Goal: Task Accomplishment & Management: Manage account settings

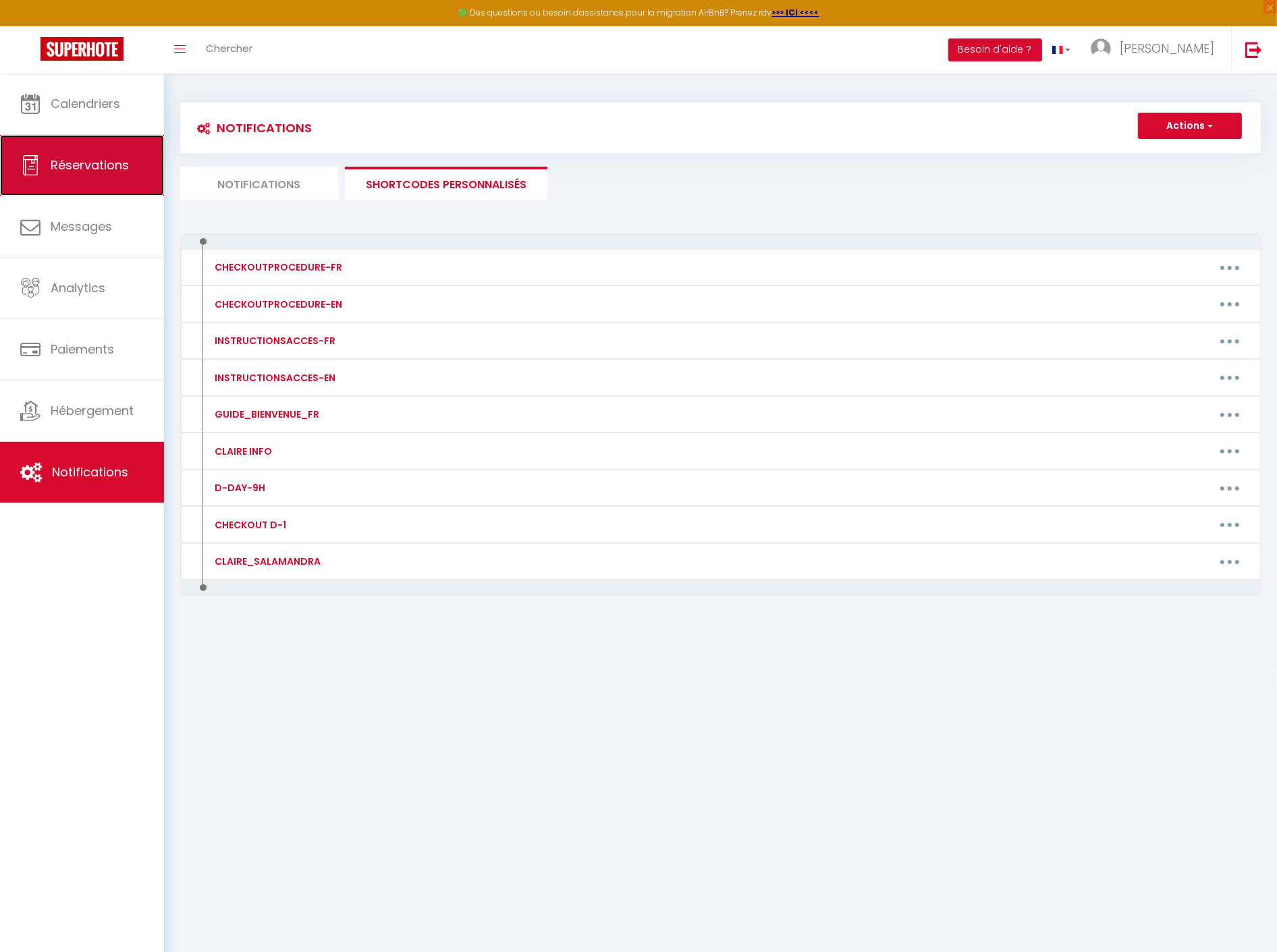
click at [78, 173] on span "Réservations" at bounding box center [89, 164] width 78 height 17
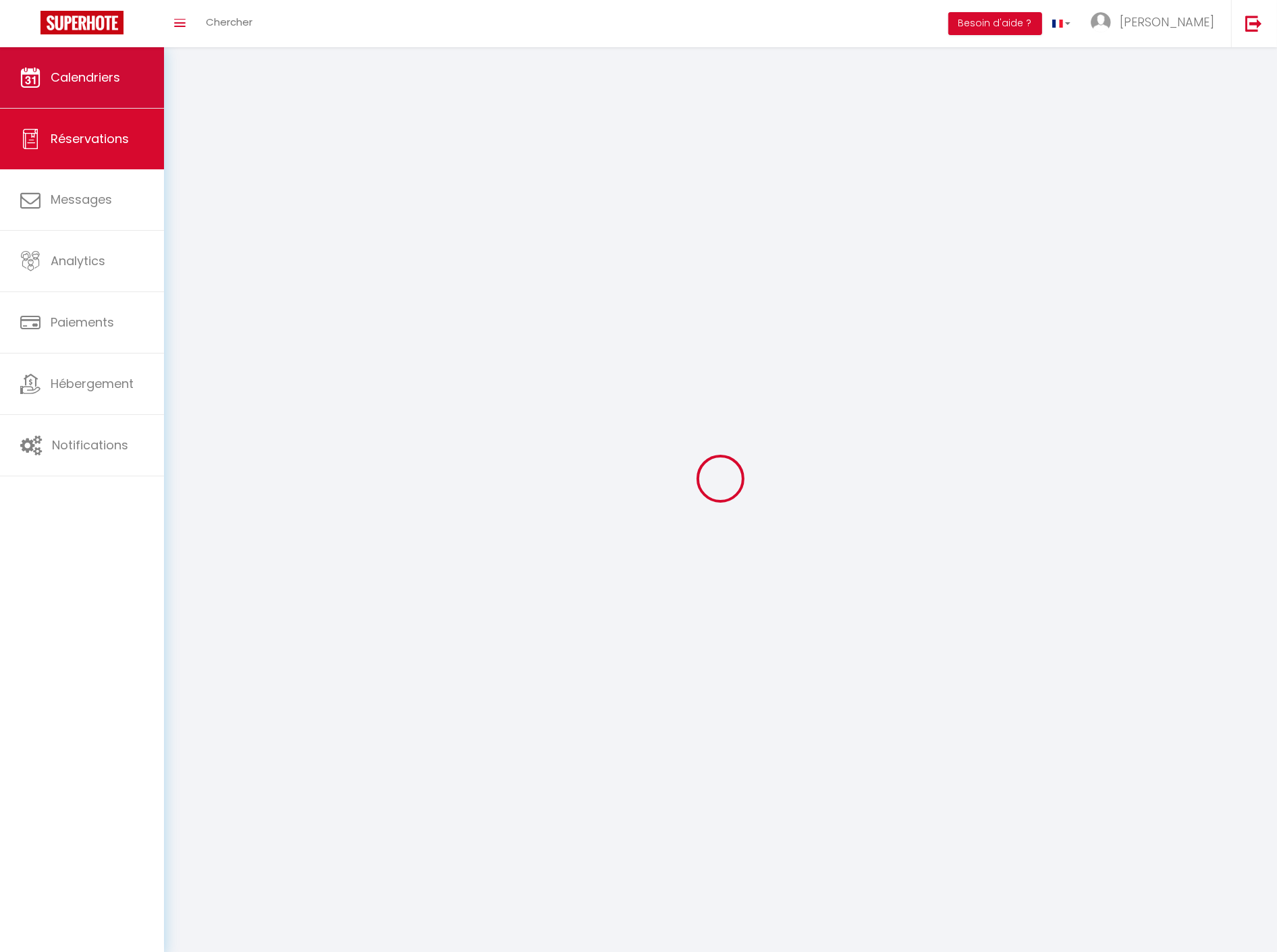
click at [91, 106] on link "Calendriers" at bounding box center [82, 78] width 164 height 61
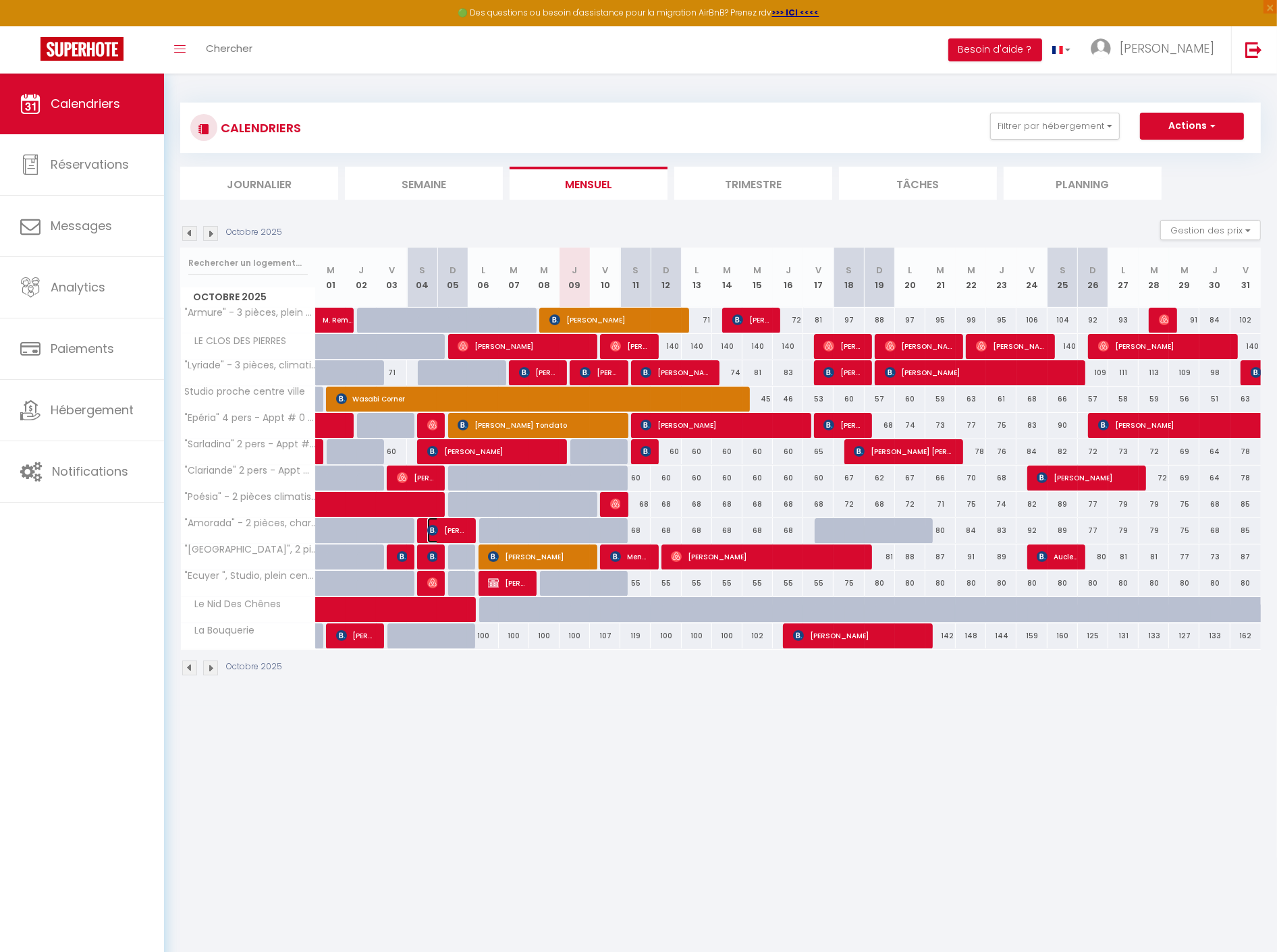
click at [442, 529] on span "anthony GODEFROY" at bounding box center [447, 531] width 40 height 26
select select "OK"
select select "1"
select select "0"
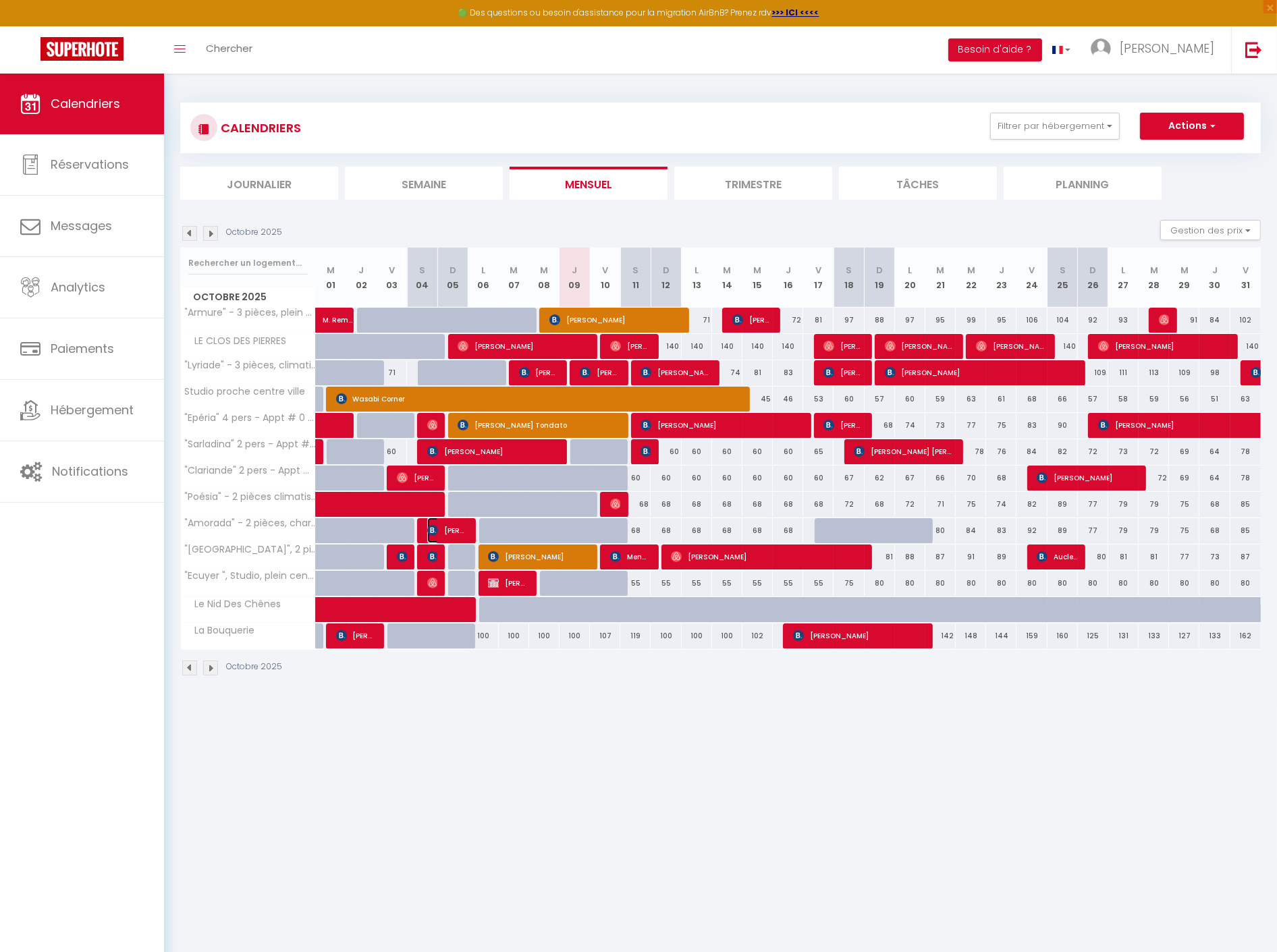
select select "1"
select select
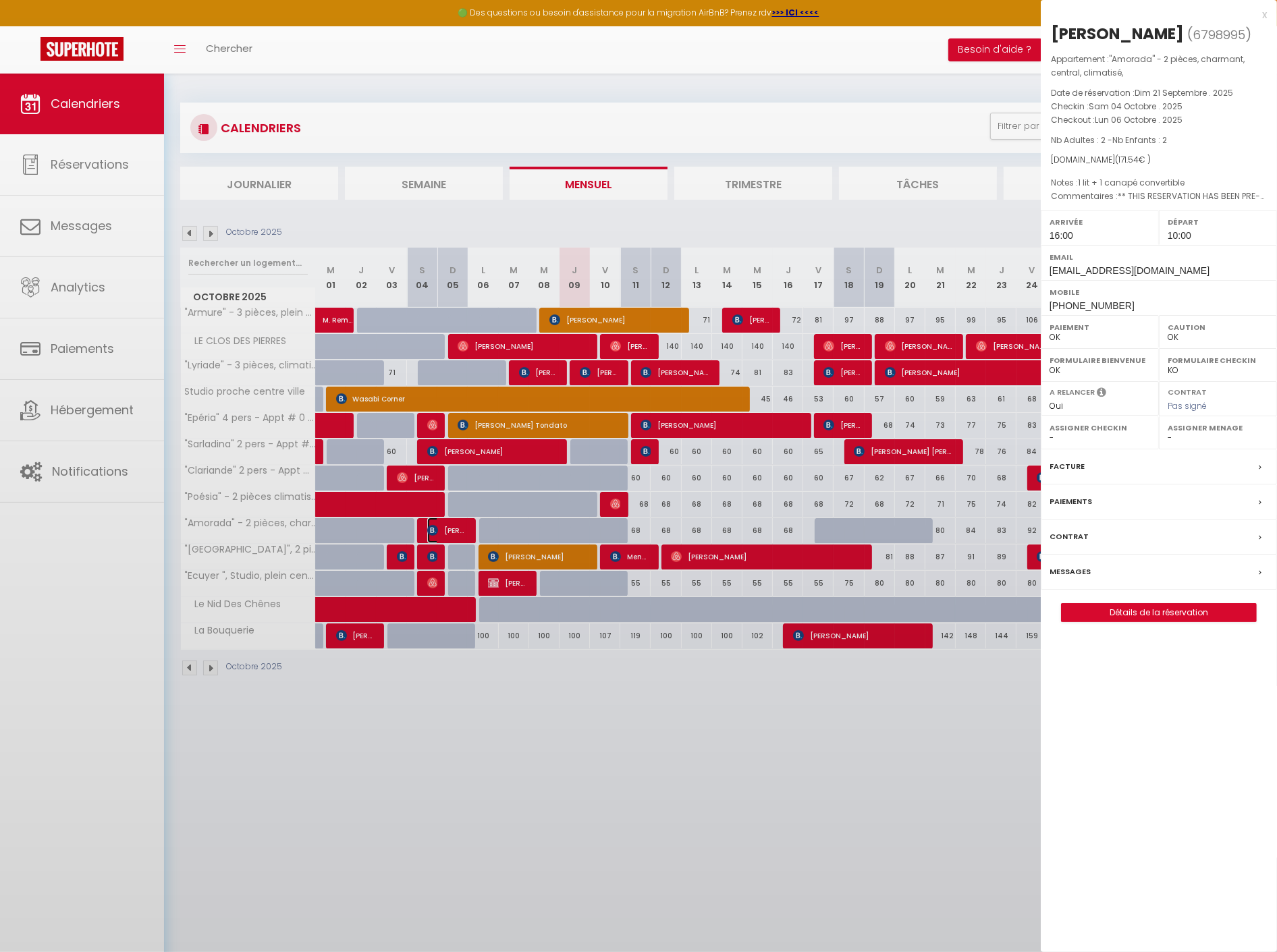
select select "41067"
select select "53253"
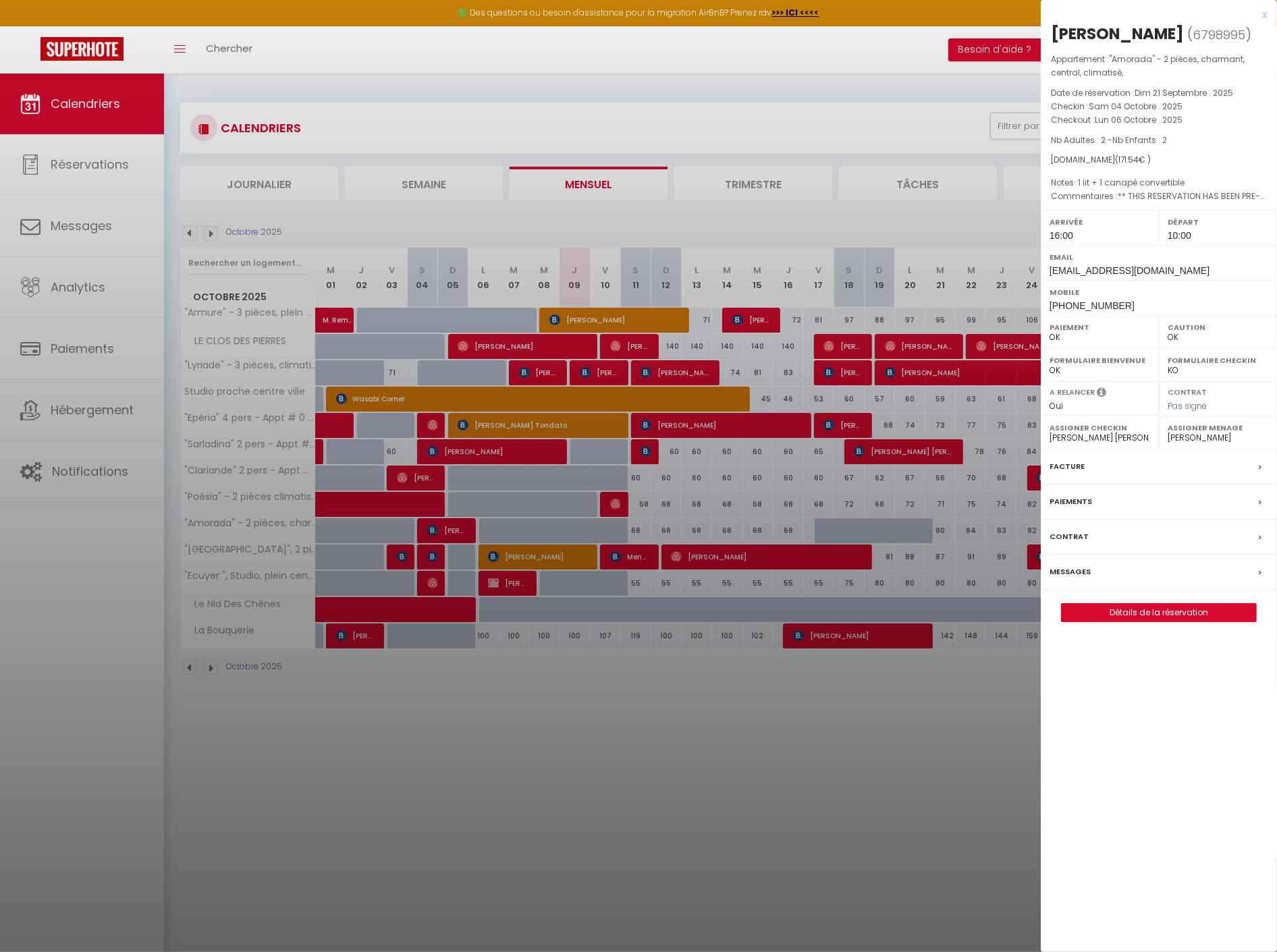
click at [1171, 485] on div "Facture" at bounding box center [1158, 467] width 236 height 35
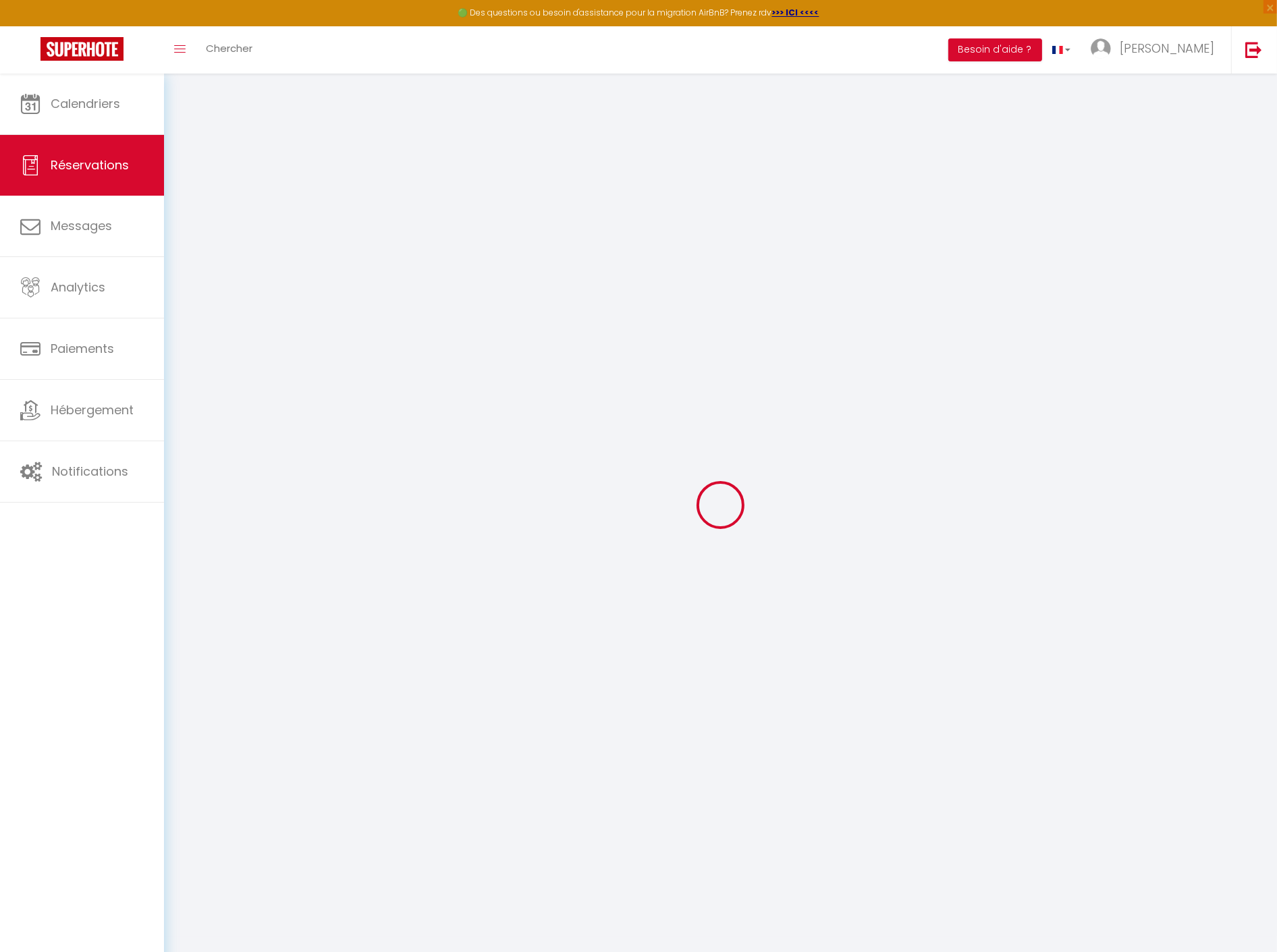
select select
checkbox input "false"
select index
select select
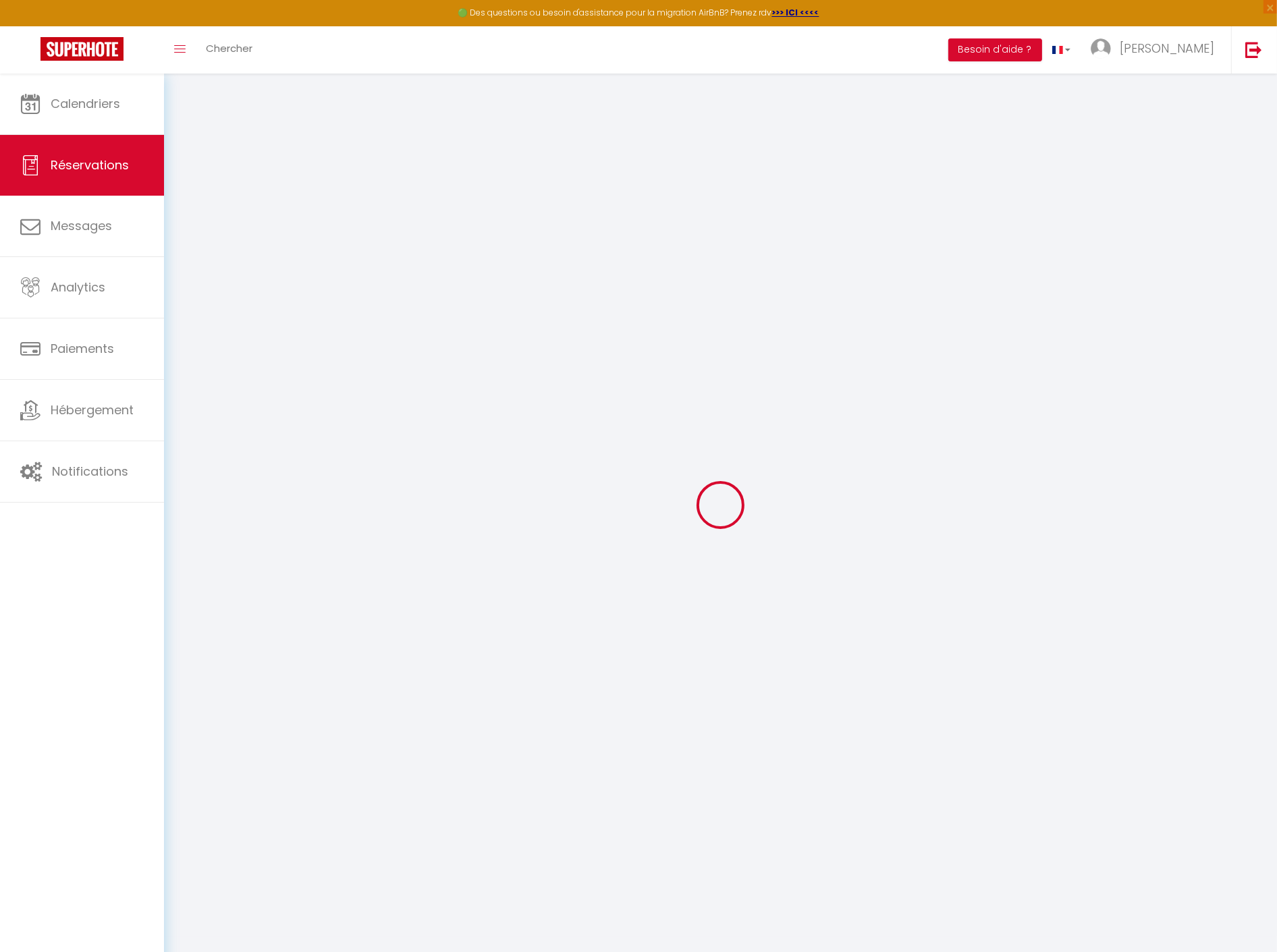
select select
checkbox input "false"
type spécilales\?0 "** THIS RESERVATION HAS BEEN PRE-PAID ** Reservation has a cancellation grace p…"
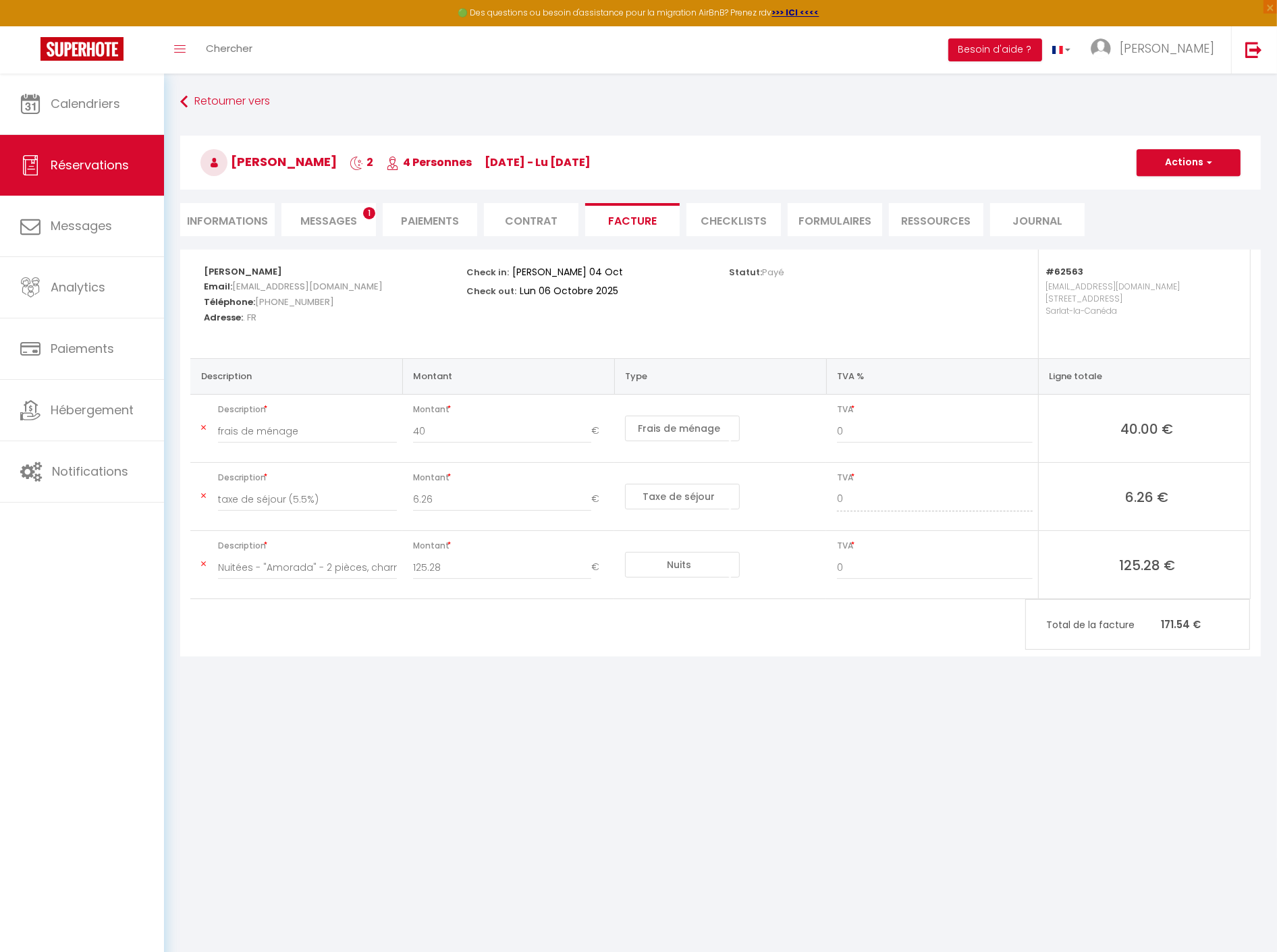
click at [321, 228] on li "Messages 1" at bounding box center [329, 220] width 95 height 33
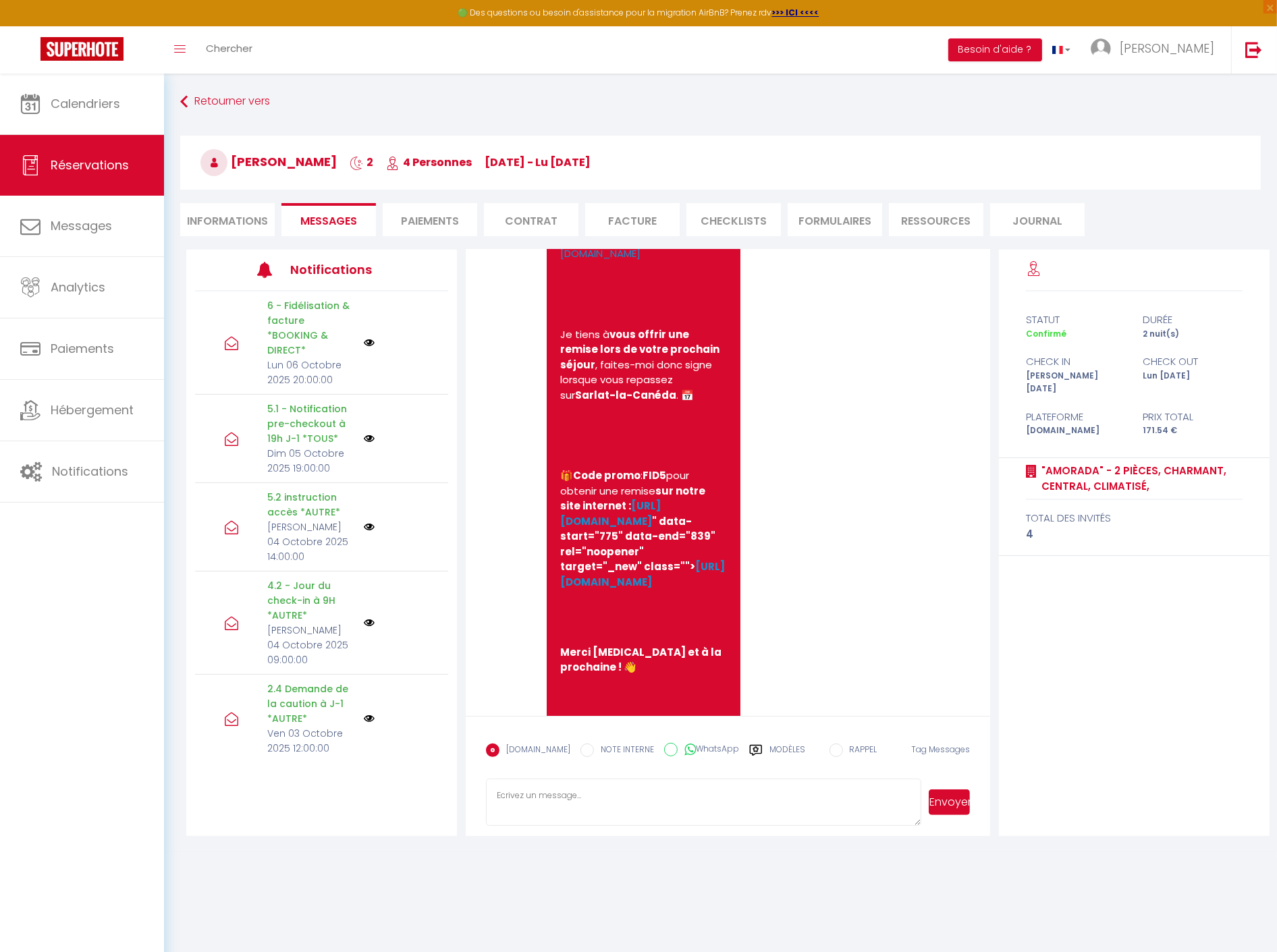
scroll to position [9789, 0]
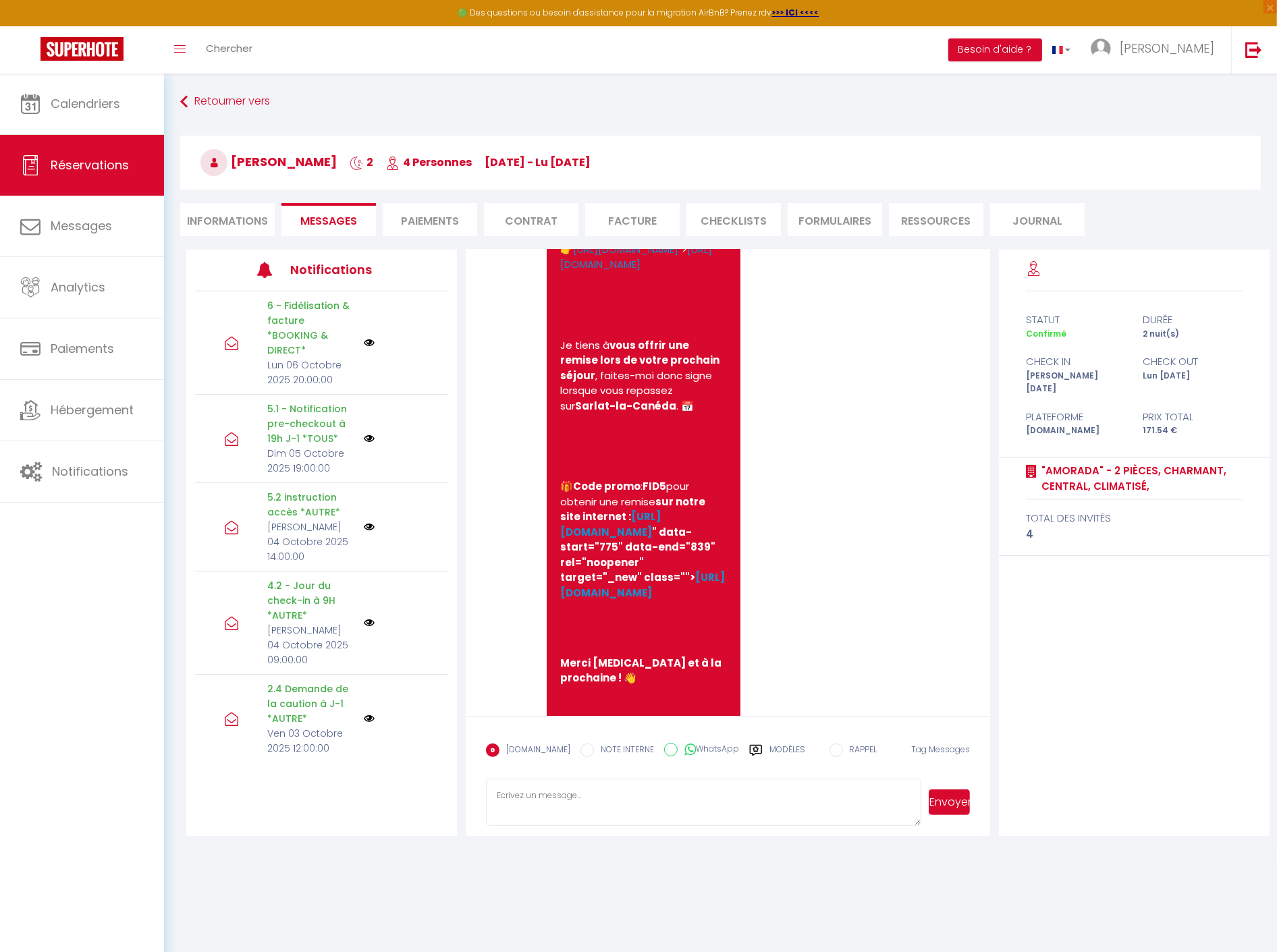
click at [233, 218] on li "Informations" at bounding box center [228, 220] width 95 height 33
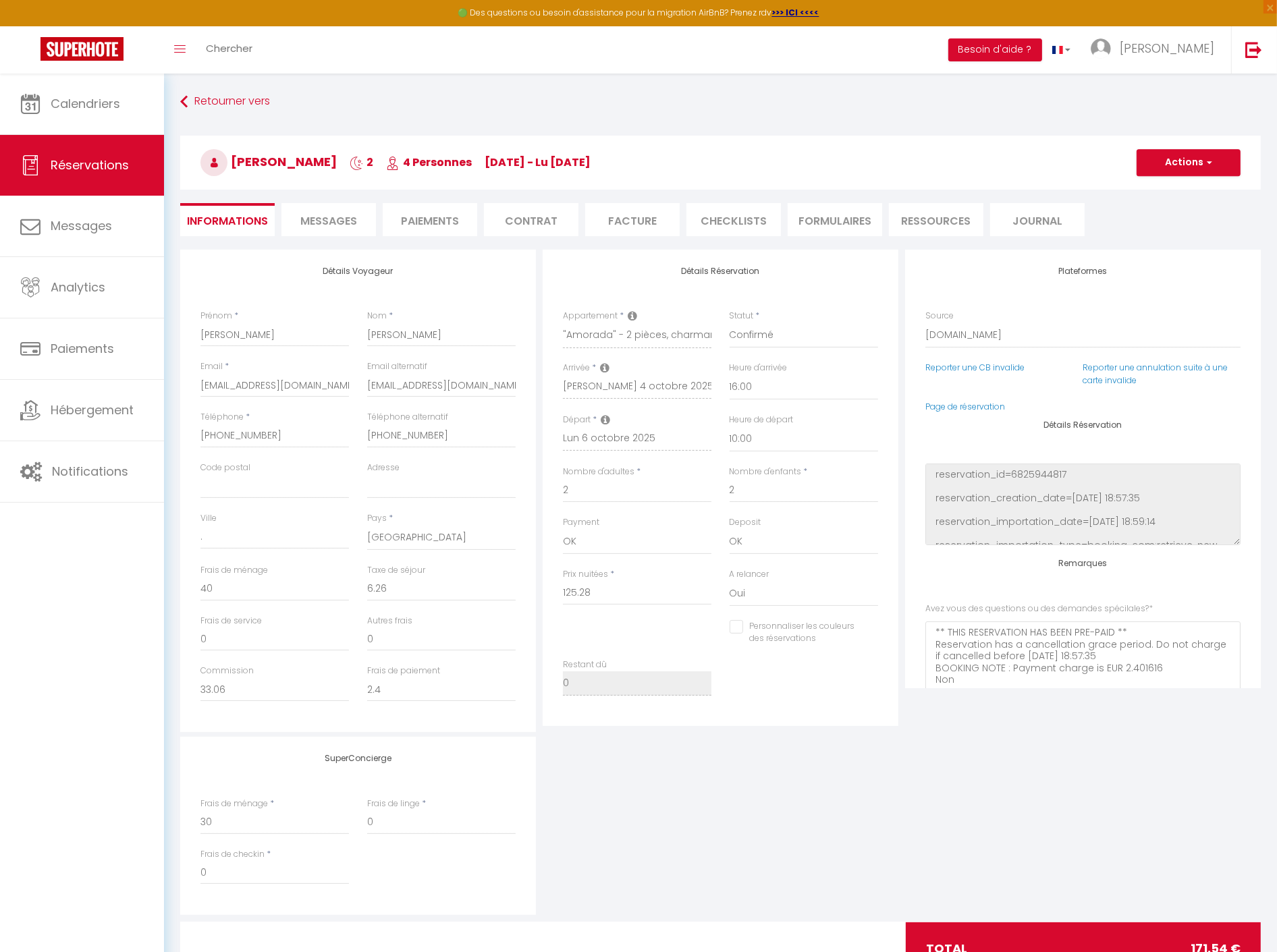
select index
checkbox input "false"
select index
checkbox input "false"
click at [238, 533] on input "." at bounding box center [274, 537] width 149 height 24
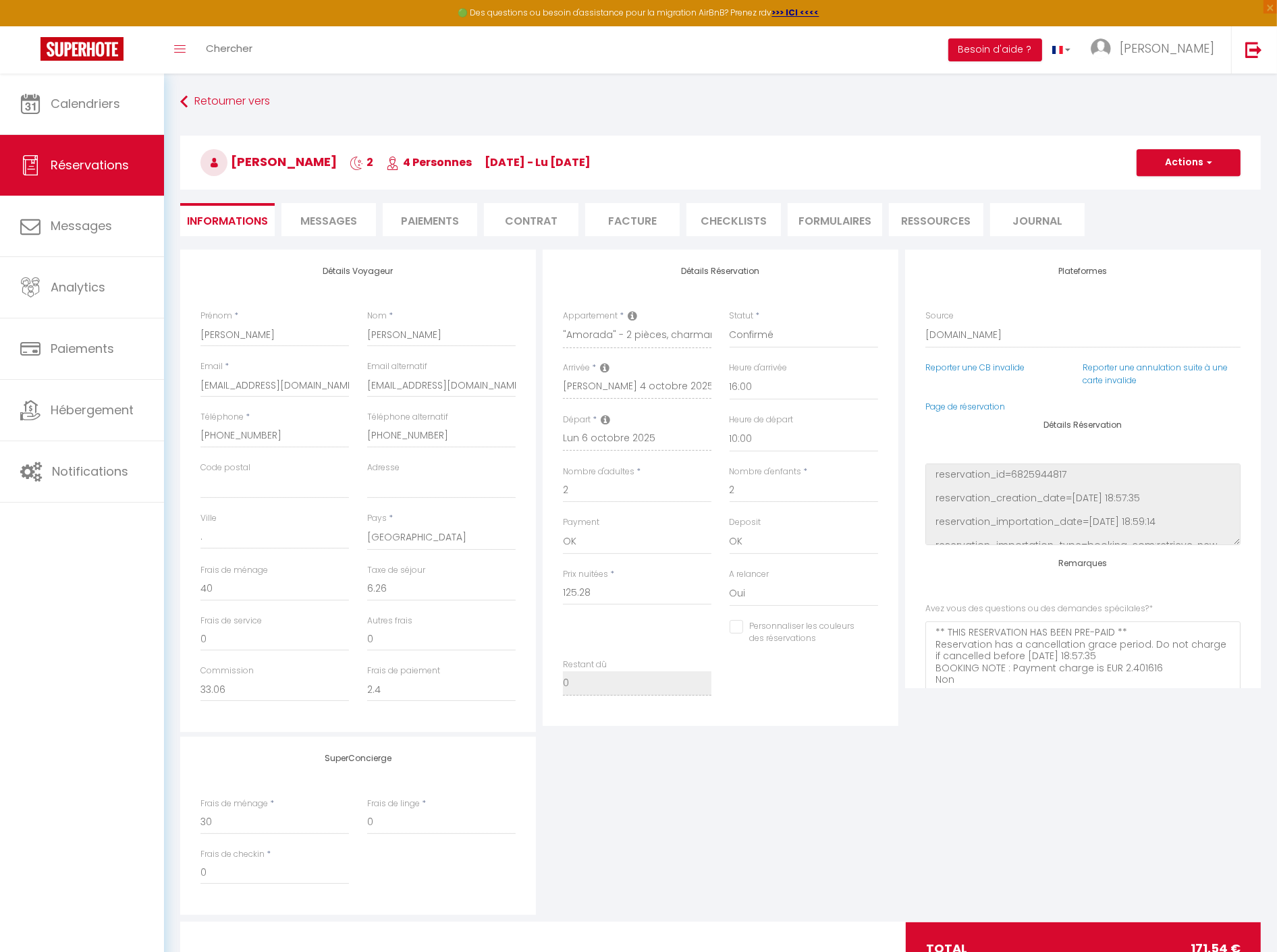
select index
checkbox input "false"
select index
checkbox input "false"
select index
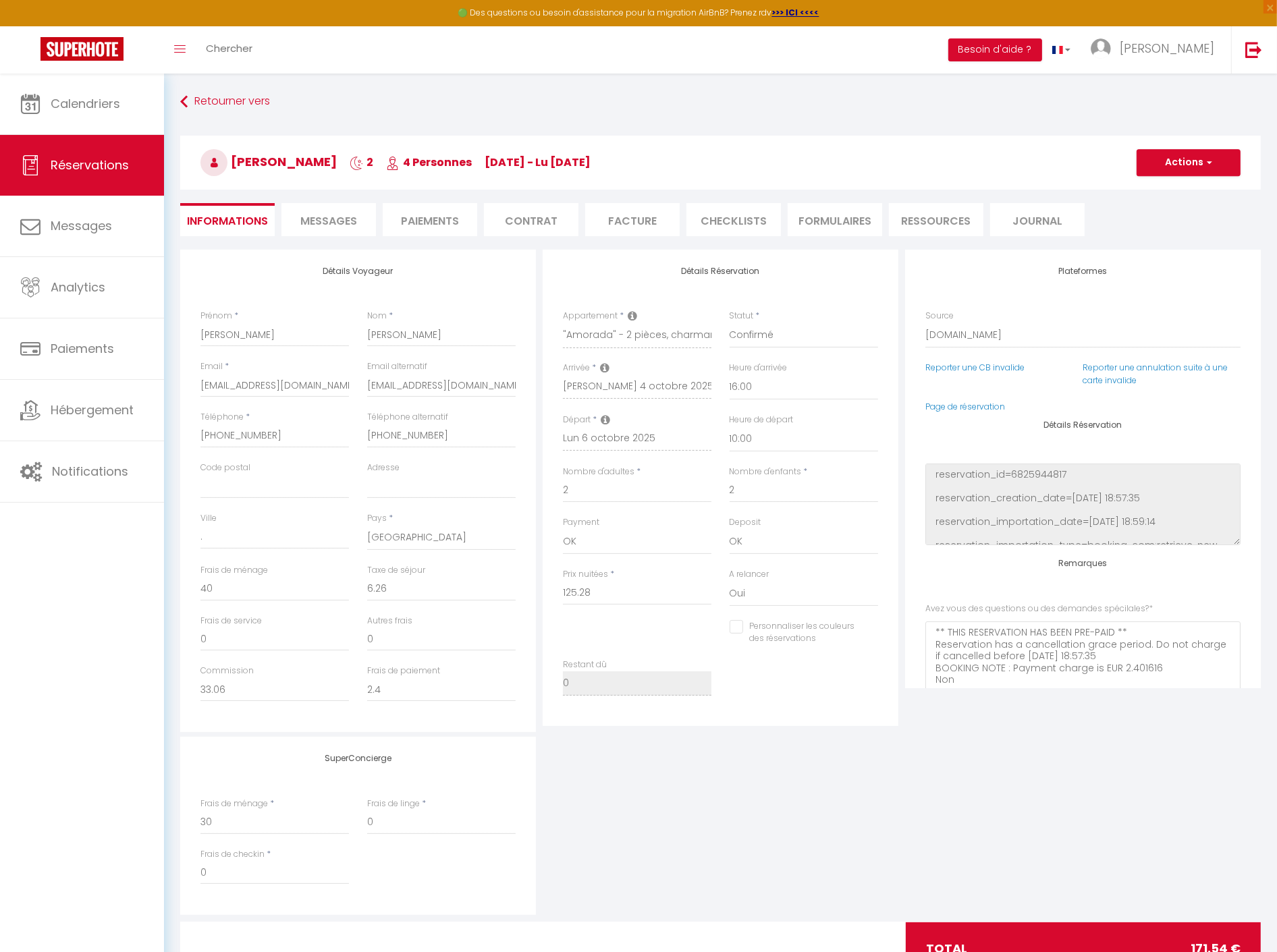
checkbox input "false"
select index
checkbox input "false"
click at [218, 536] on input "." at bounding box center [274, 537] width 149 height 24
drag, startPoint x: 236, startPoint y: 537, endPoint x: 170, endPoint y: 541, distance: 66.1
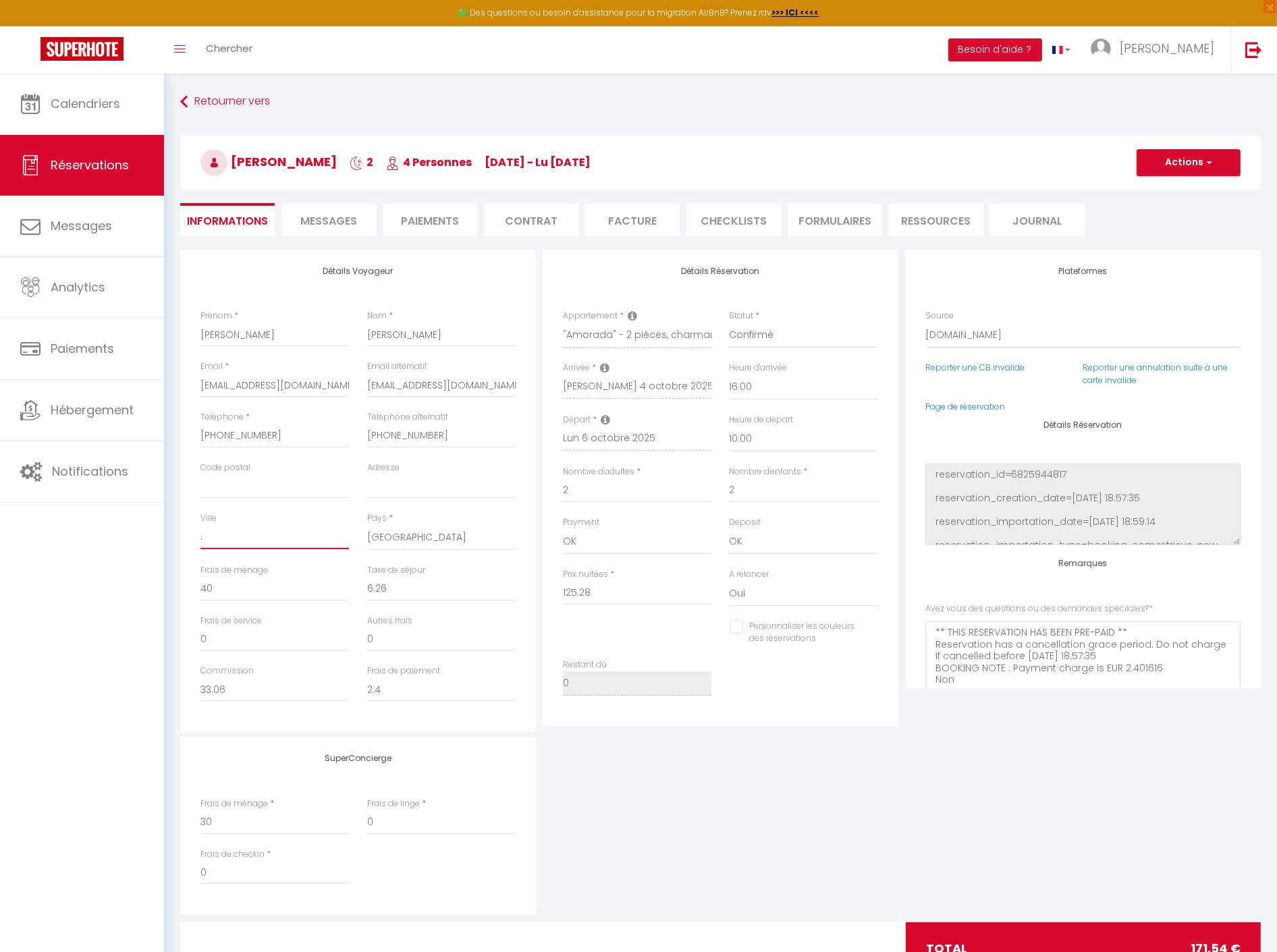
click at [167, 541] on div "Retourner vers anthony GODEFROY 2 4 Personnes sa 04 Oct - lu 06 Oct Actions Enr…" at bounding box center [720, 541] width 1113 height 935
paste input "Lyam"
type input "Lyam"
select index
checkbox input "false"
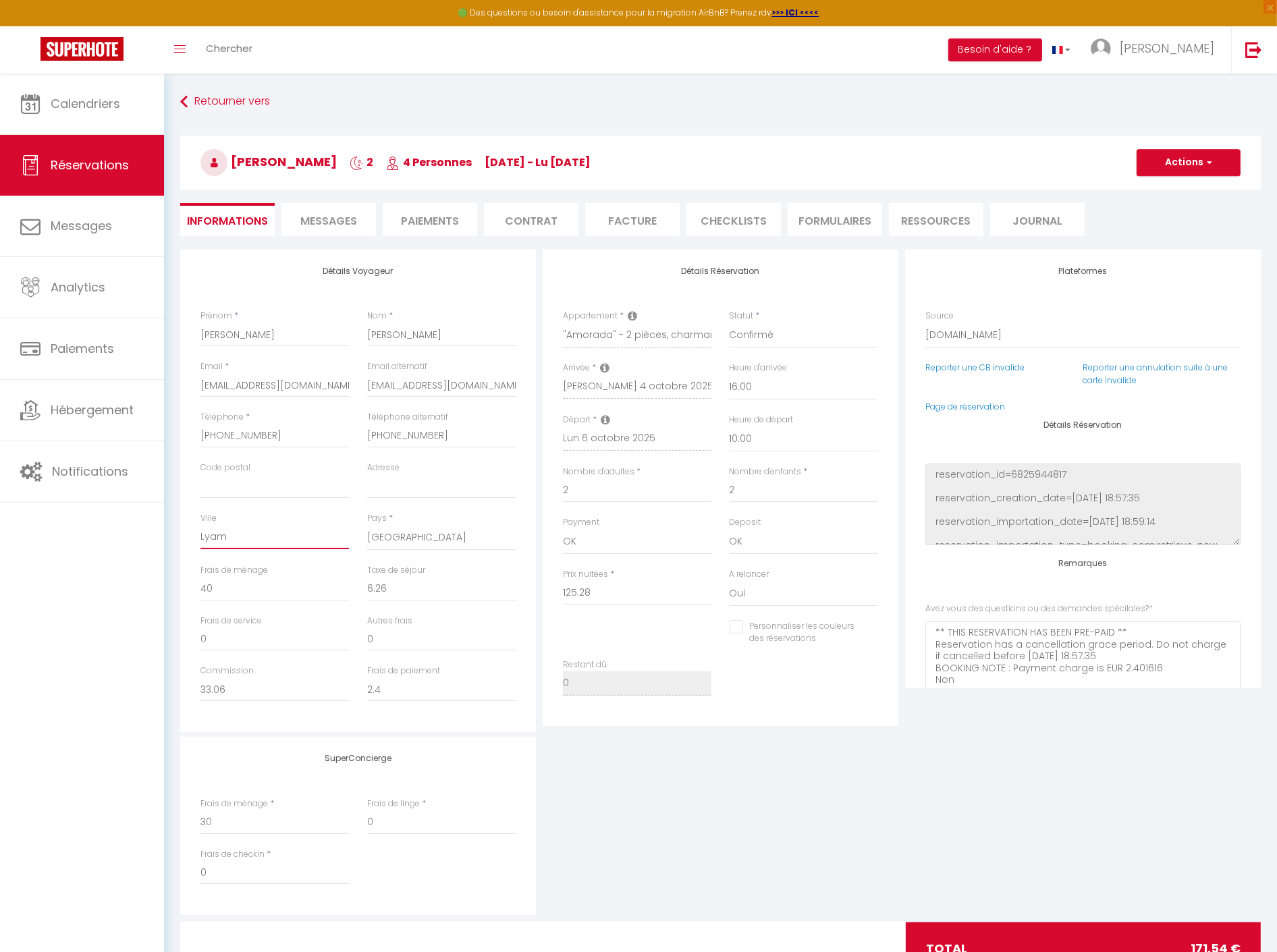
type input "Lyam"
click at [559, 765] on div "SuperConcierge Frais de ménage * 30 Frais de linge * 0 Frais de checkin * 0" at bounding box center [720, 826] width 1087 height 178
click at [1212, 169] on button "Actions" at bounding box center [1188, 163] width 104 height 27
click at [1176, 187] on link "Enregistrer" at bounding box center [1175, 192] width 106 height 17
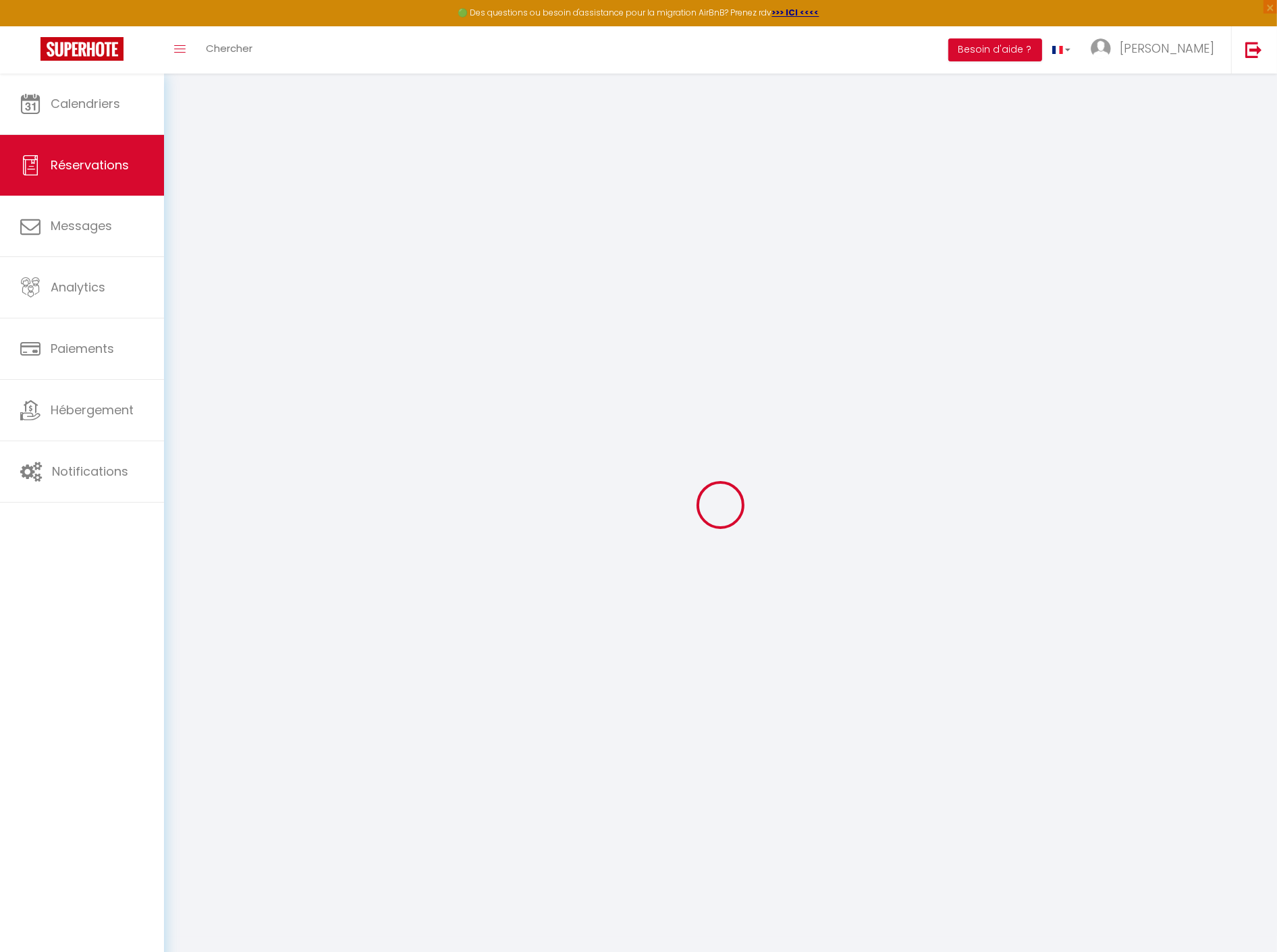
select select "not_cancelled"
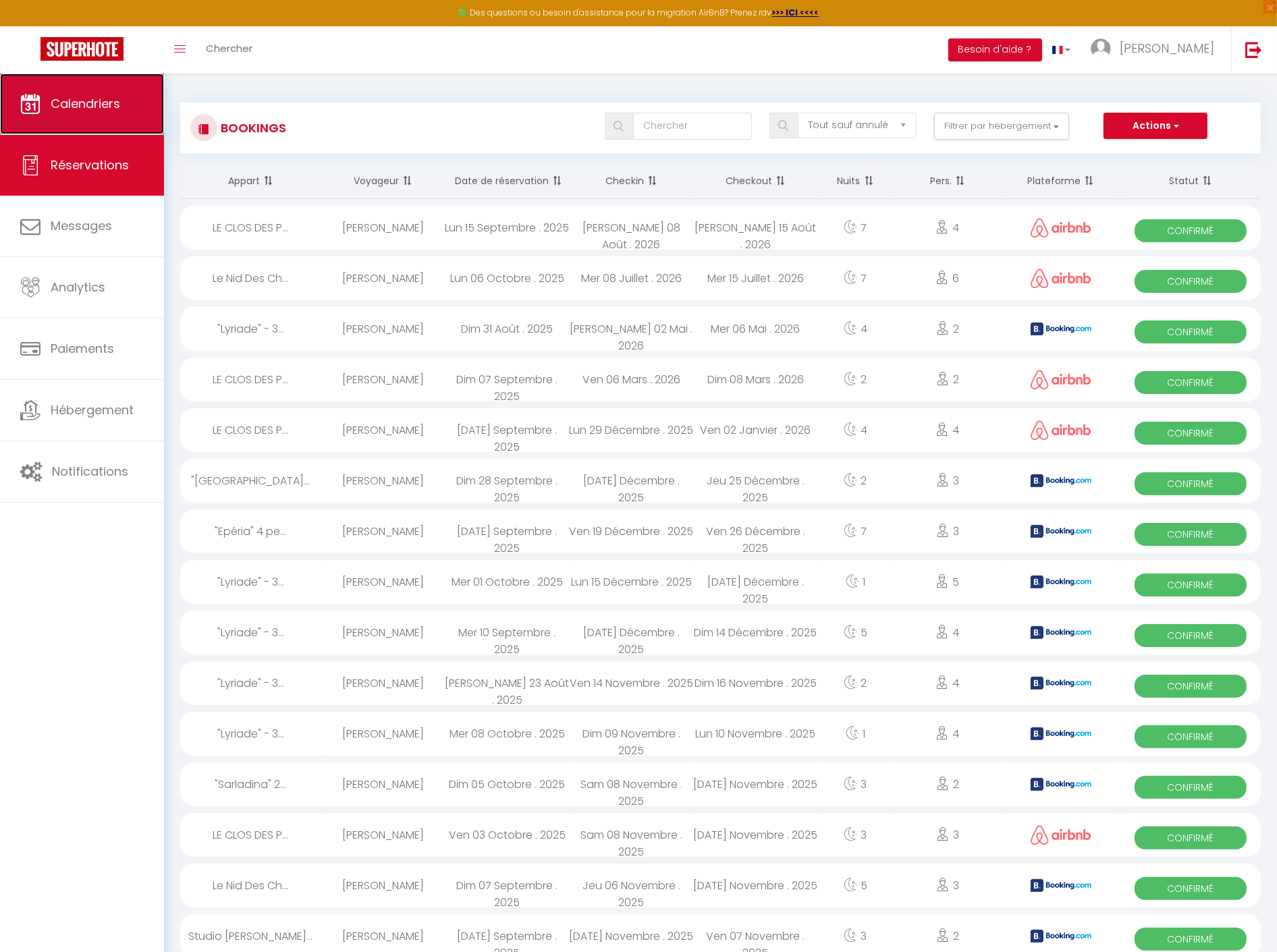
click at [85, 85] on link "Calendriers" at bounding box center [82, 103] width 164 height 61
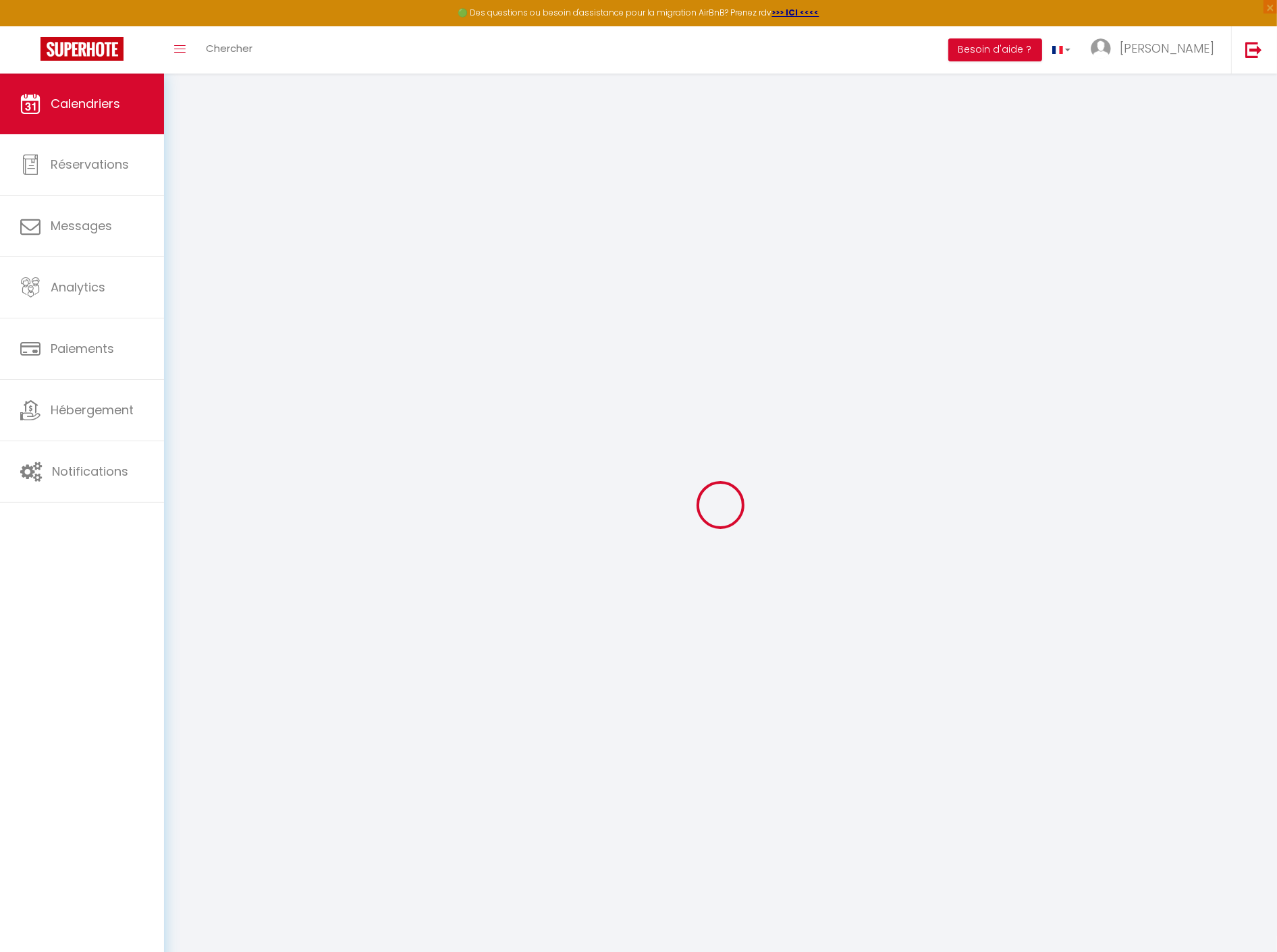
select select
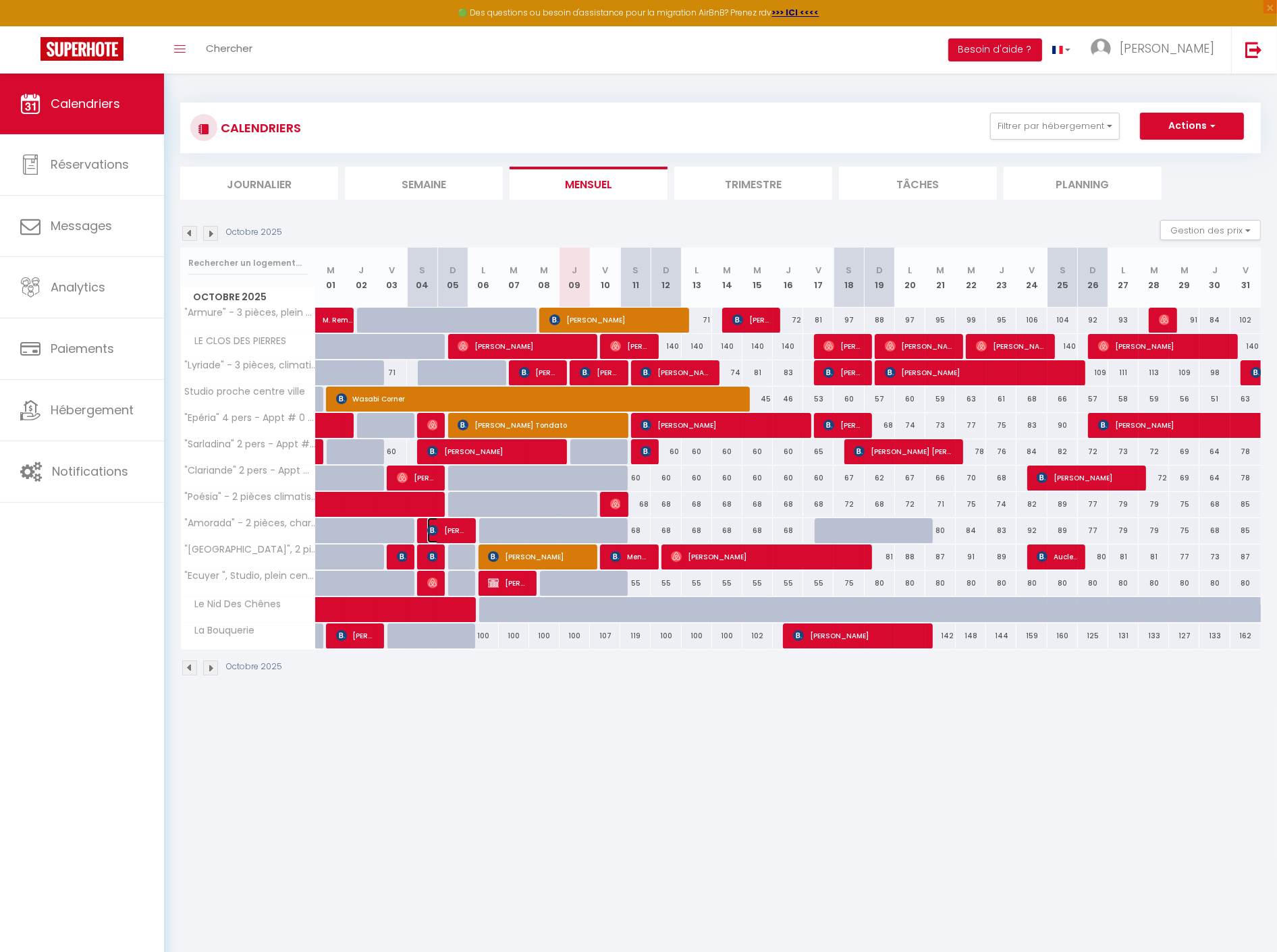
click at [450, 528] on span "anthony GODEFROY" at bounding box center [447, 531] width 40 height 26
select select "OK"
select select "1"
select select "0"
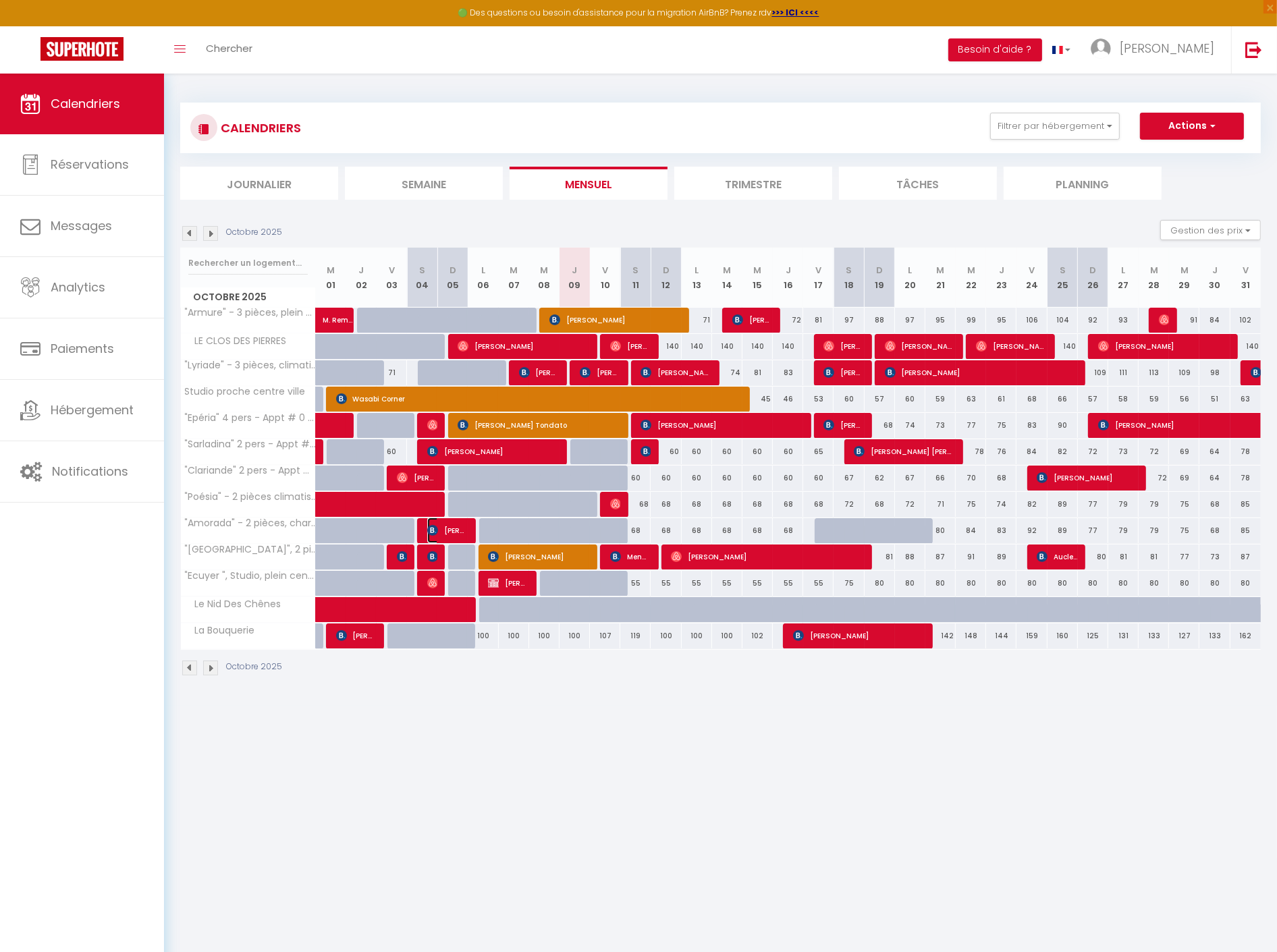
select select "1"
select select
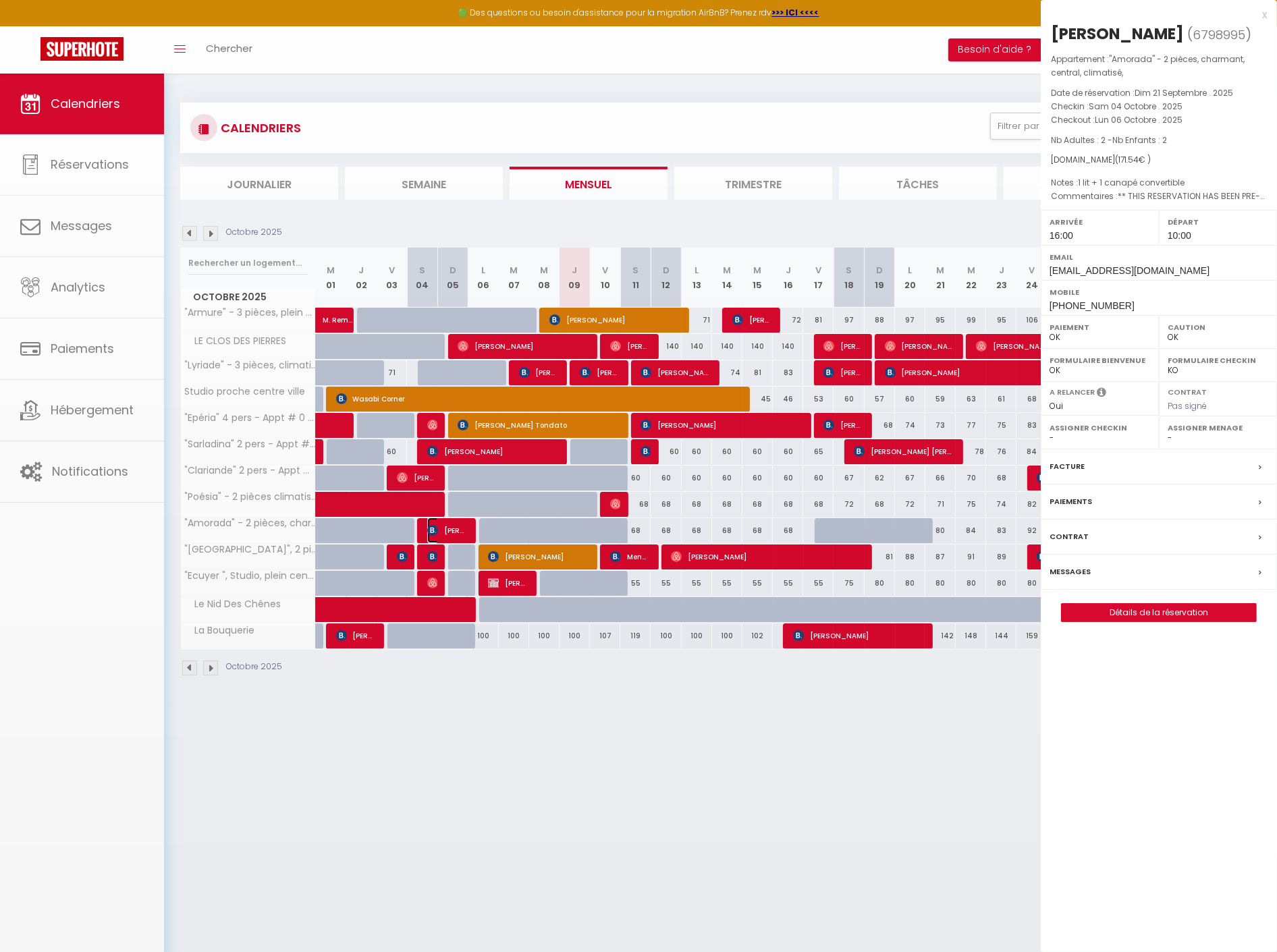
select select "41067"
select select "53253"
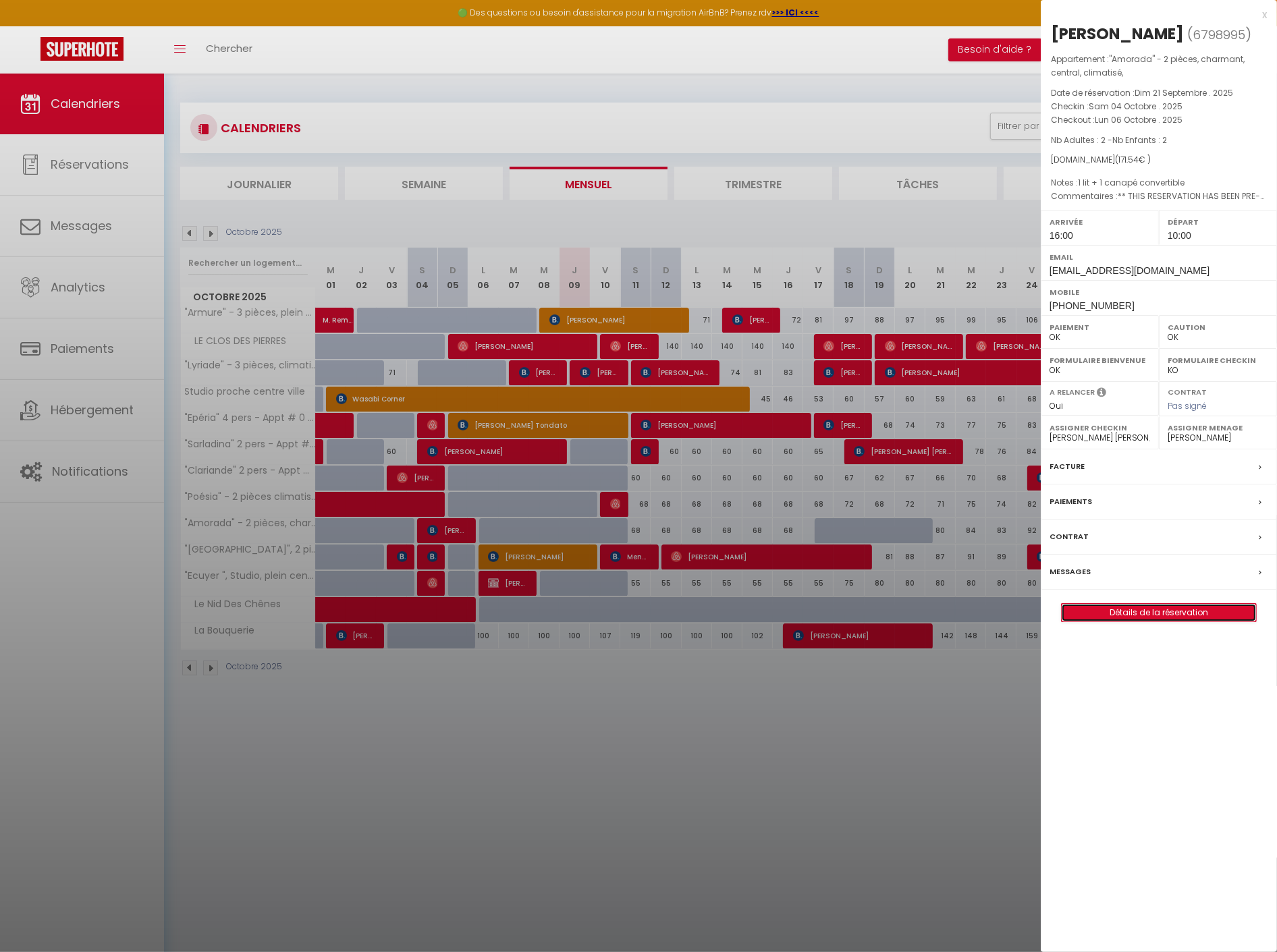
click at [1150, 621] on link "Détails de la réservation" at bounding box center [1158, 612] width 195 height 17
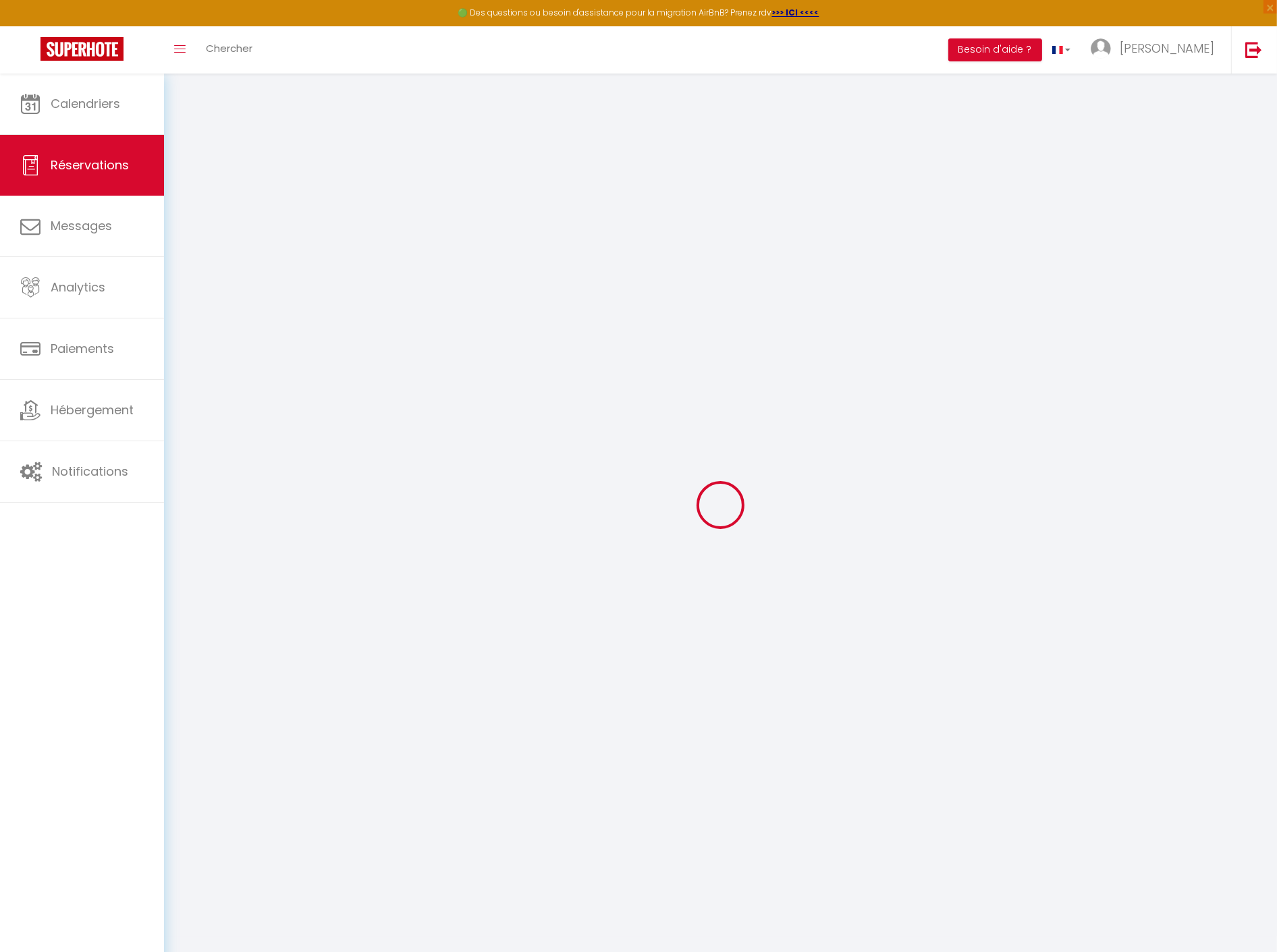
type input "[PERSON_NAME]"
type input "agodef.521837@guest.booking.com"
type input "nathaelyam@outlook.com"
type input "+33661585175"
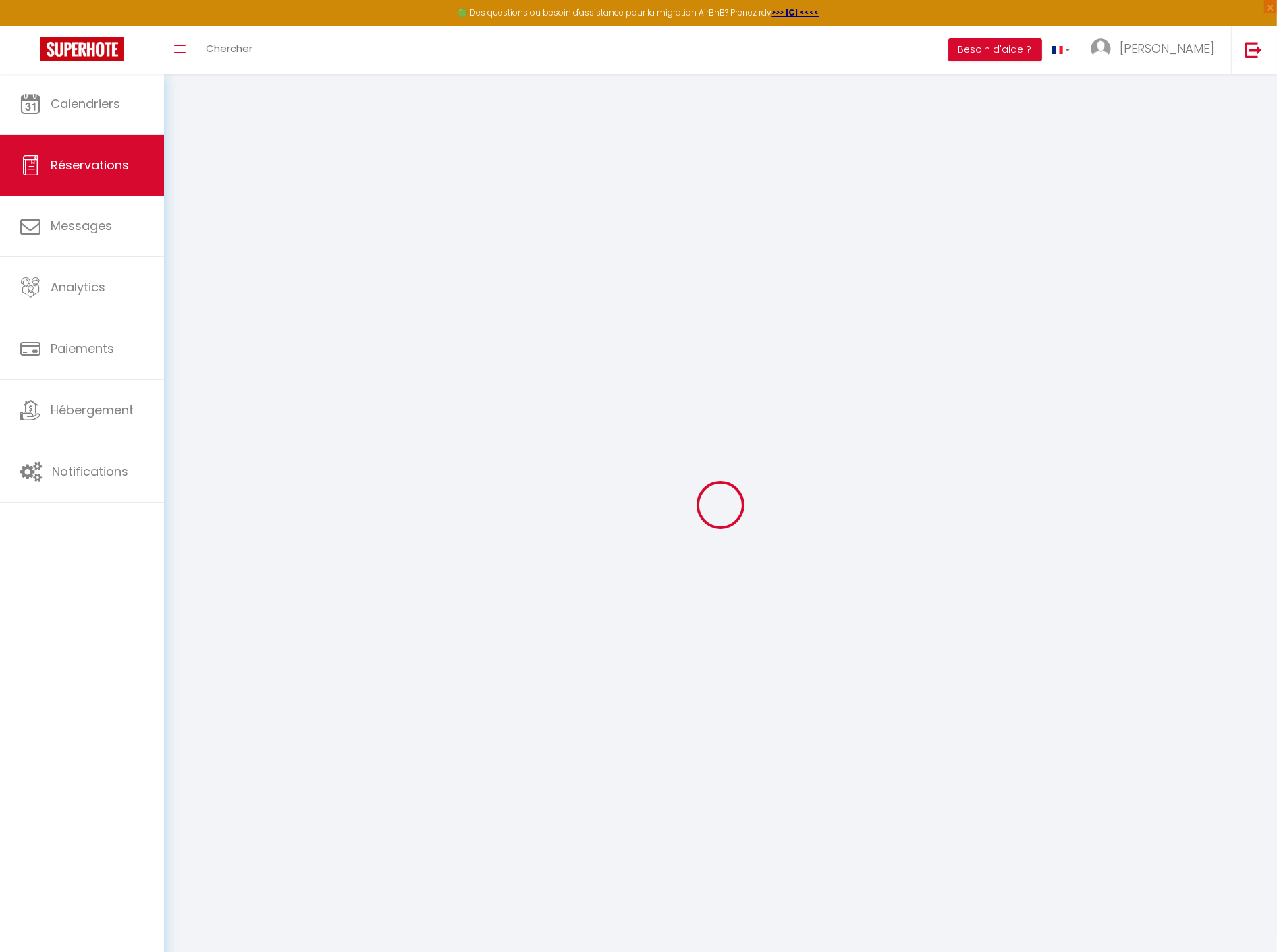
type input "+33661585175"
type input "Lyam"
select select "FR"
type input "33.06"
type input "2.4"
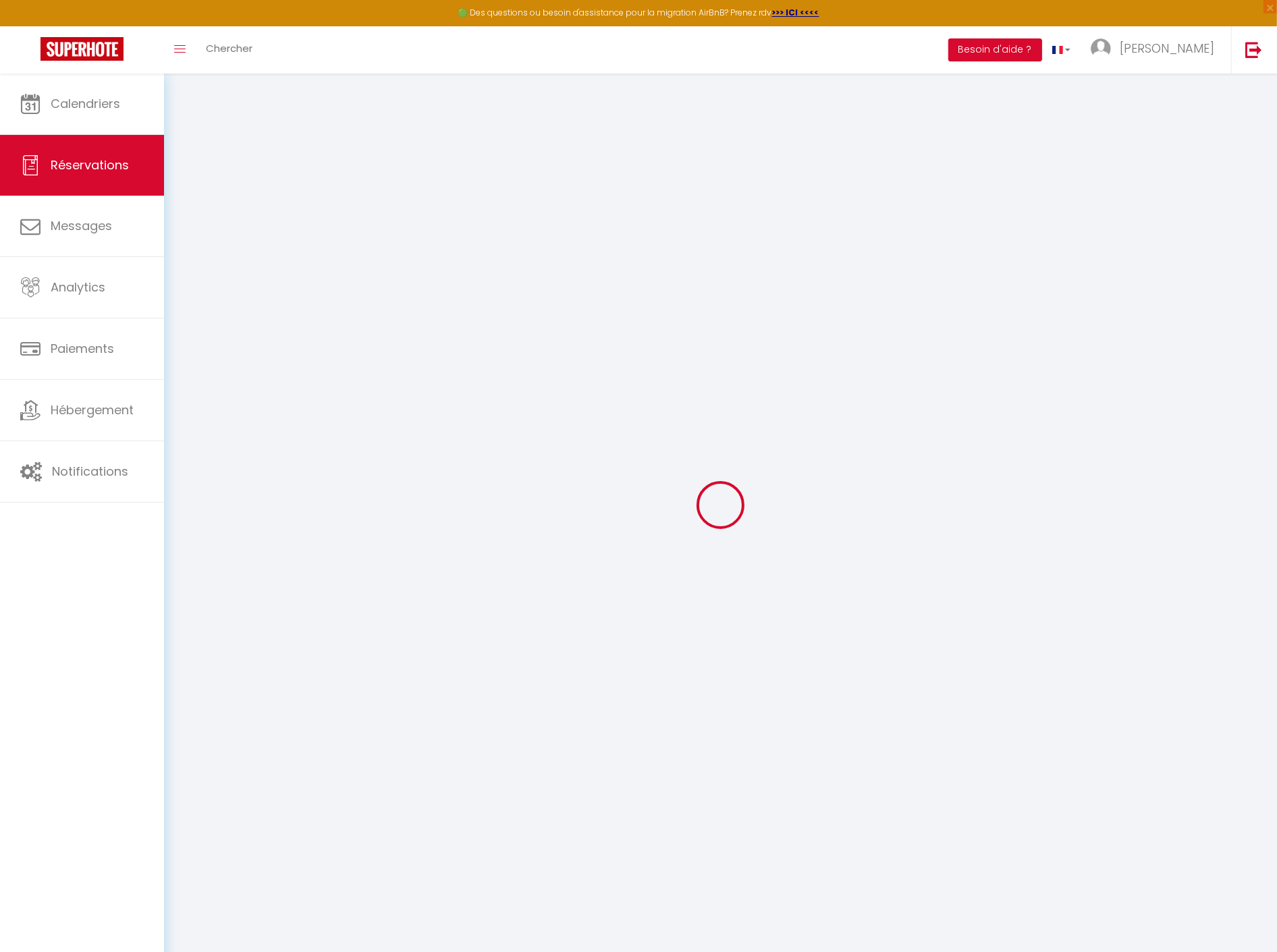
select select "62563"
select select "1"
select select
type input "2"
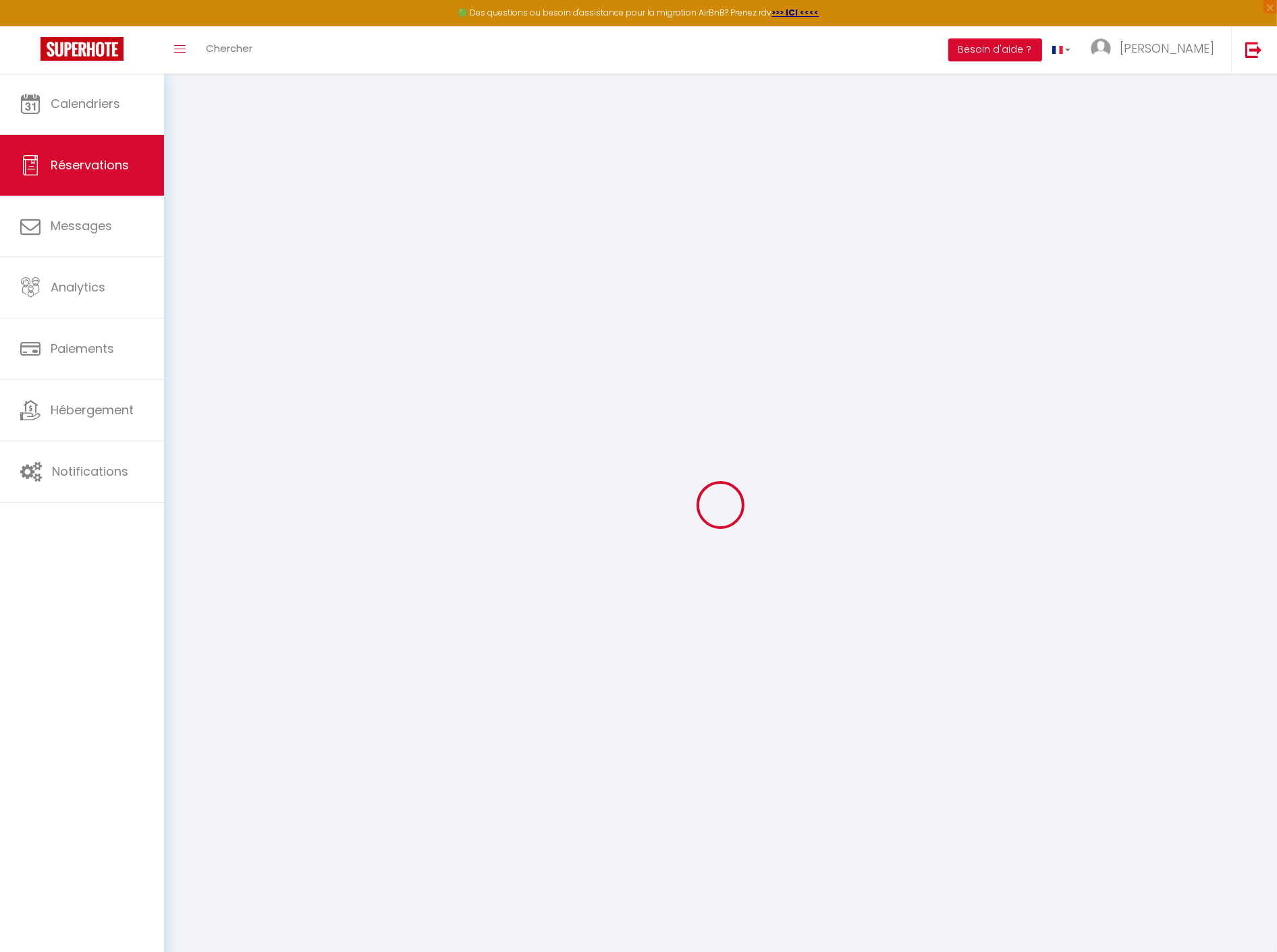
type input "2"
select select "12"
select select
type input "125.28"
checkbox input "false"
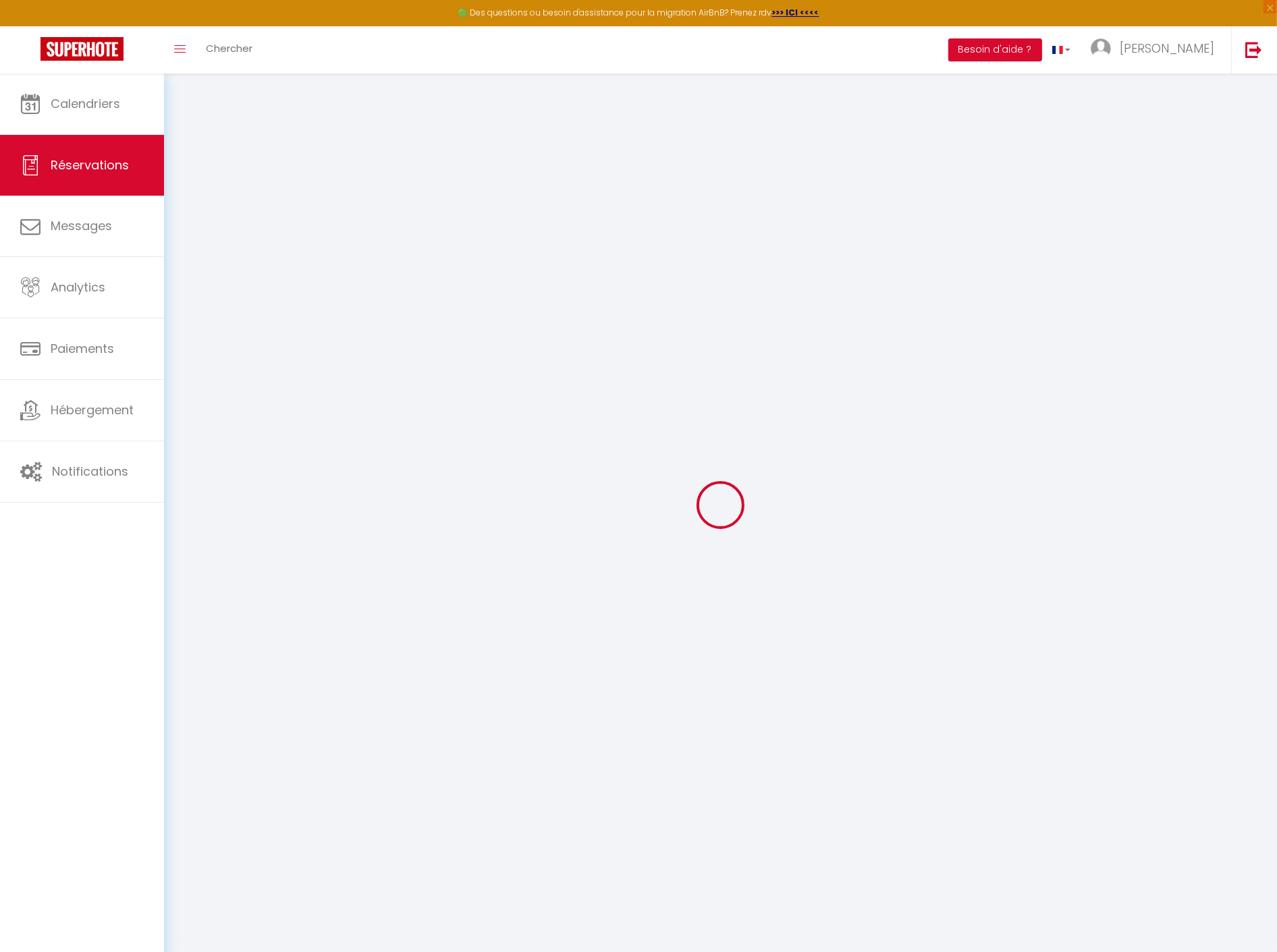
type input "0"
select select "2"
type input "30"
type input "0"
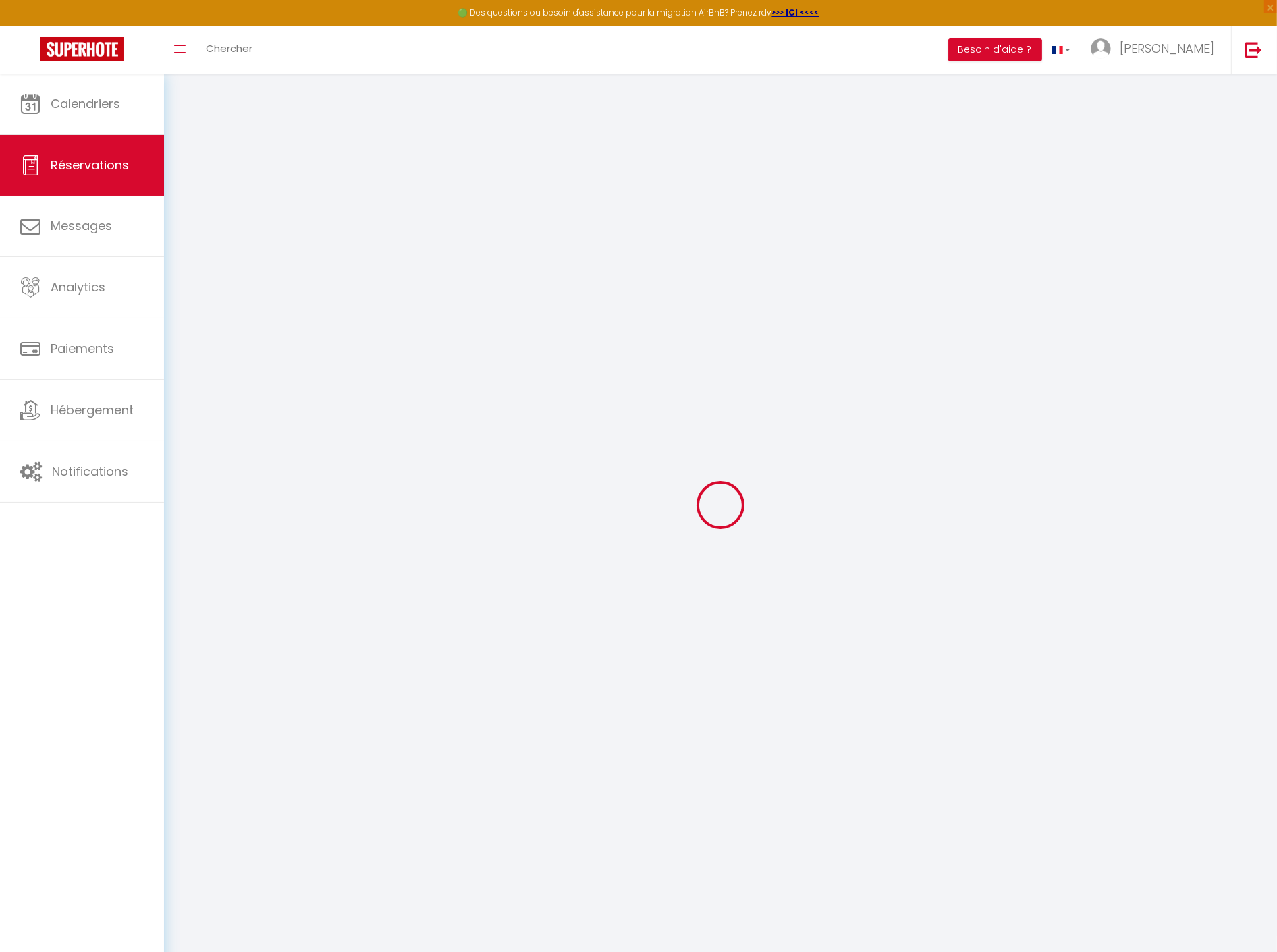
select index
select select
select select "15"
checkbox input "false"
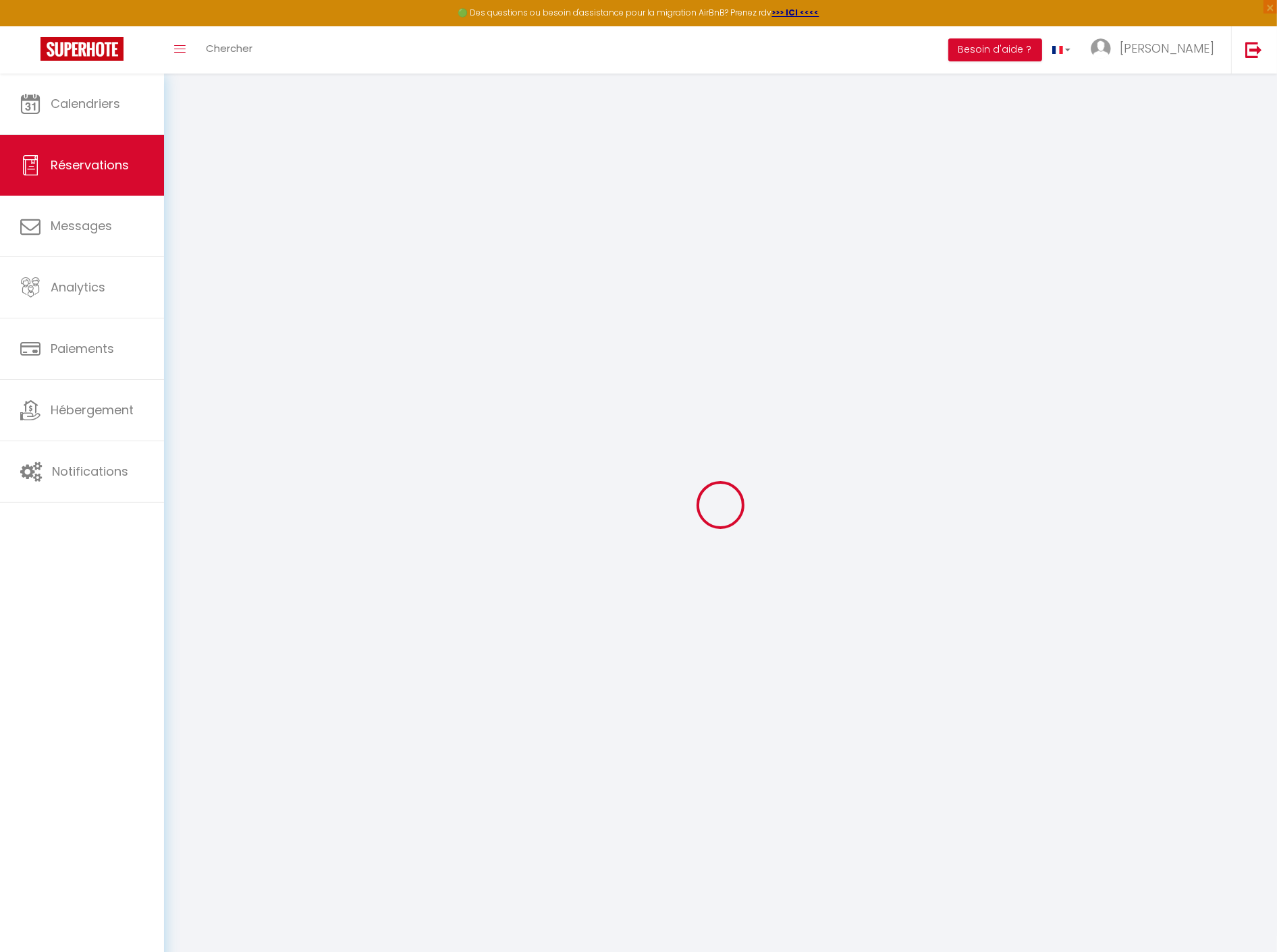
select index
select select
checkbox input "false"
select index
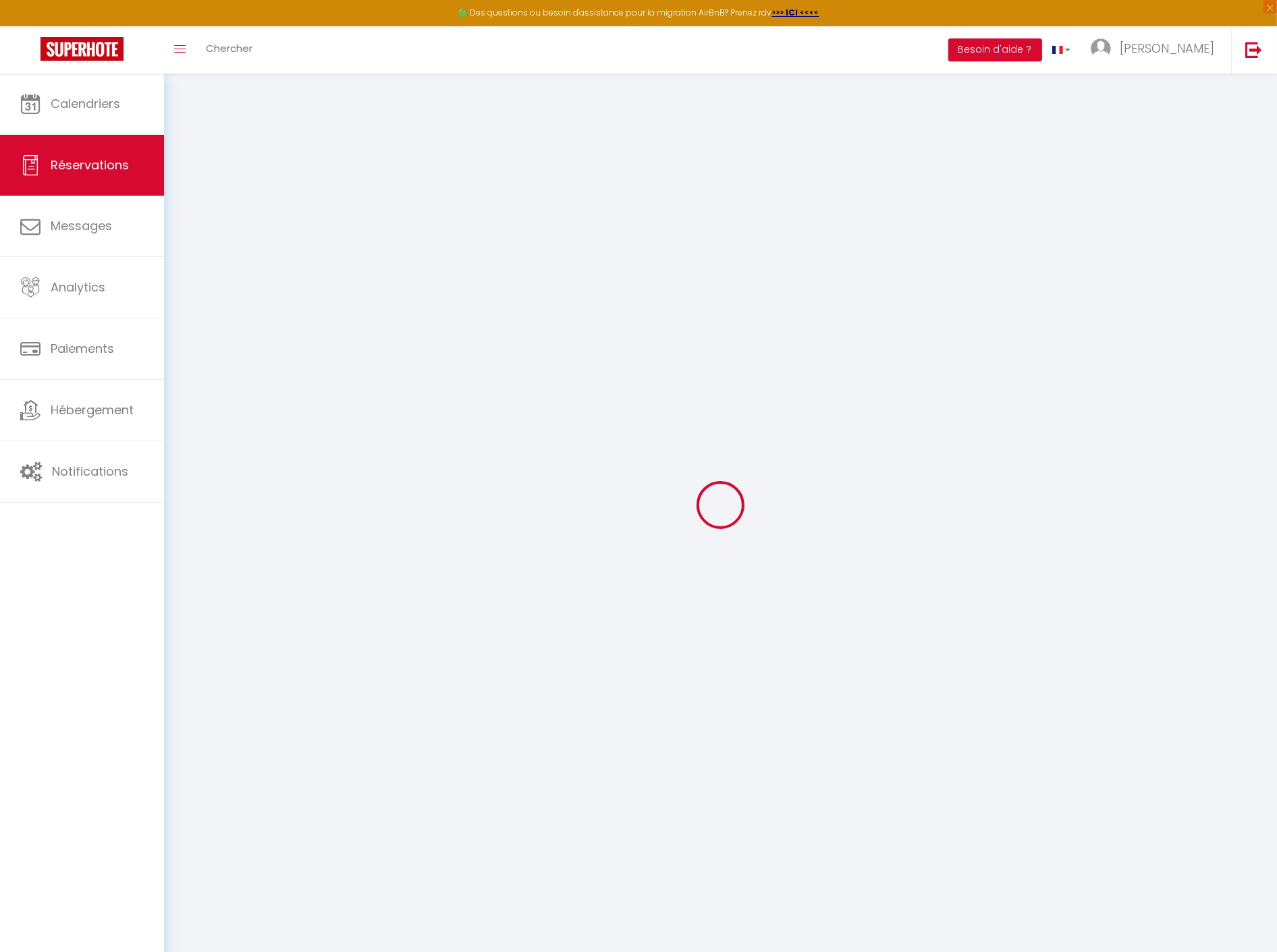
select select
checkbox input "false"
type spécilales\?0 "** THIS RESERVATION HAS BEEN PRE-PAID ** Reservation has a cancellation grace p…"
select index "1 lit + 1 canapé convertible"
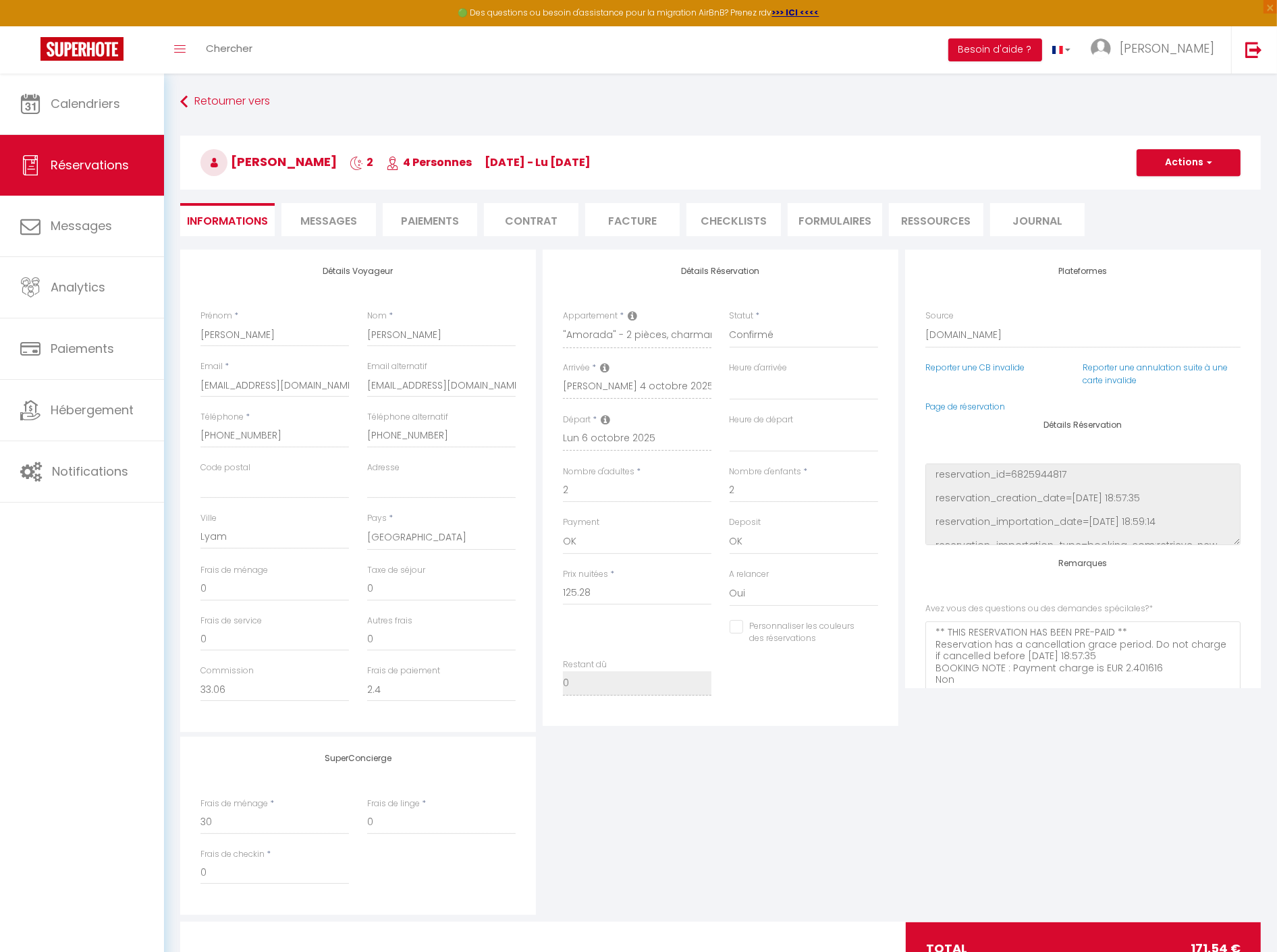
type input "40"
type input "6.26"
select select
checkbox input "false"
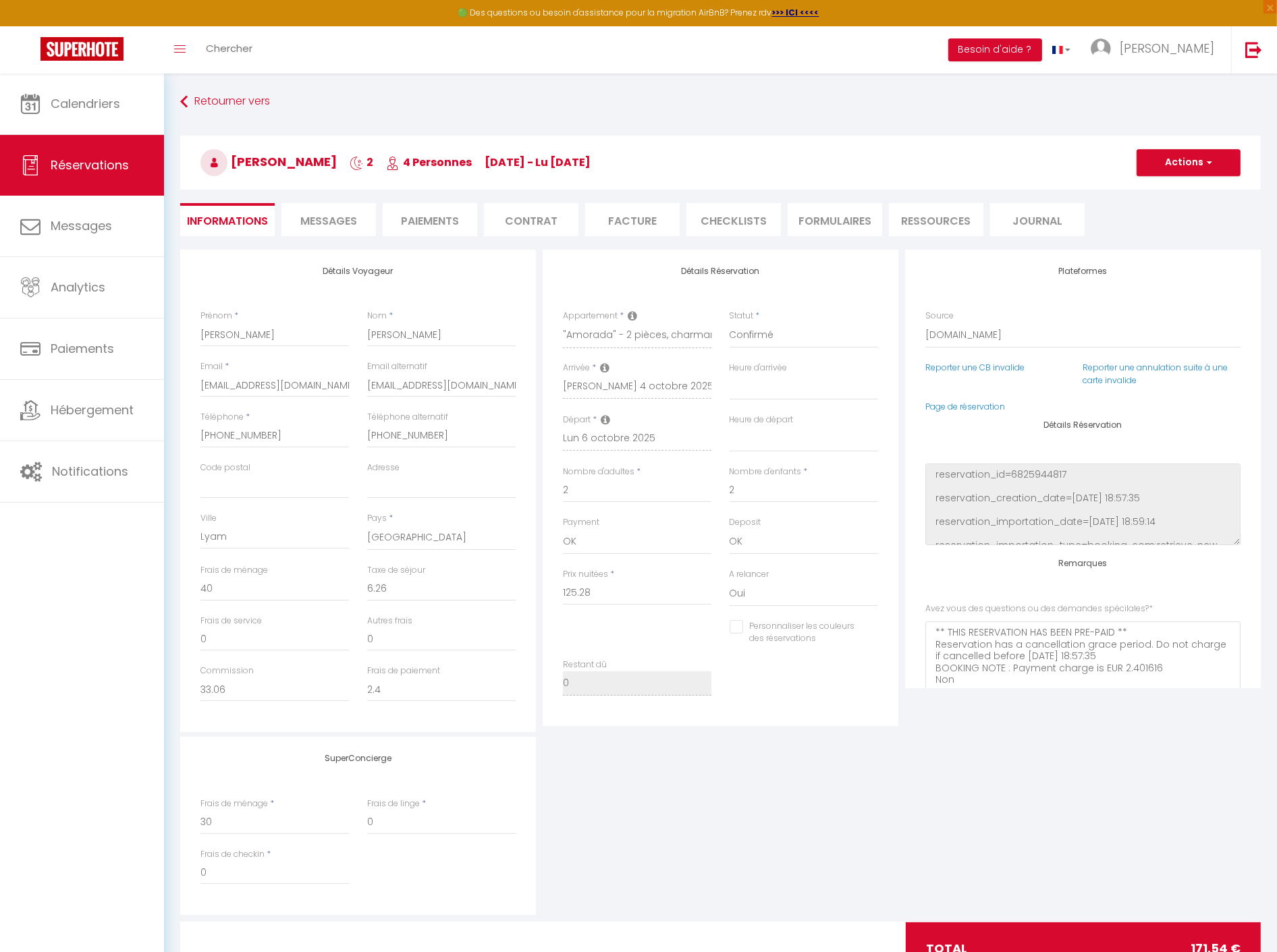
select select "16:00"
select select "10:00"
click at [241, 491] on input "Code postal" at bounding box center [274, 487] width 149 height 24
paste input "Lyam"
type input "Lyam"
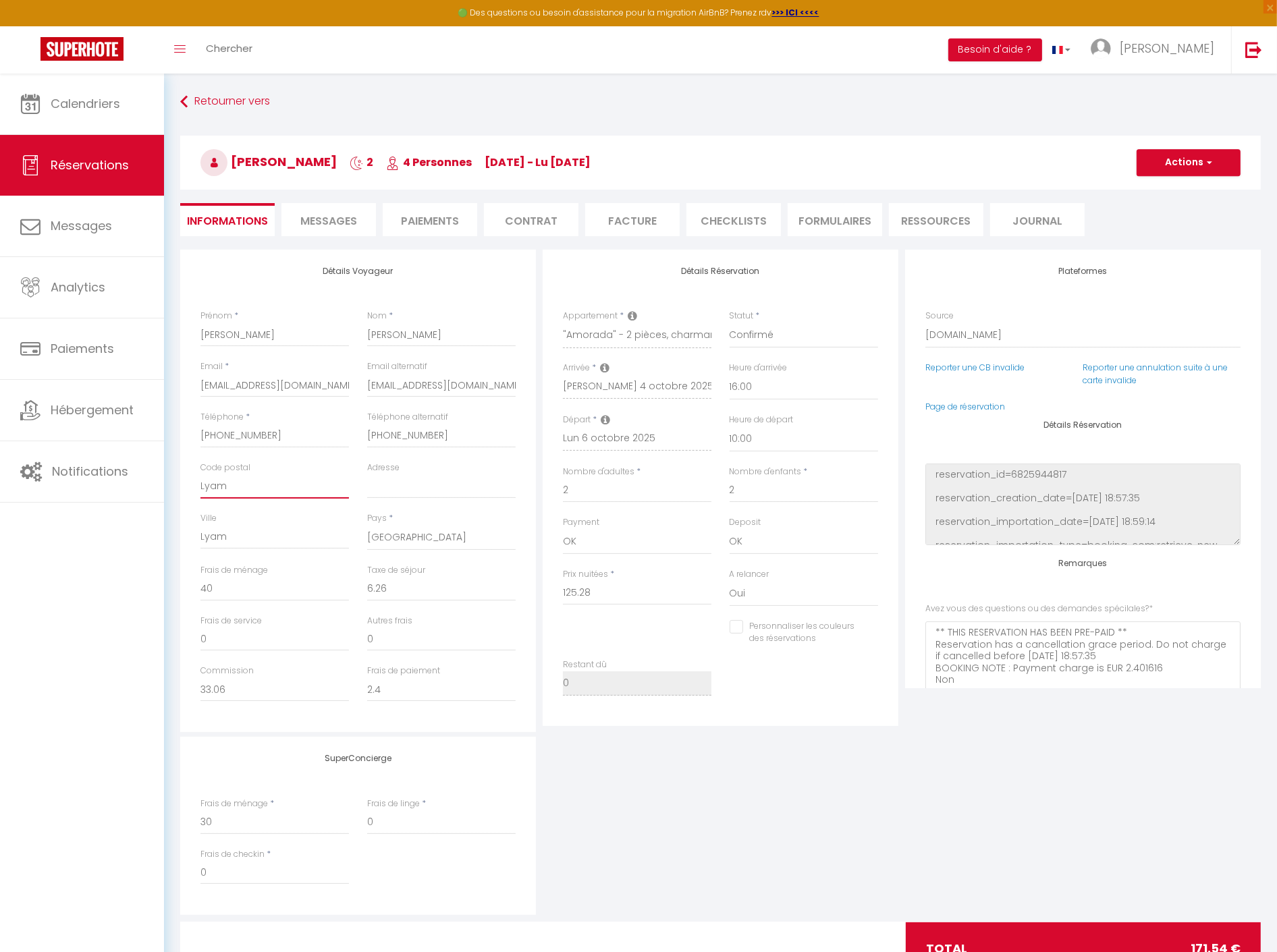
checkbox input "false"
click at [241, 487] on input "Lyam" at bounding box center [274, 487] width 149 height 24
paste input "Guitard"
type input "Lyam Guitard"
checkbox input "false"
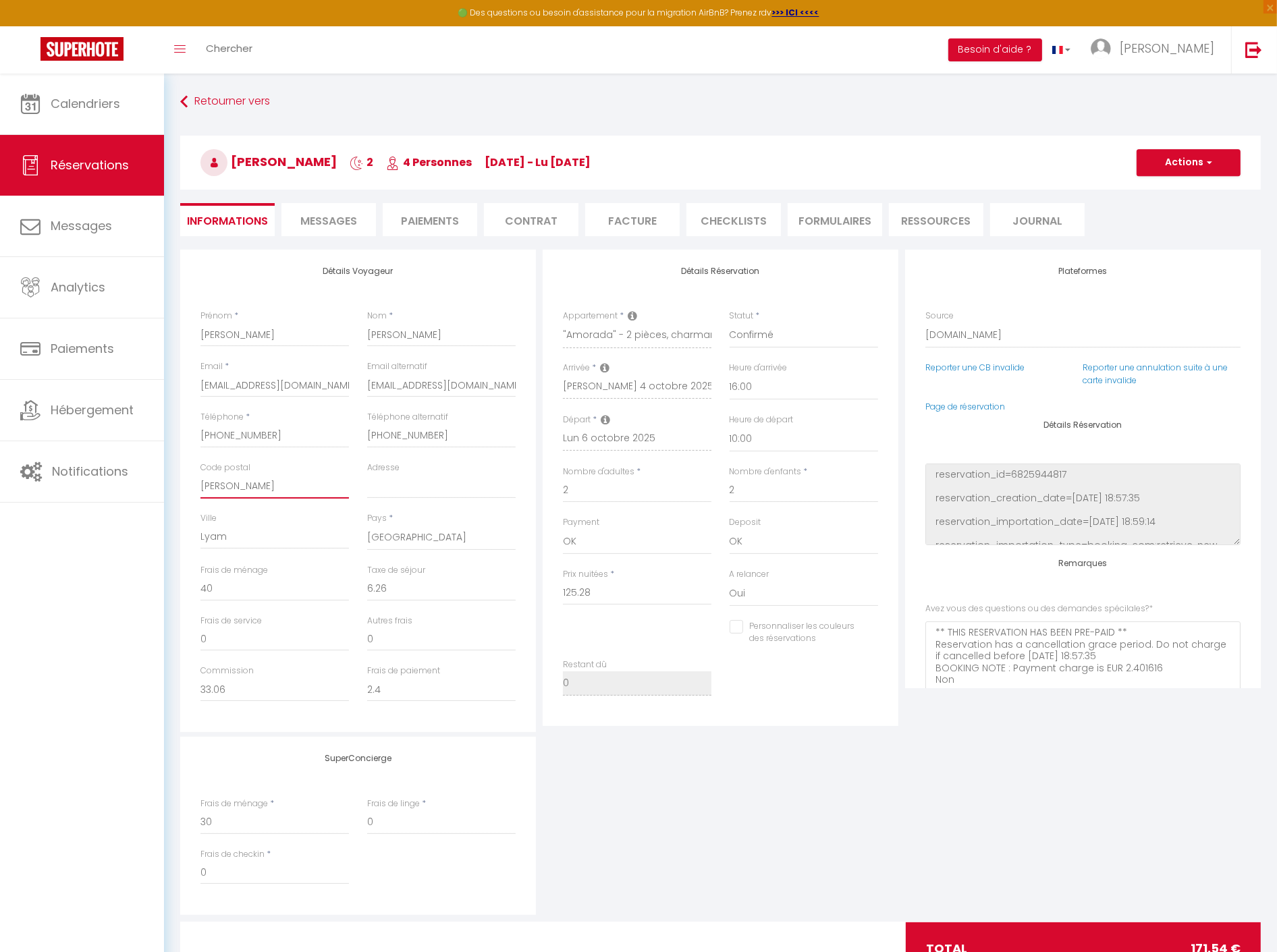
type input "Lyam Guitard"
click at [371, 487] on input "Adresse" at bounding box center [441, 487] width 149 height 24
paste input "Lilyo"
type input "Lilyo"
checkbox input "false"
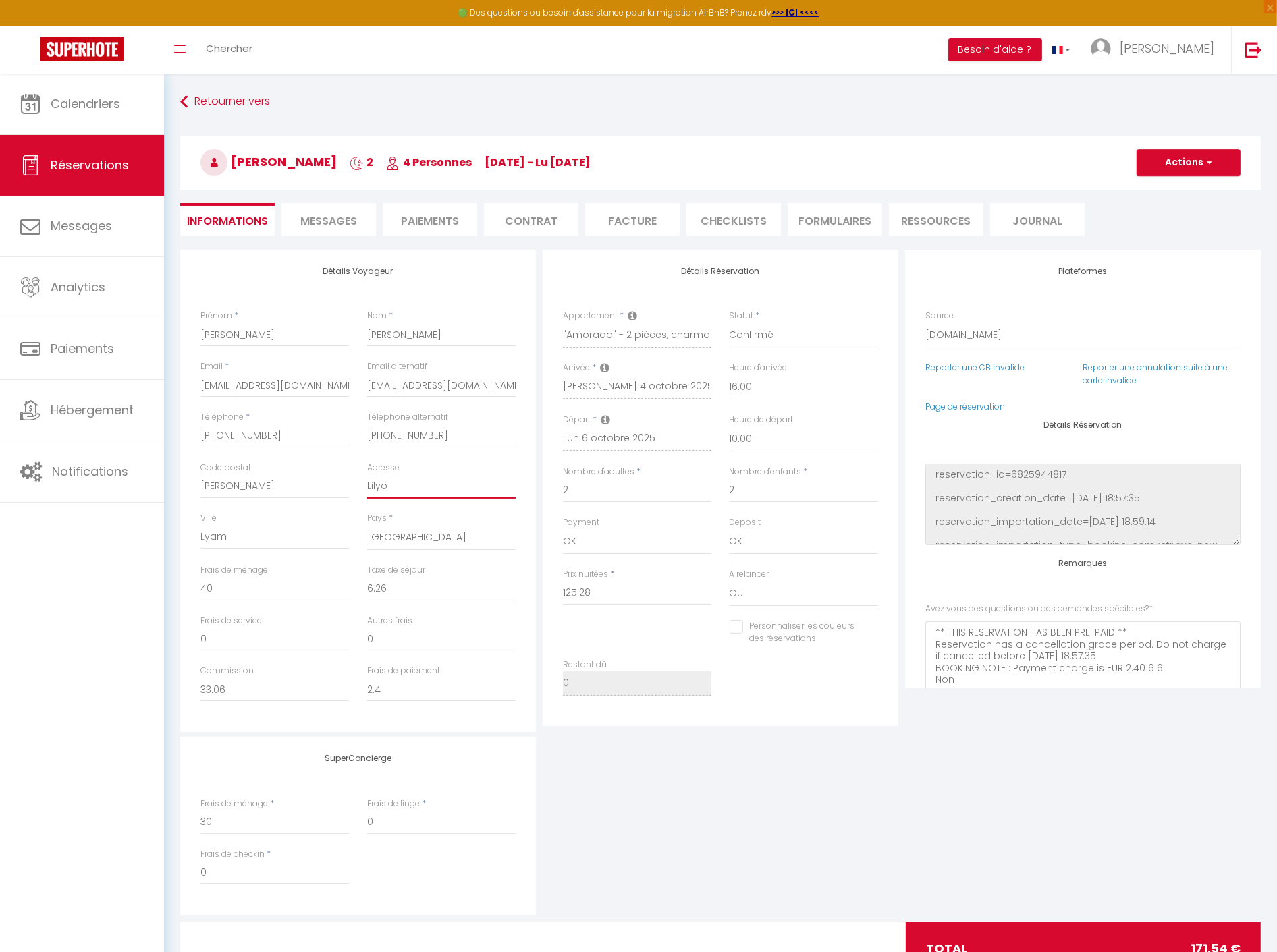
click at [447, 487] on input "Lilyo" at bounding box center [441, 487] width 149 height 24
paste input "Guitard"
type input "Lilyo Guitard"
checkbox input "false"
type input "Lilyo Guitard"
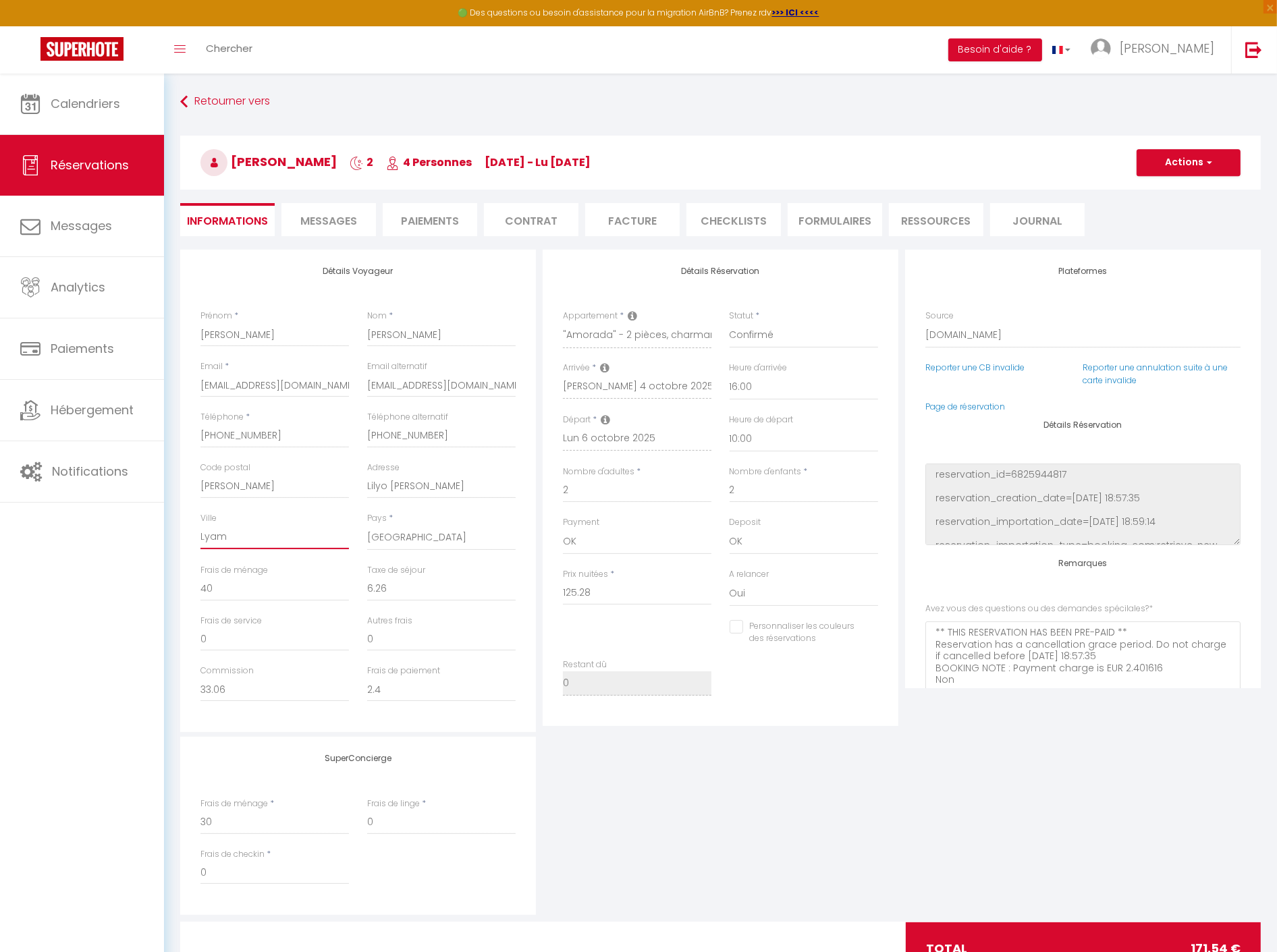
drag, startPoint x: 259, startPoint y: 542, endPoint x: 149, endPoint y: 538, distance: 110.1
click at [149, 538] on div "🟢 Des questions ou besoin d'assistance pour la migration AirBnB? Prenez rdv >>>…" at bounding box center [638, 541] width 1277 height 935
paste input "Nathael Daurat"
type input "Nathael Daurat"
checkbox input "false"
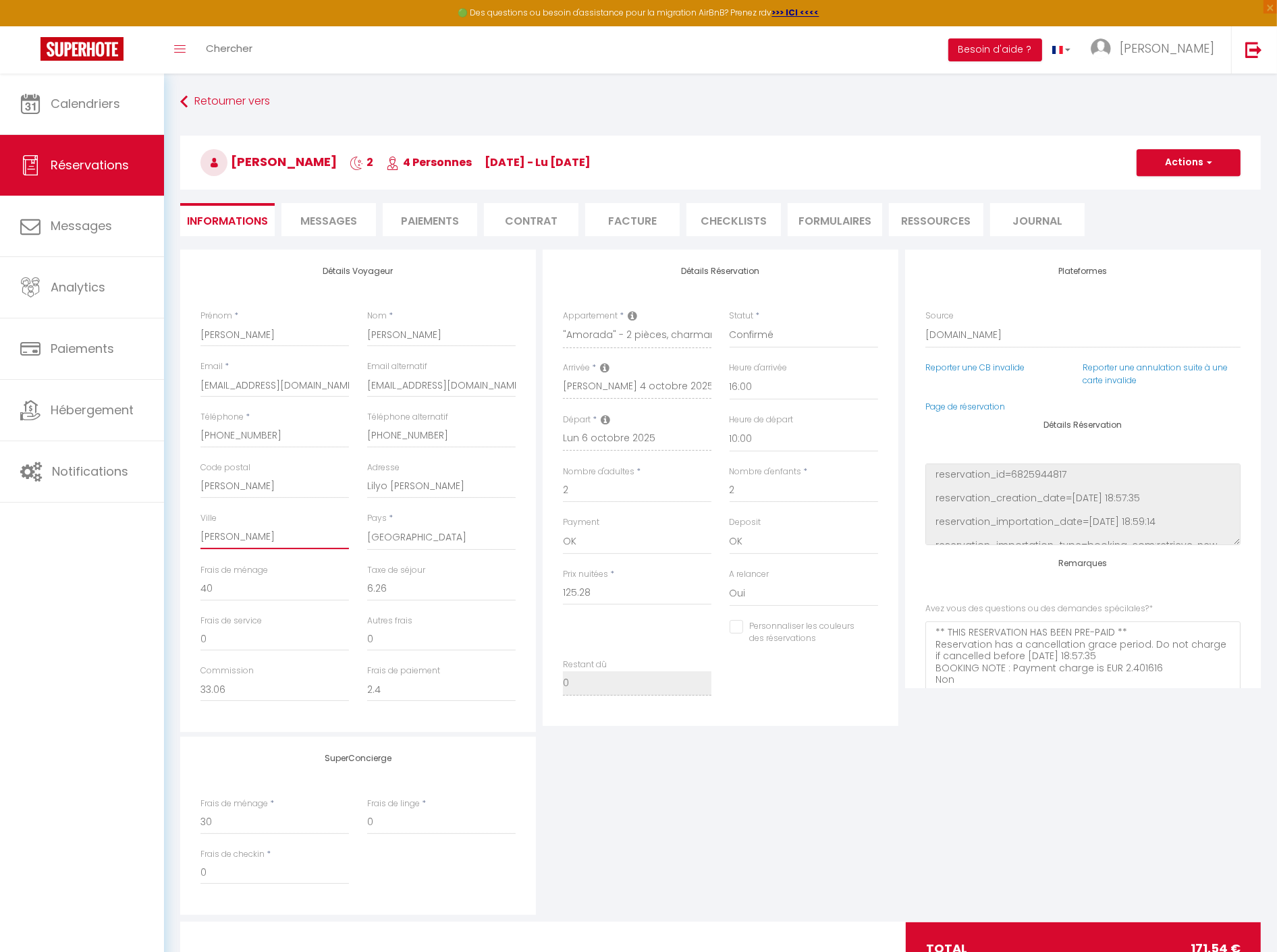
type input "Nathael Daurat"
checkbox input "false"
paste input "Lenny Quincampois"
type input "Nathael Daurat Lenny Quincampois"
checkbox input "false"
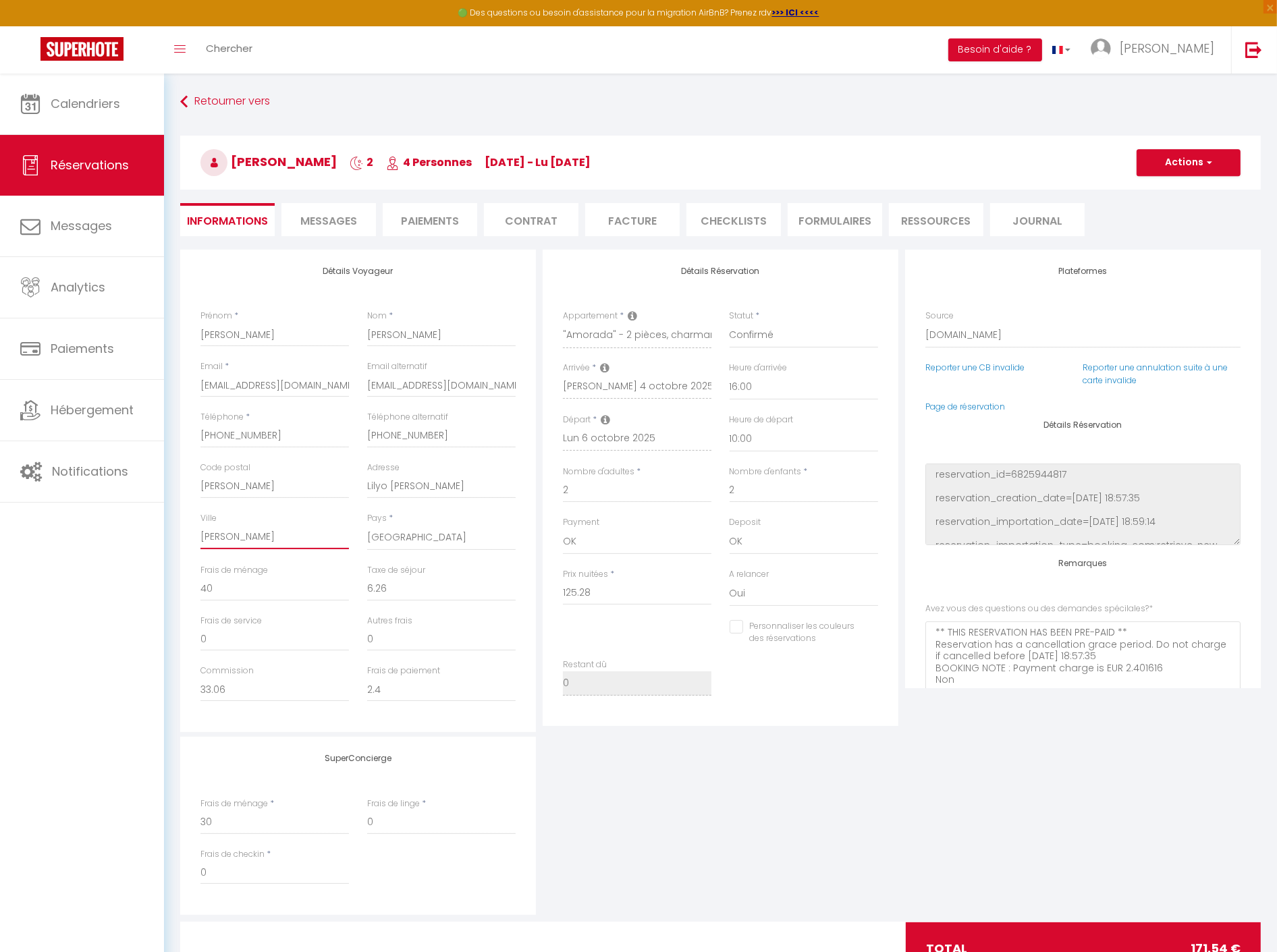
scroll to position [0, 20]
type input "Nathael Daurat Lenny Quincampois"
click at [1203, 157] on button "Actions" at bounding box center [1188, 163] width 104 height 27
click at [1170, 187] on link "Enregistrer" at bounding box center [1175, 192] width 106 height 17
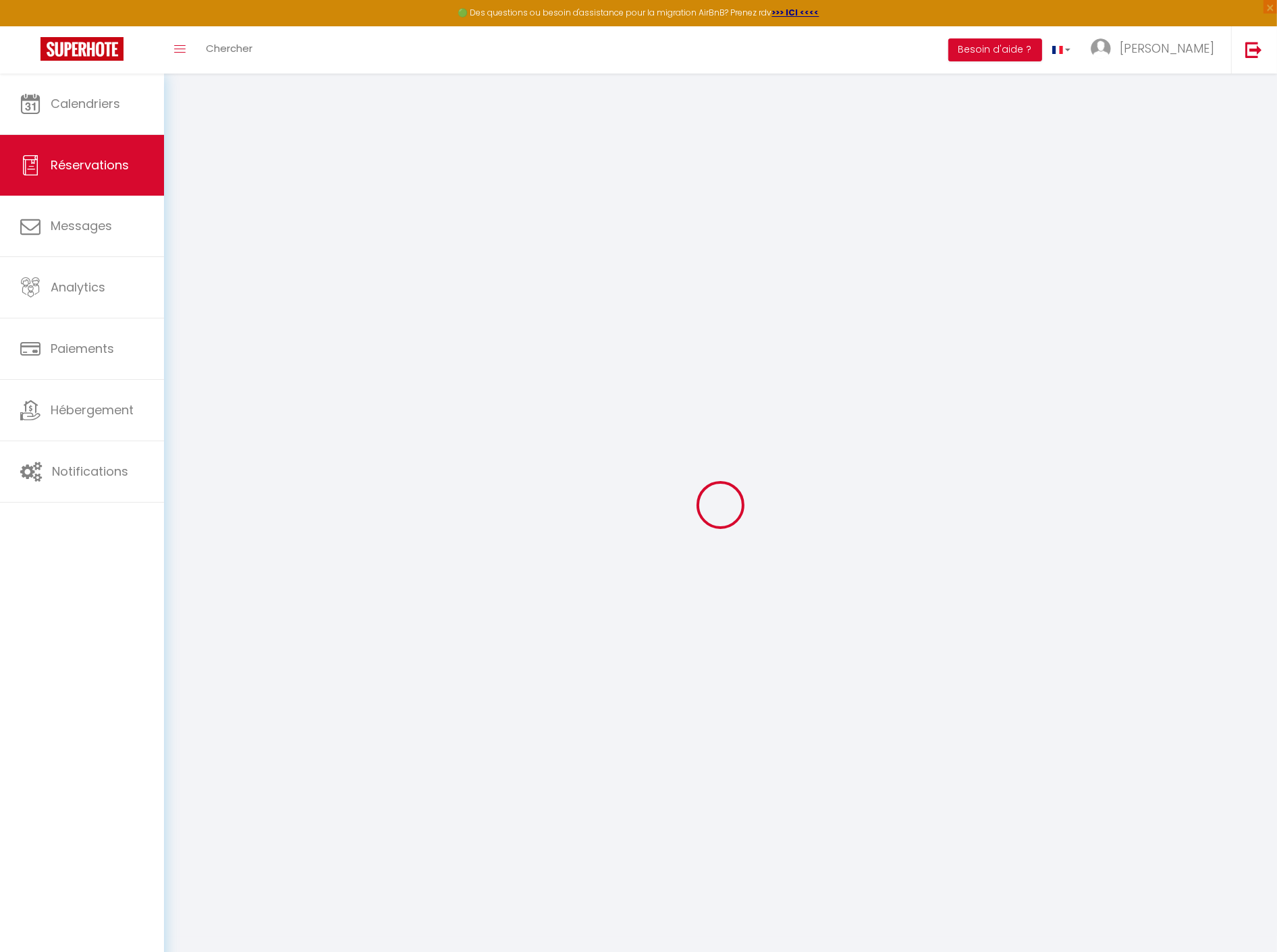
checkbox input "false"
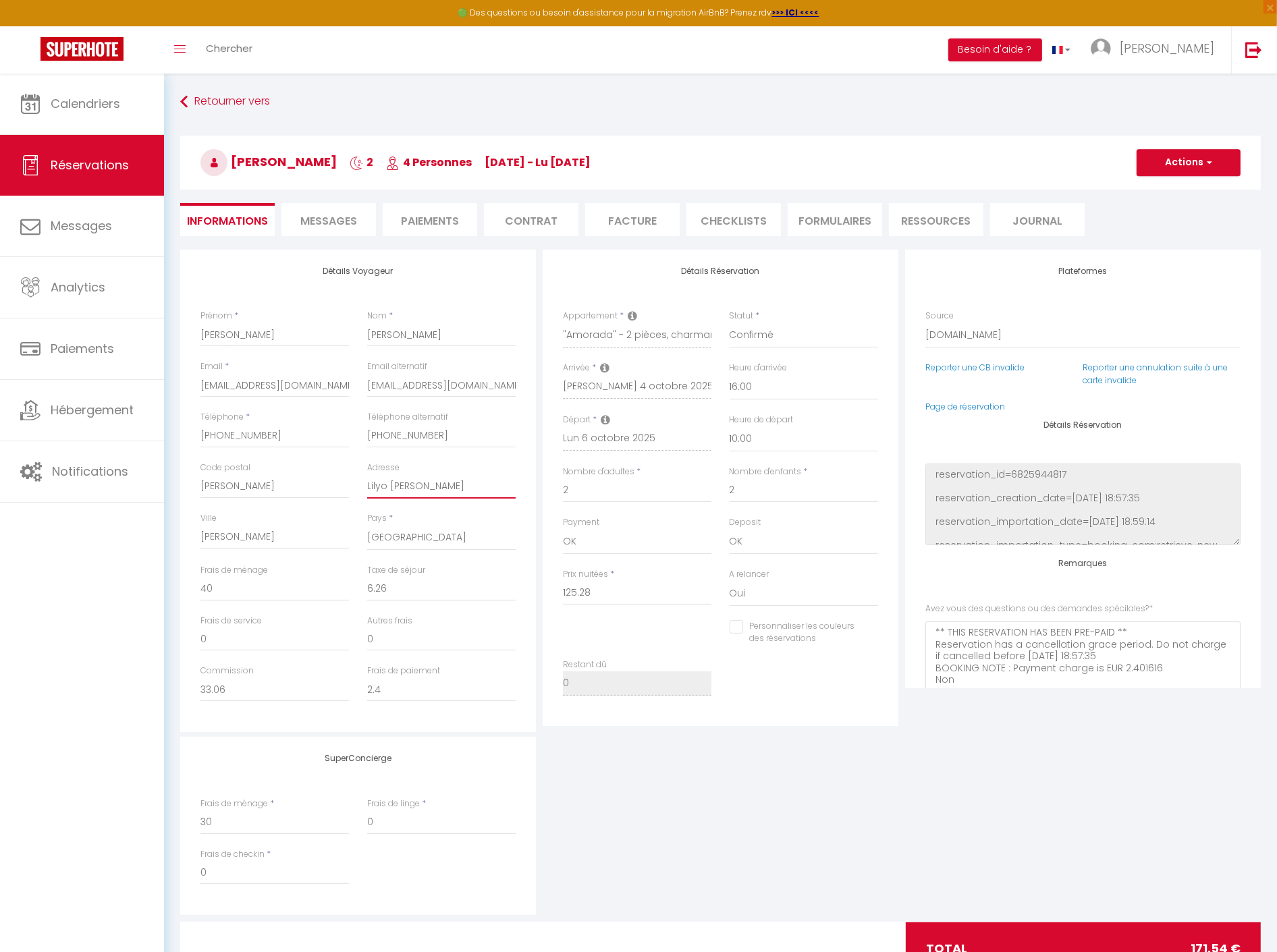
drag, startPoint x: 429, startPoint y: 487, endPoint x: 397, endPoint y: 480, distance: 32.8
click at [354, 484] on div "Code postal Lyam Guitard Adresse Lilyo Guitard" at bounding box center [358, 487] width 333 height 50
click at [293, 485] on input "Lyam Guitard" at bounding box center [274, 487] width 149 height 24
type input "Lyam Guitard,"
checkbox input "false"
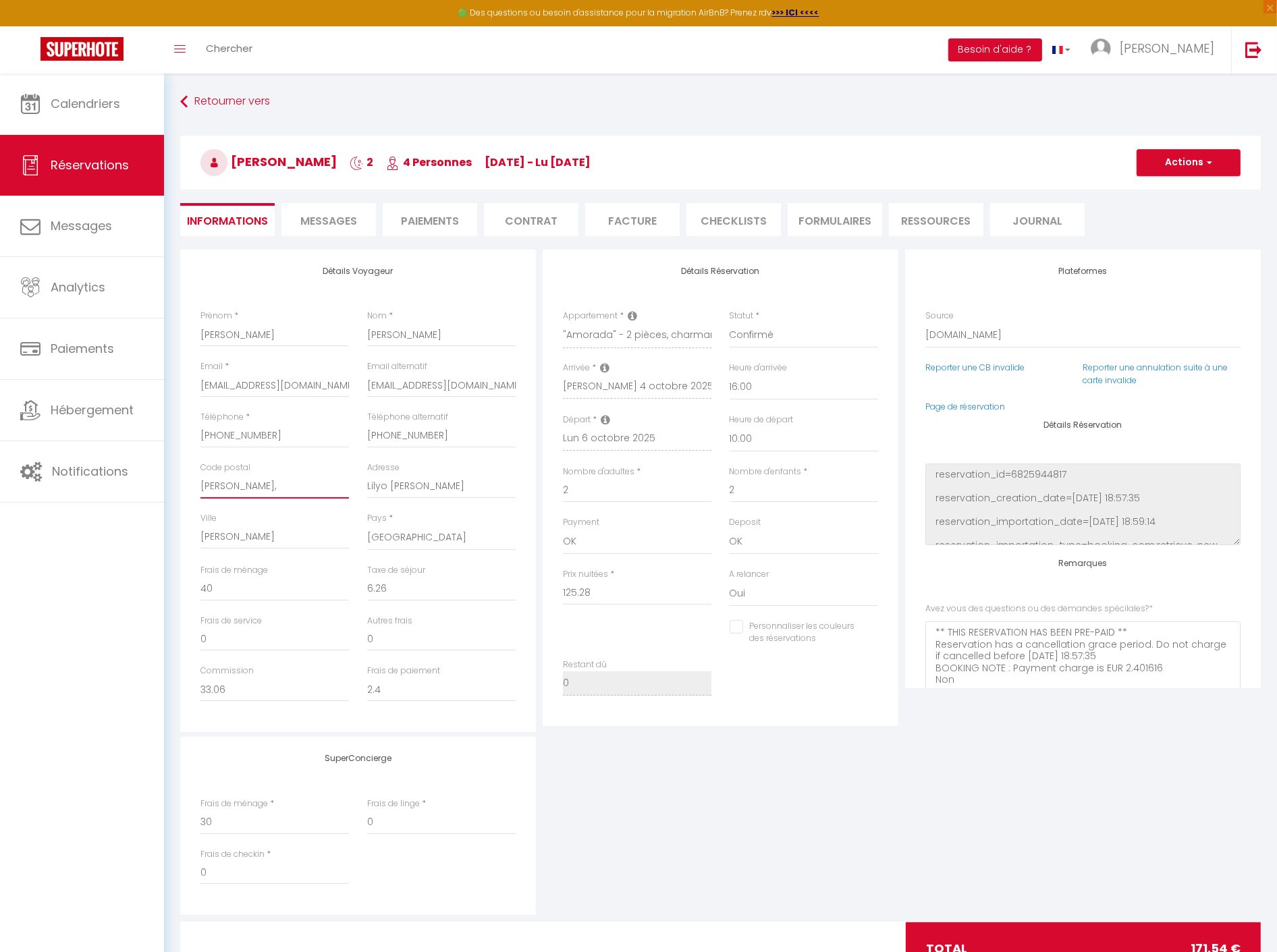
type input "Lyam Guitard,"
checkbox input "false"
paste input "Lilyo Guitard"
type input "[PERSON_NAME], Lilyo Guitard"
checkbox input "false"
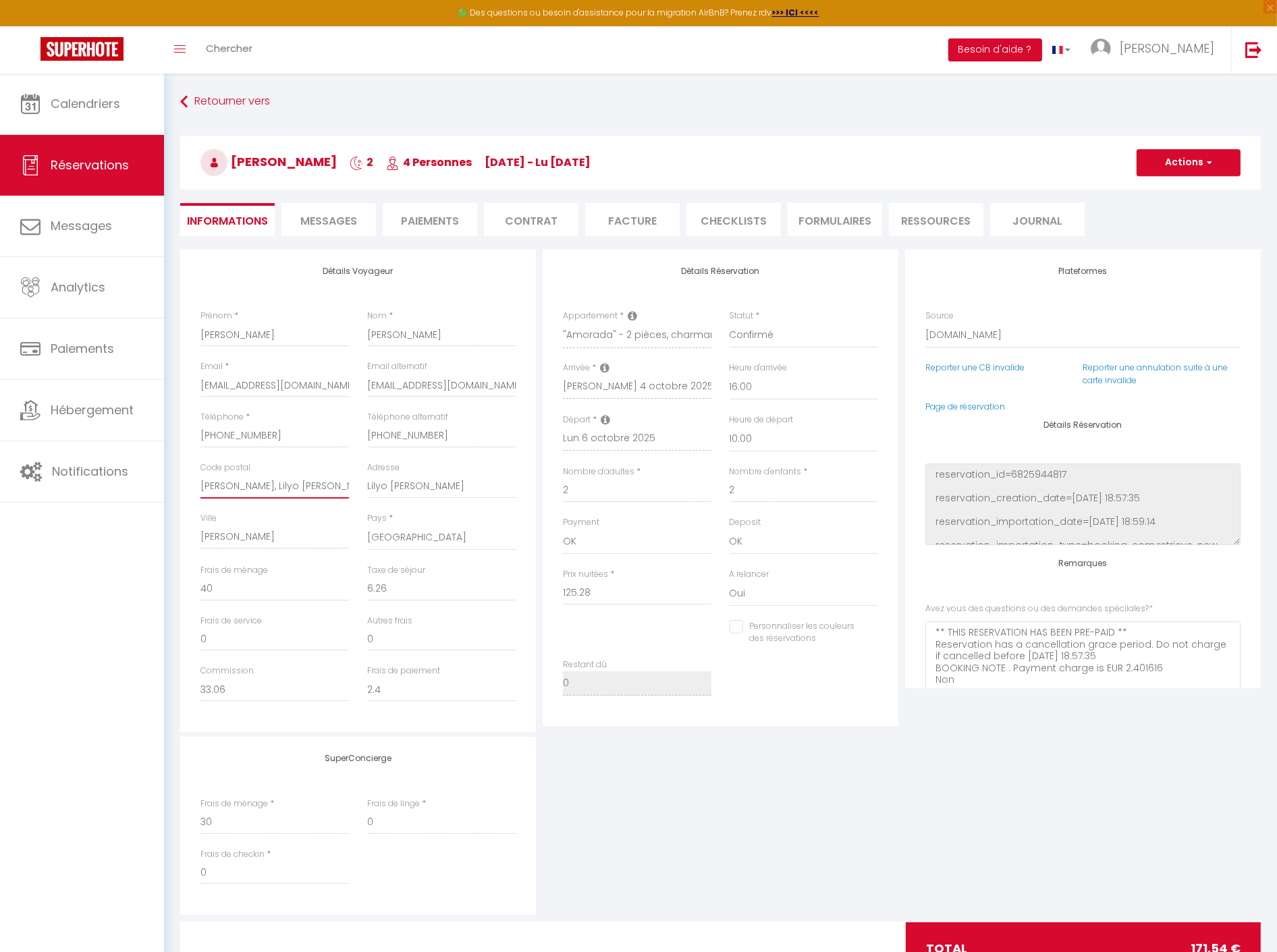
type input "[PERSON_NAME], Lilyo Guitard"
drag, startPoint x: 272, startPoint y: 533, endPoint x: 170, endPoint y: 536, distance: 102.0
click at [167, 535] on div "Retourner vers anthony GODEFROY 2 4 Personnes sa 04 Oct - lu 06 Oct Actions Enr…" at bounding box center [720, 541] width 1113 height 935
type input "Lenny Quincampois"
checkbox input "false"
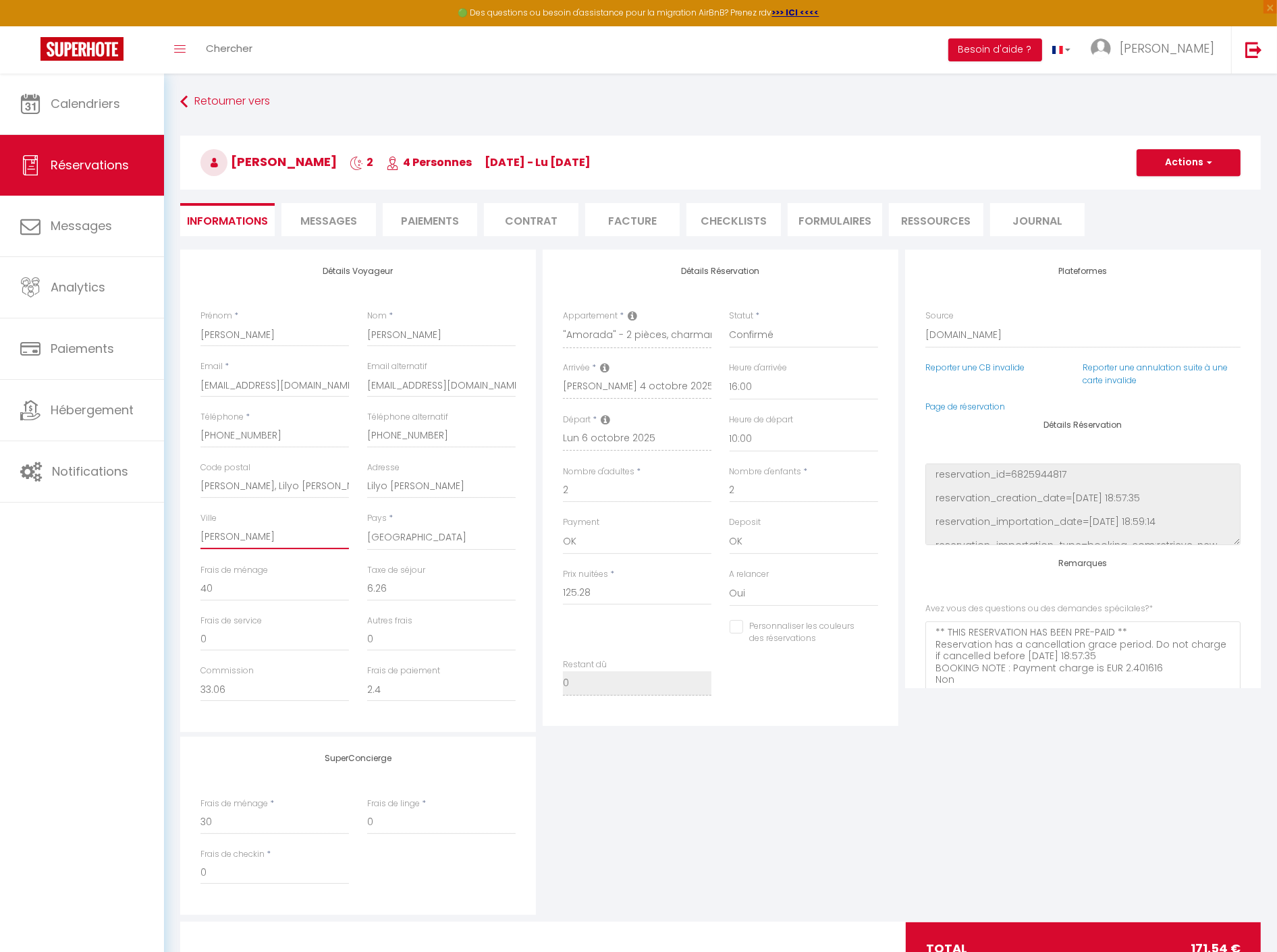
type input "Lenny Quincampois"
checkbox input "false"
type input "Lenny Quincampois"
drag, startPoint x: 442, startPoint y: 494, endPoint x: 328, endPoint y: 487, distance: 114.2
click at [315, 489] on div "Code postal Lyam Guitard, Lilyo Guitard Adresse Lilyo Guitard" at bounding box center [358, 487] width 333 height 50
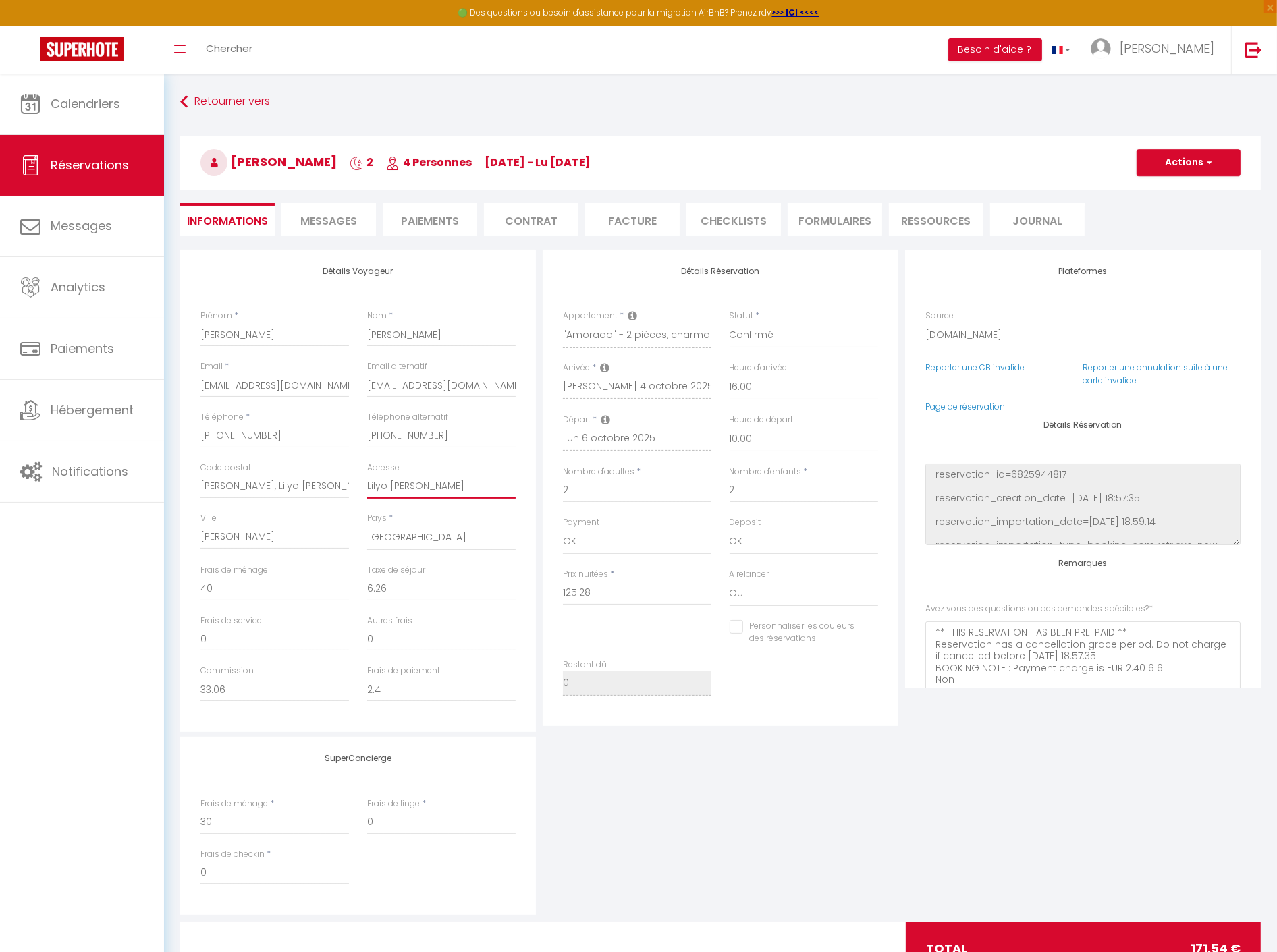
paste input "Nathael Daurat"
type input "Nathael Daurat"
checkbox input "false"
type input "Nathael Daurat"
click at [1183, 172] on button "Actions" at bounding box center [1188, 163] width 104 height 27
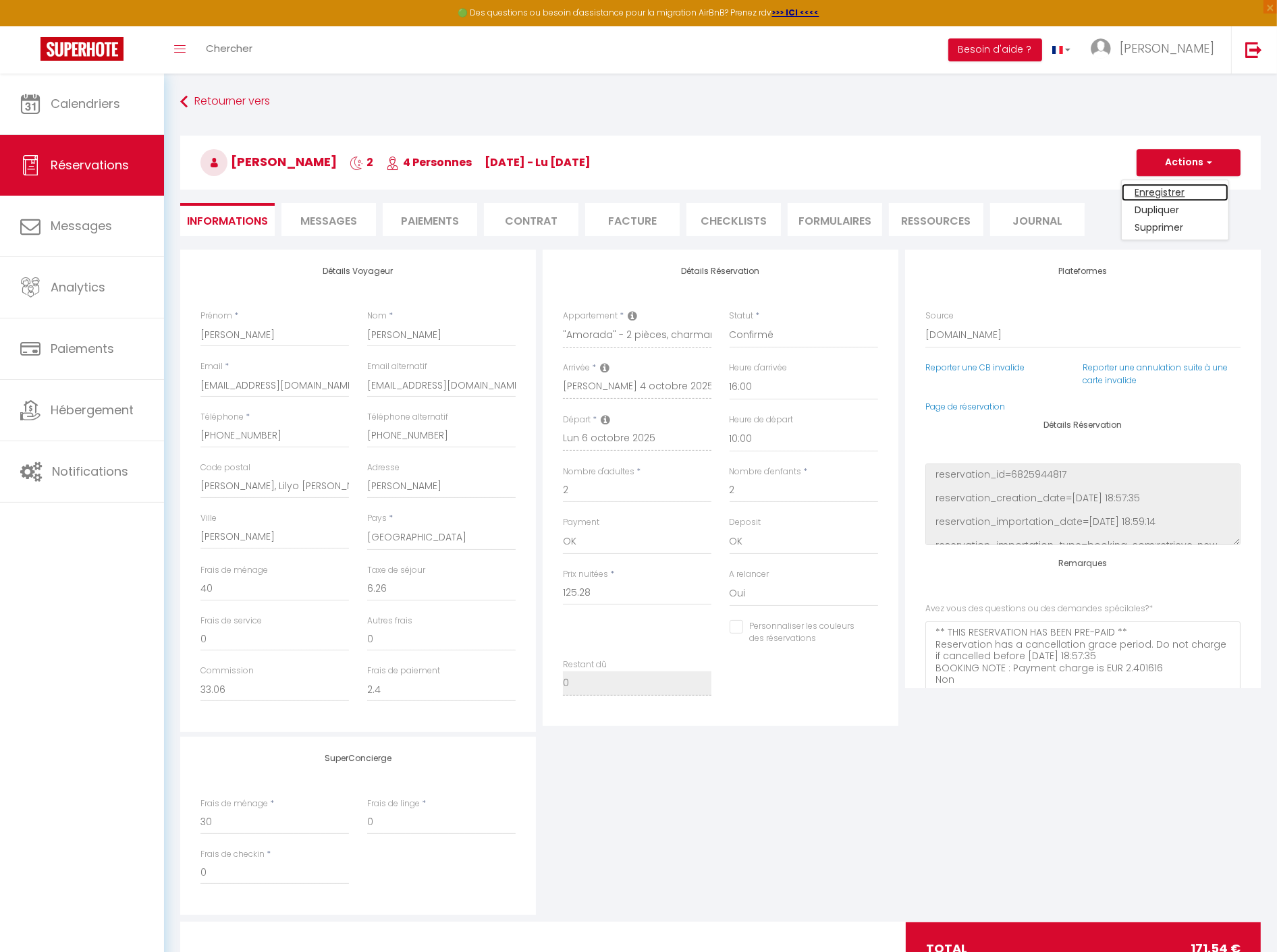
click at [1173, 190] on link "Enregistrer" at bounding box center [1175, 192] width 106 height 17
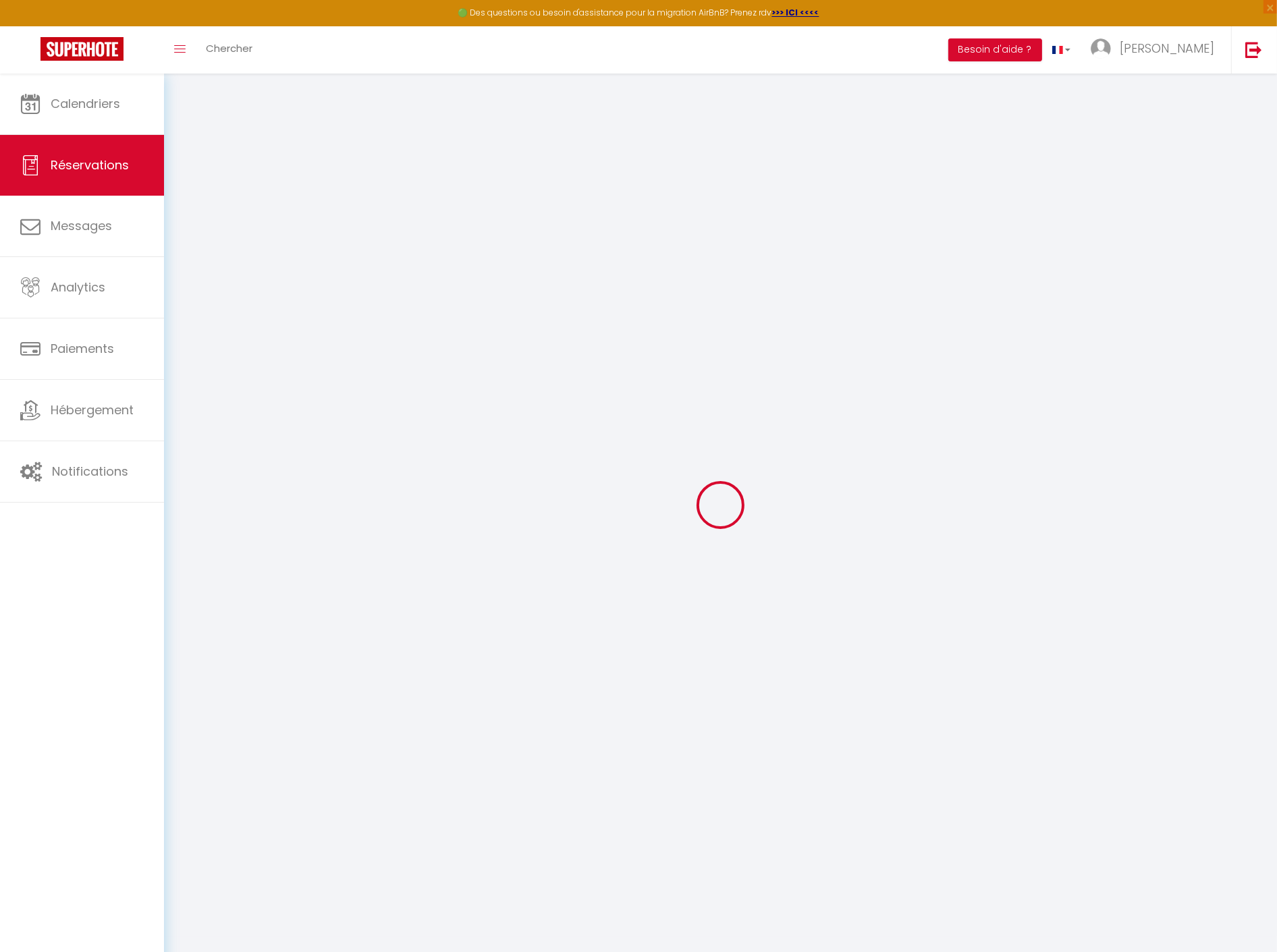
select select "not_cancelled"
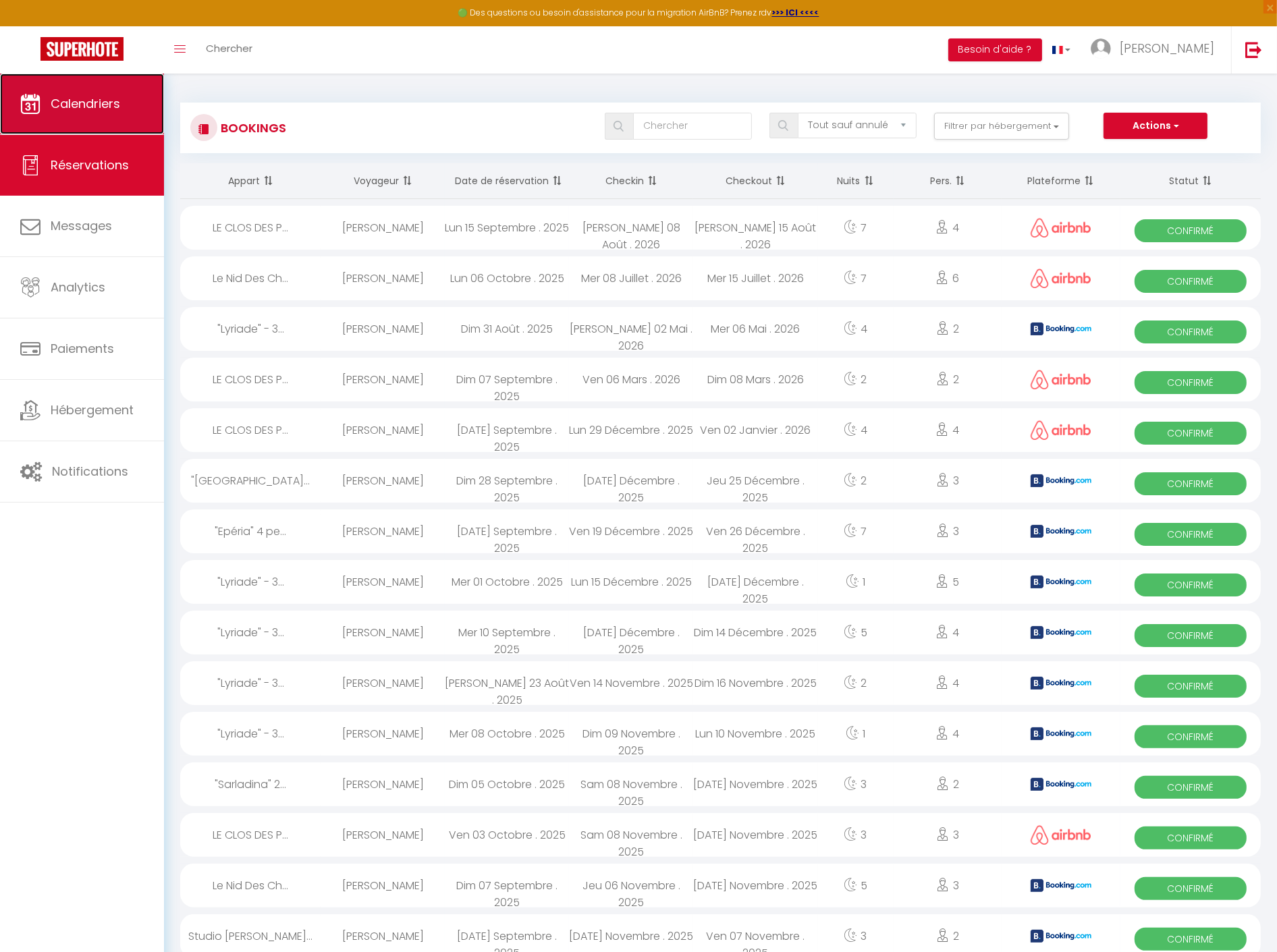
click at [106, 92] on link "Calendriers" at bounding box center [82, 103] width 164 height 61
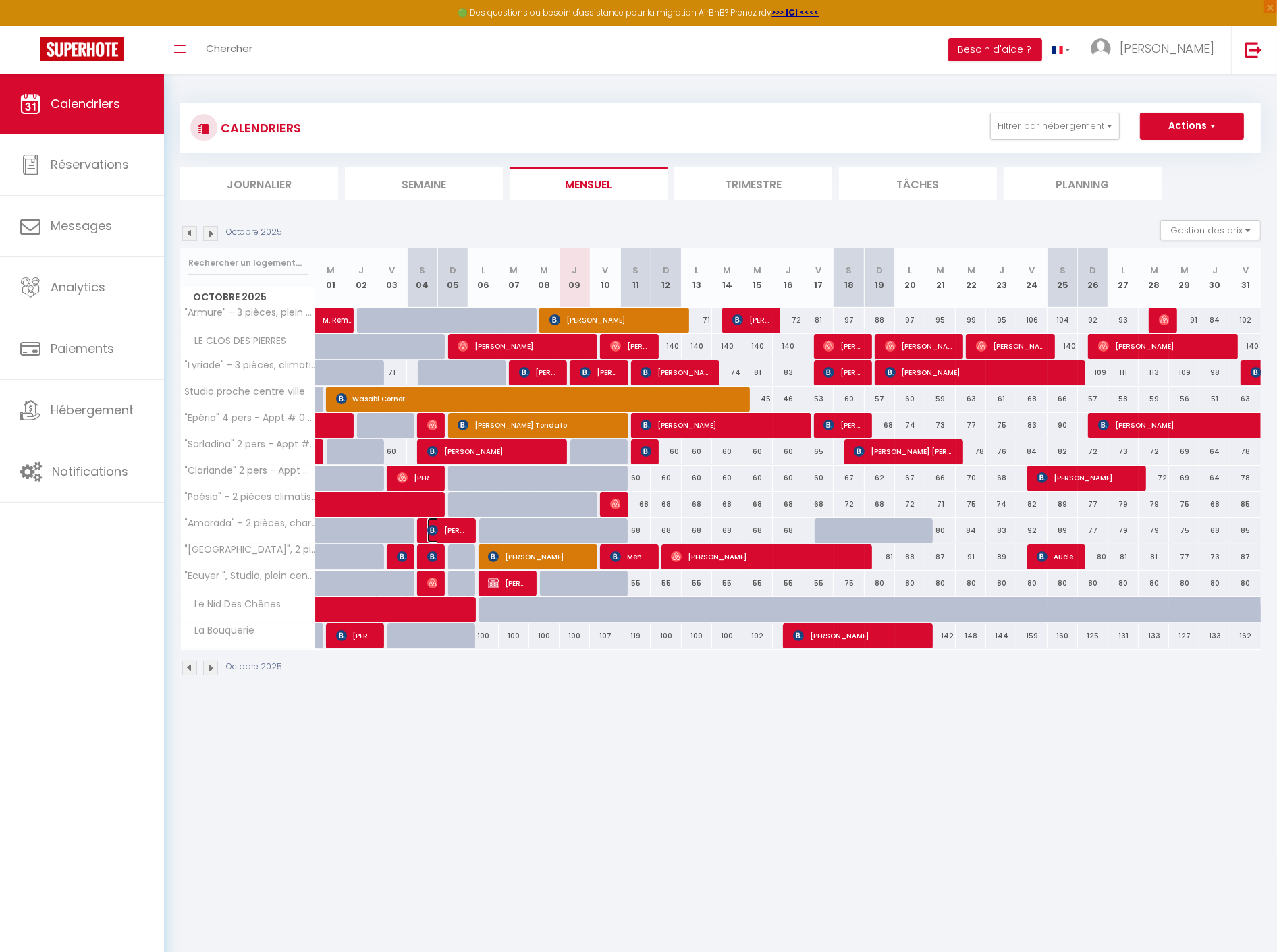
click at [452, 531] on span "anthony GODEFROY" at bounding box center [447, 531] width 40 height 26
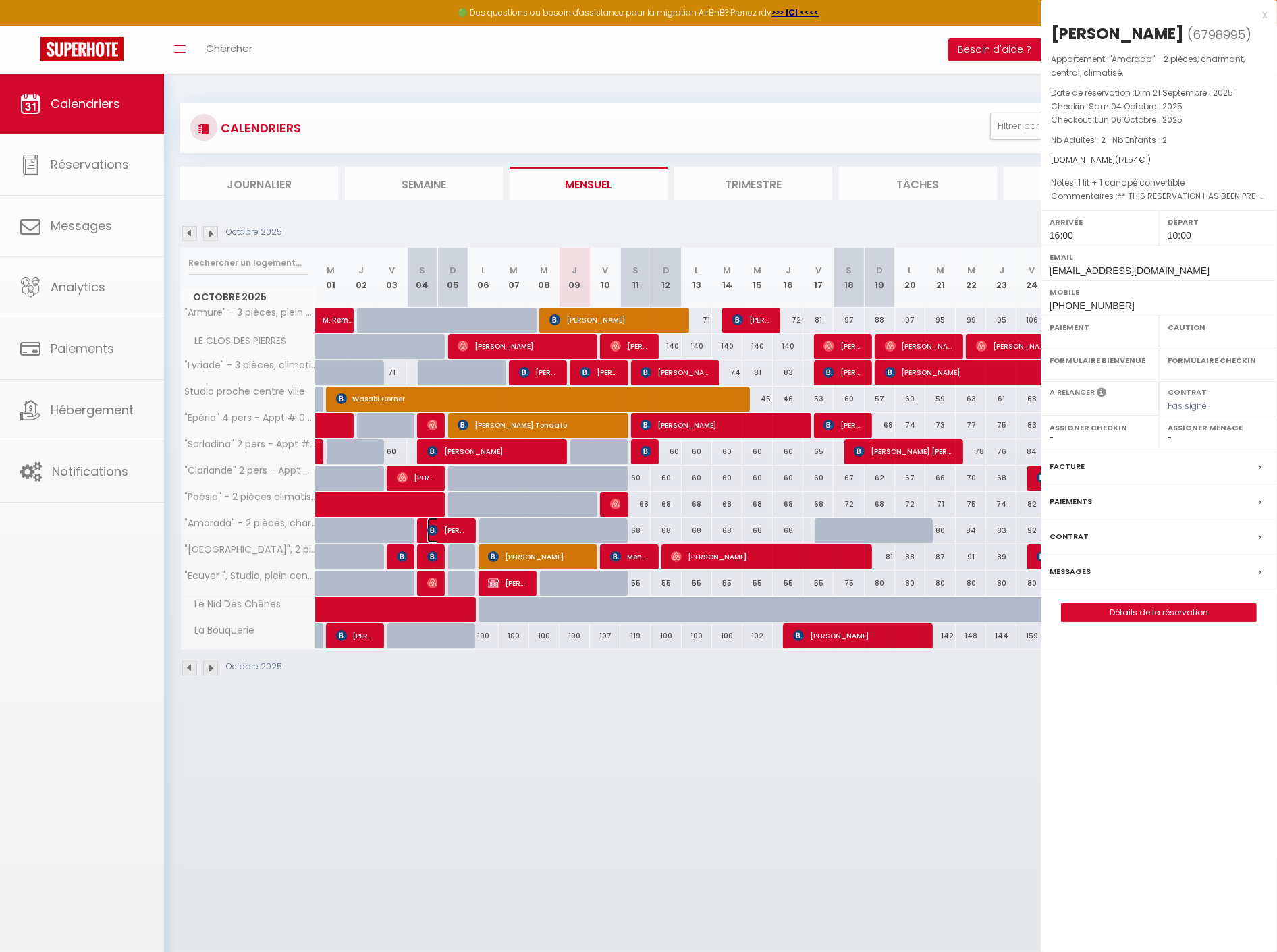
select select "OK"
select select "1"
select select "0"
select select "1"
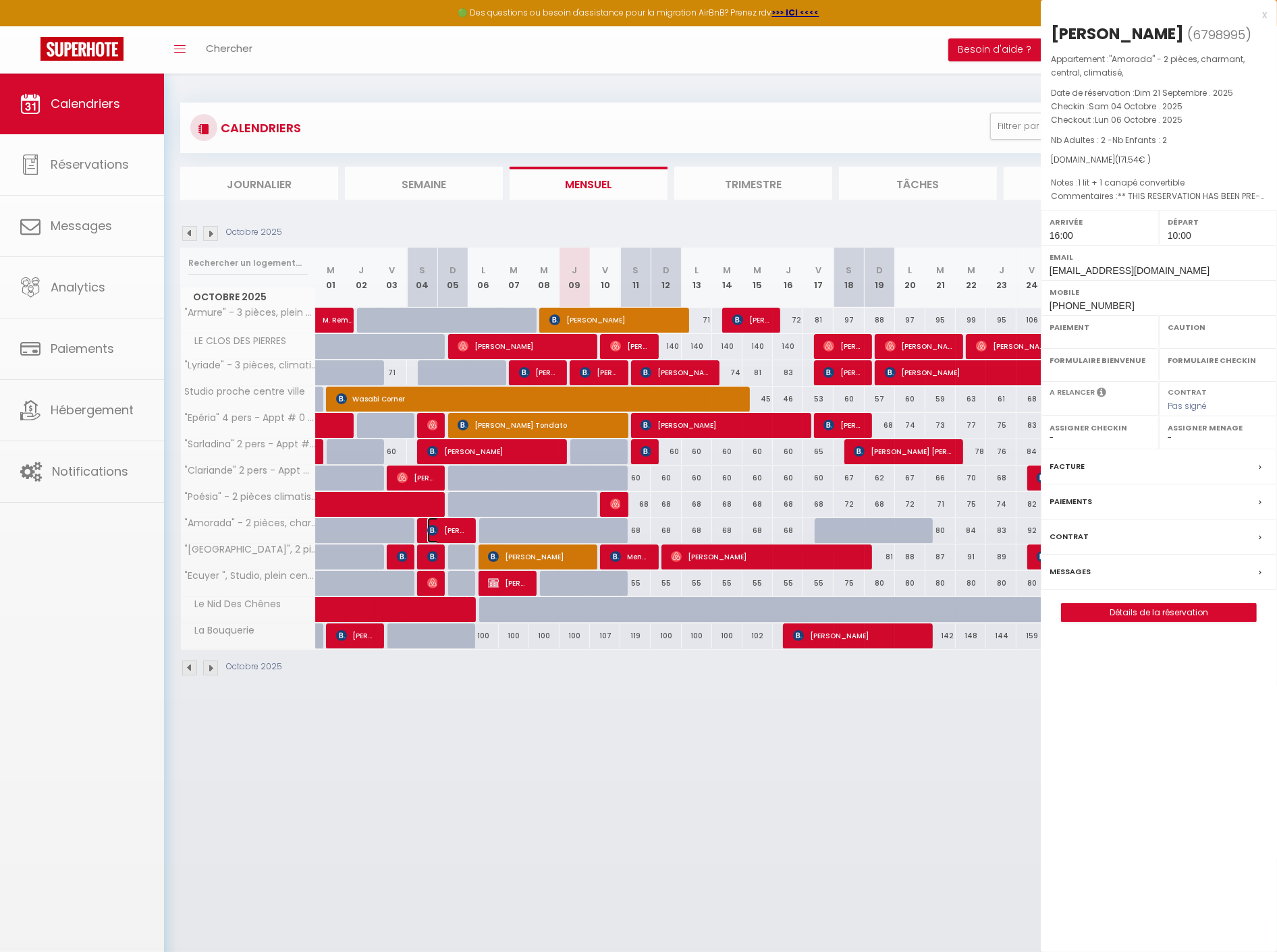
select select
select select "41067"
select select "53253"
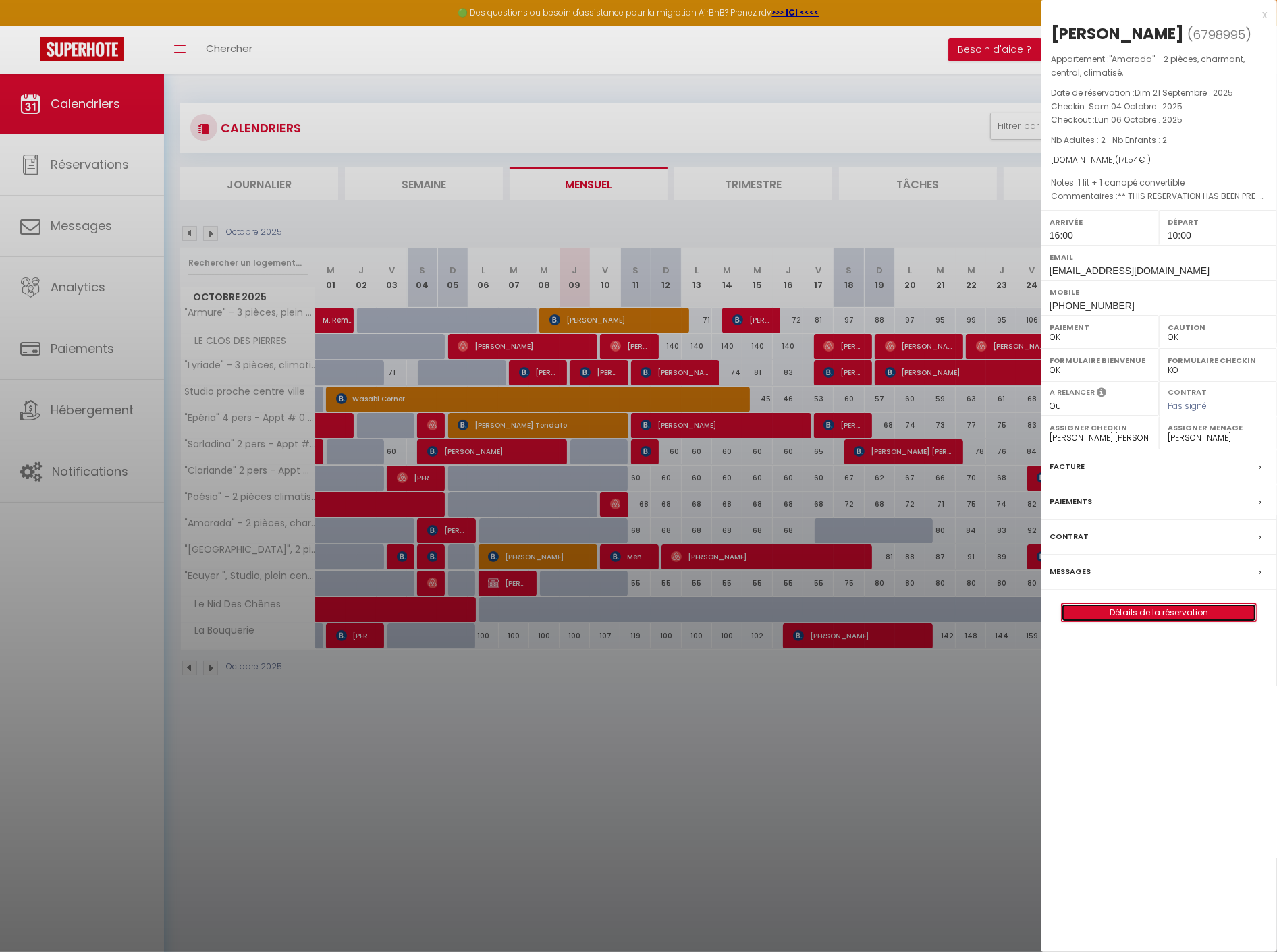
click at [1151, 621] on link "Détails de la réservation" at bounding box center [1158, 612] width 195 height 17
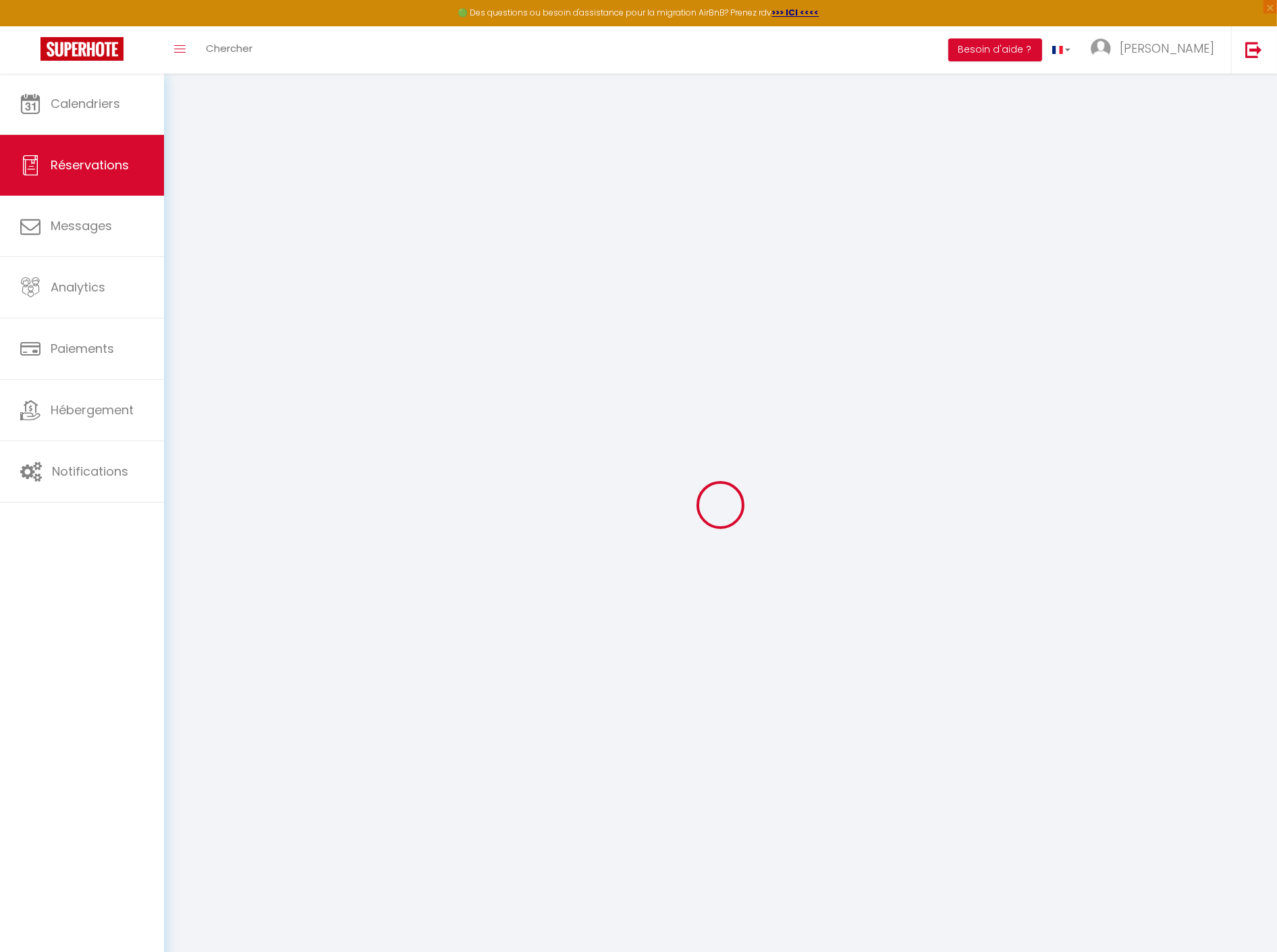
type input "[PERSON_NAME]"
type input "agodef.521837@guest.booking.com"
type input "nathaelyam@outlook.com"
type input "+33661585175"
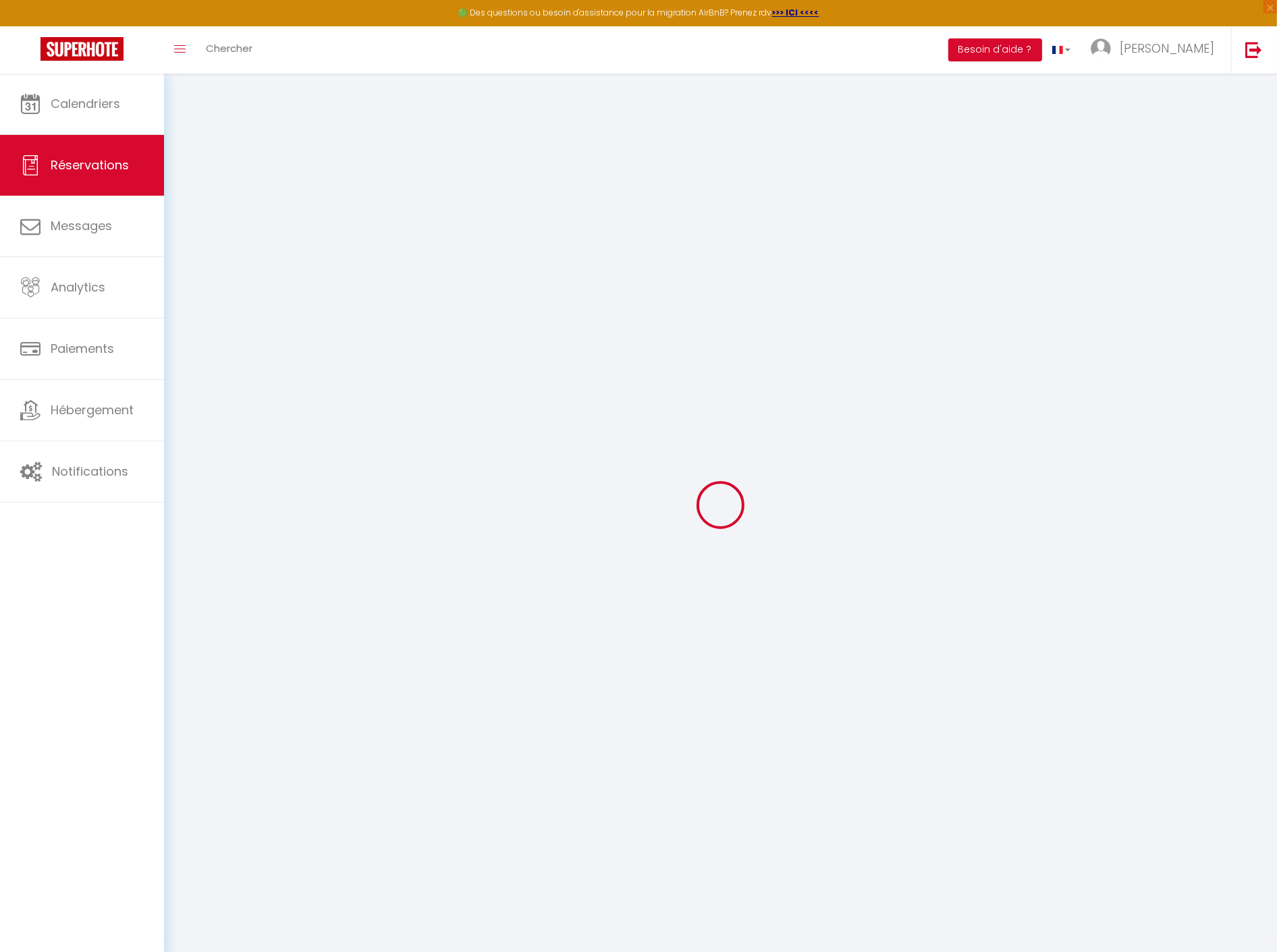
type input "+33661585175"
type input "[PERSON_NAME], Lilyo Guitard"
type input "Nathael Daurat"
type input "Lenny Quincampois"
select select "FR"
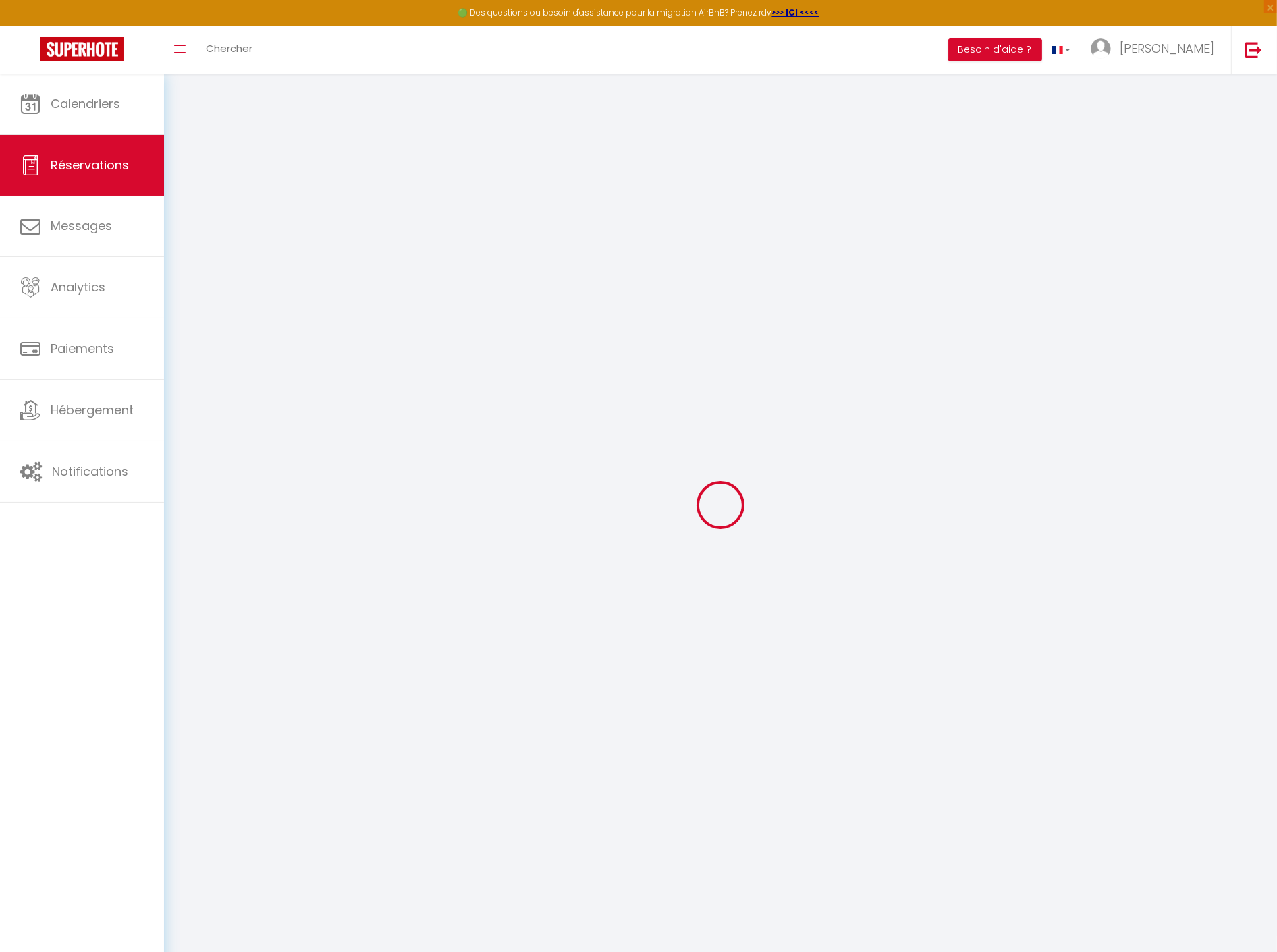
type input "33.06"
type input "2.4"
select select "62563"
select select "1"
select select
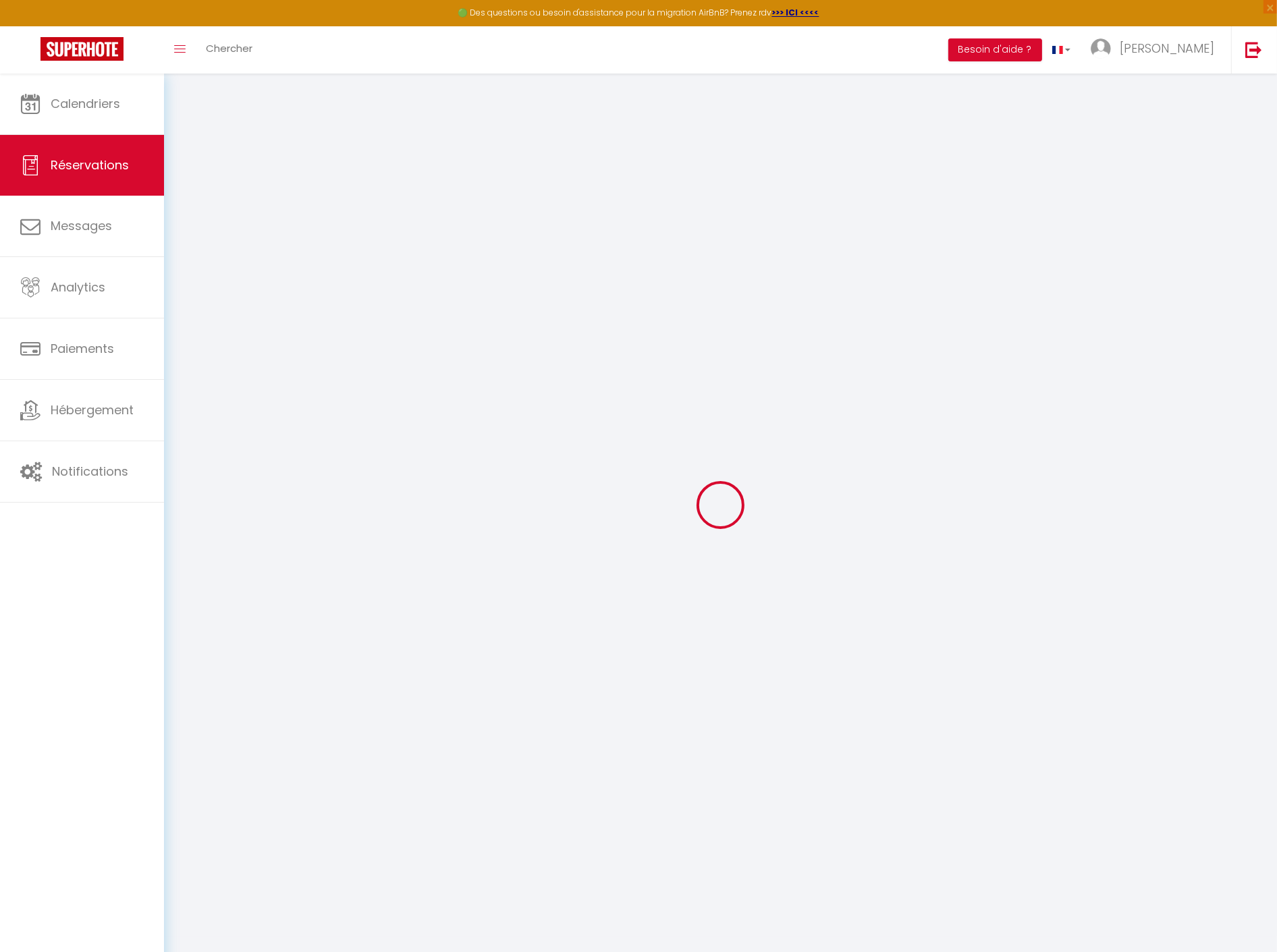
select select
type input "2"
select select "12"
select select
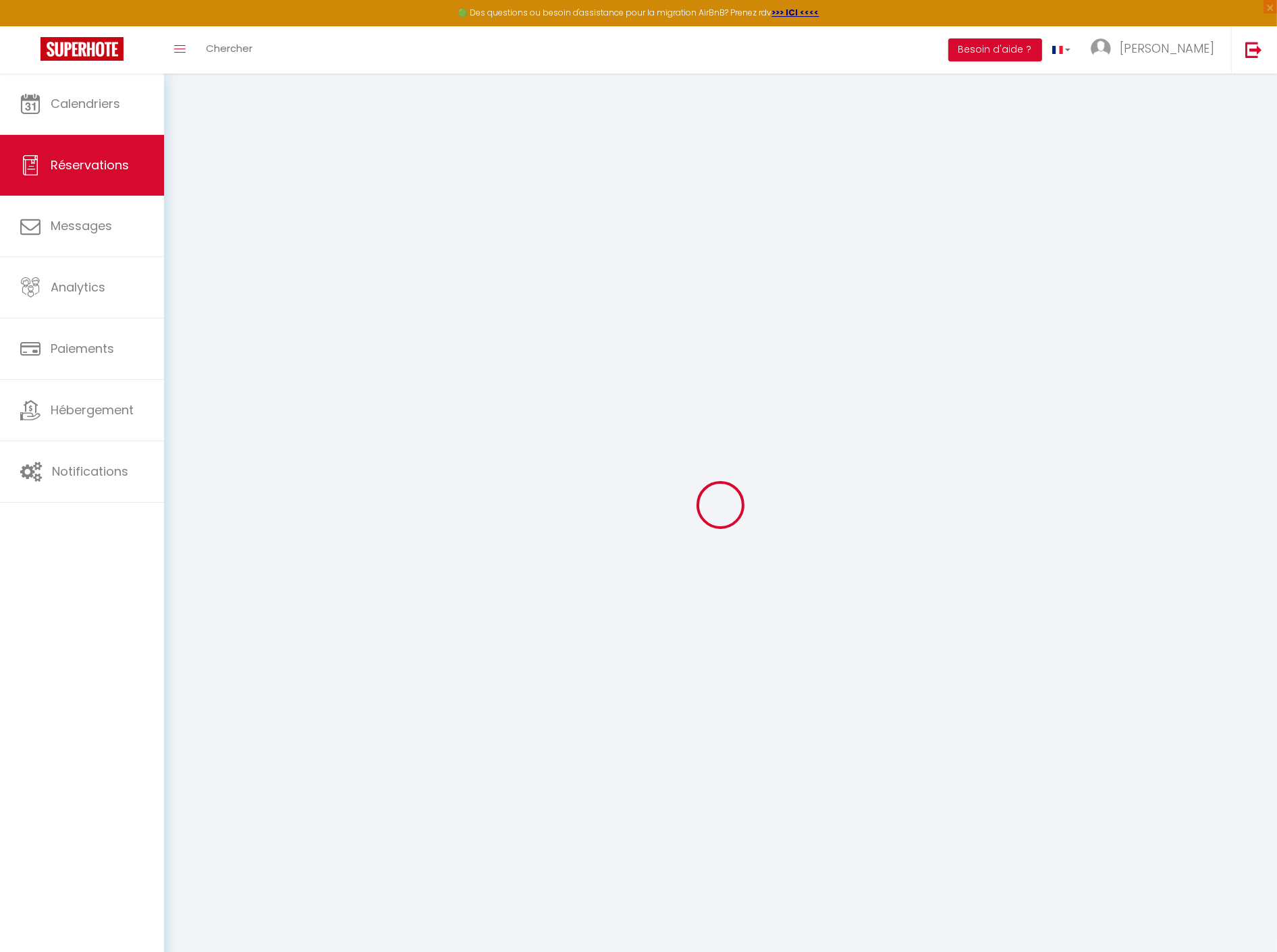
type input "125.28"
checkbox input "false"
type input "0"
select select "2"
type input "30"
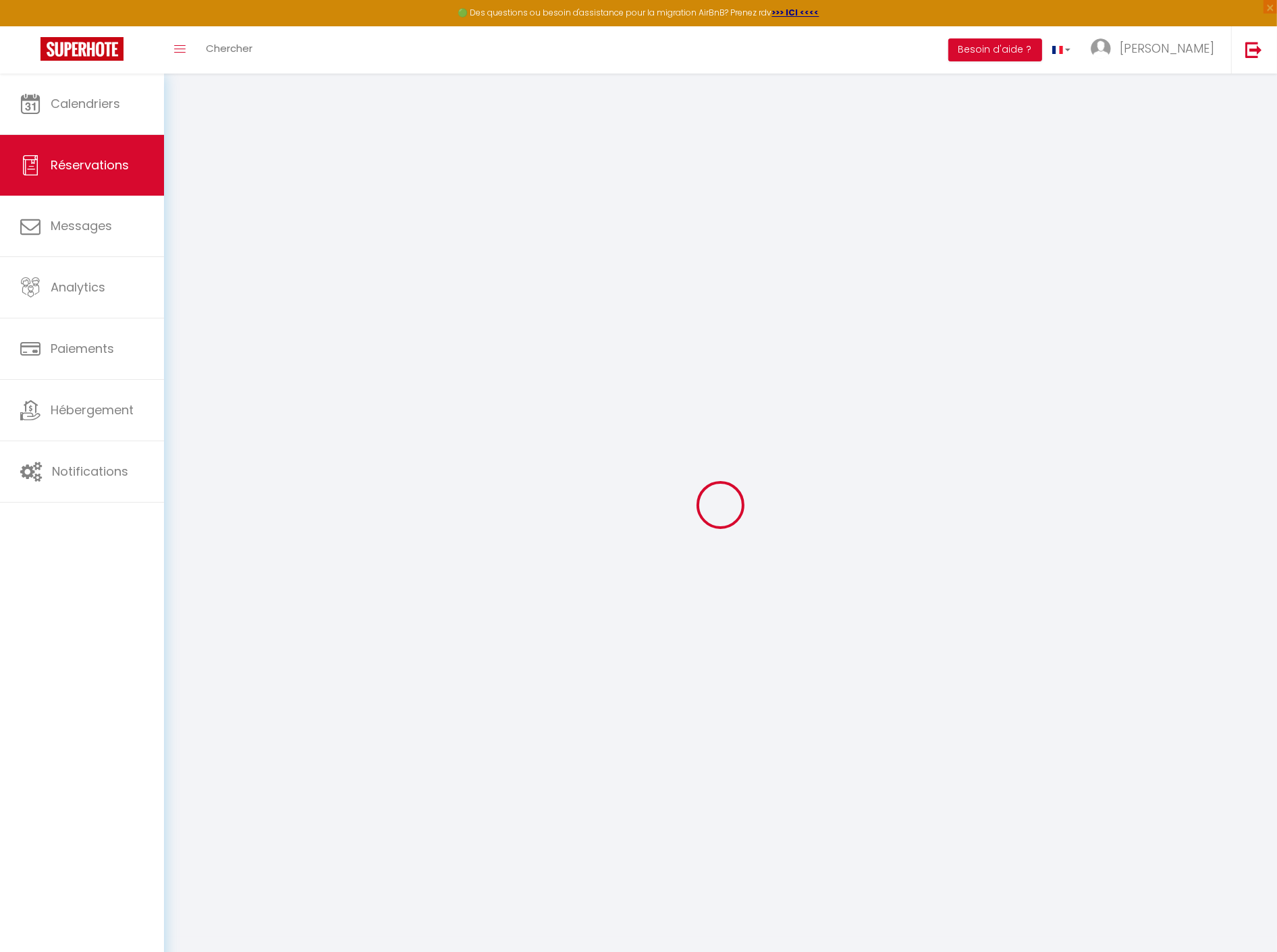
type input "0"
select select
select select "15"
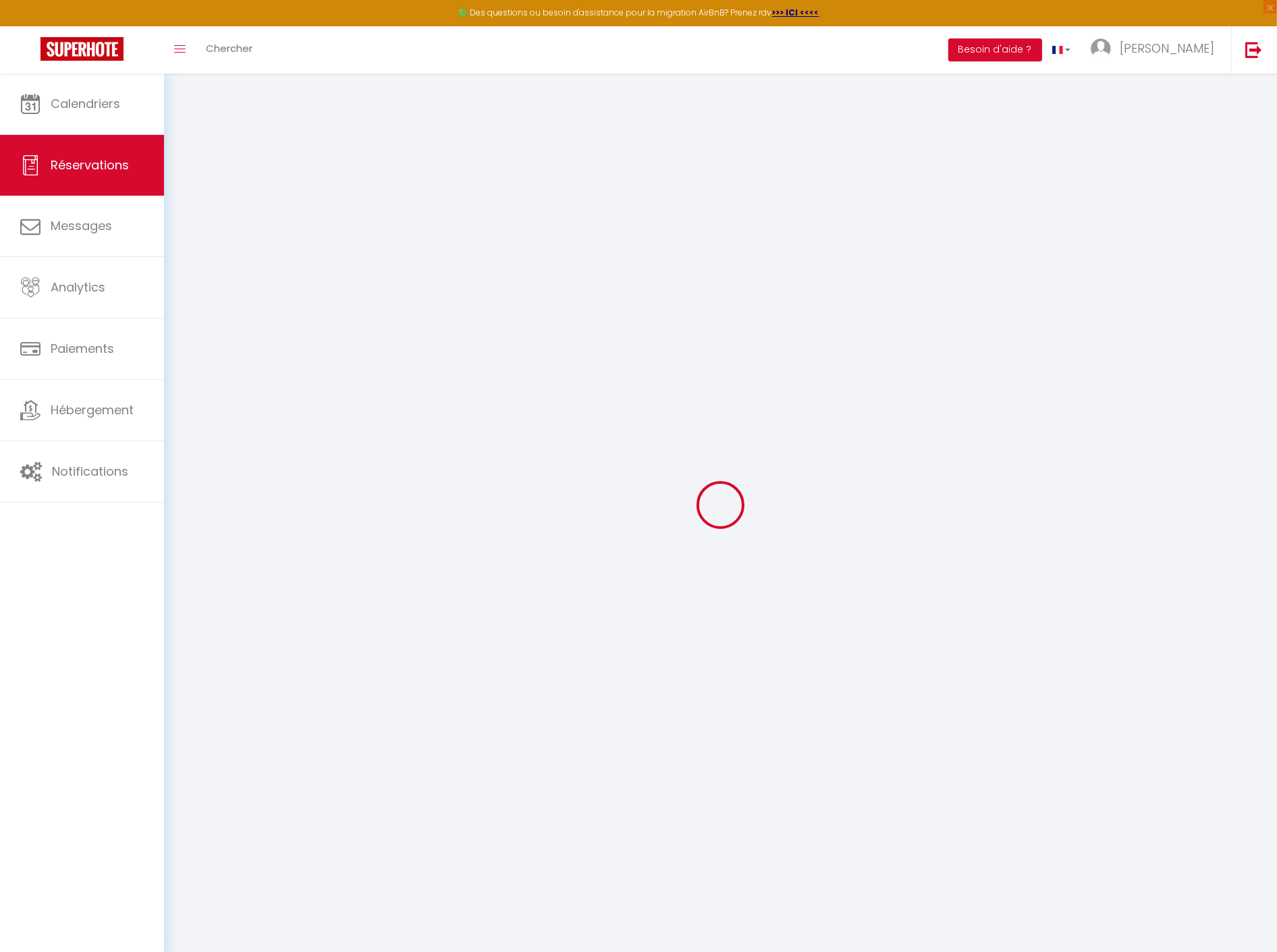
checkbox input "false"
select index
select select
checkbox input "false"
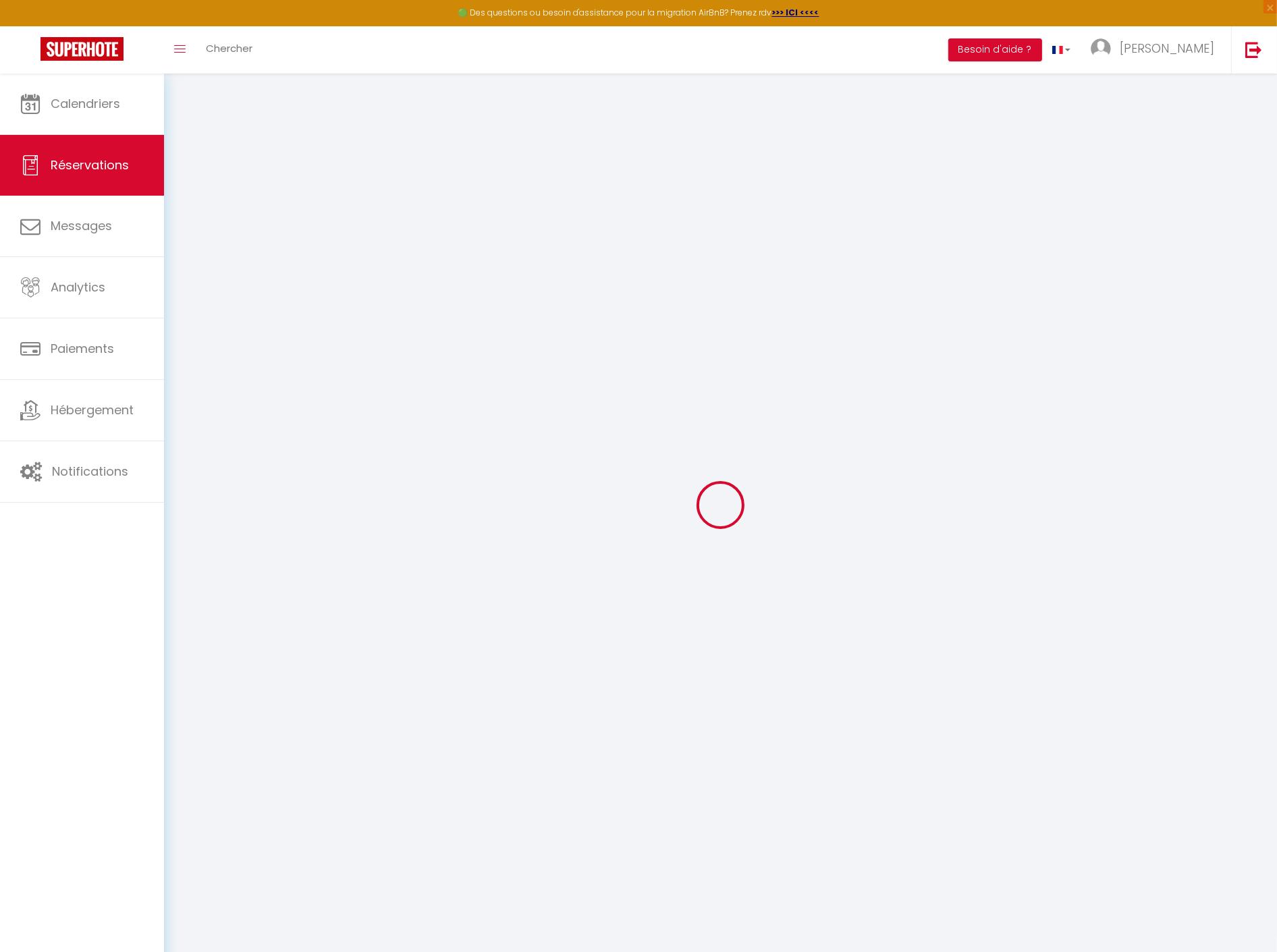
select index
select select
checkbox input "false"
type spécilales\?0 "** THIS RESERVATION HAS BEEN PRE-PAID ** Reservation has a cancellation grace p…"
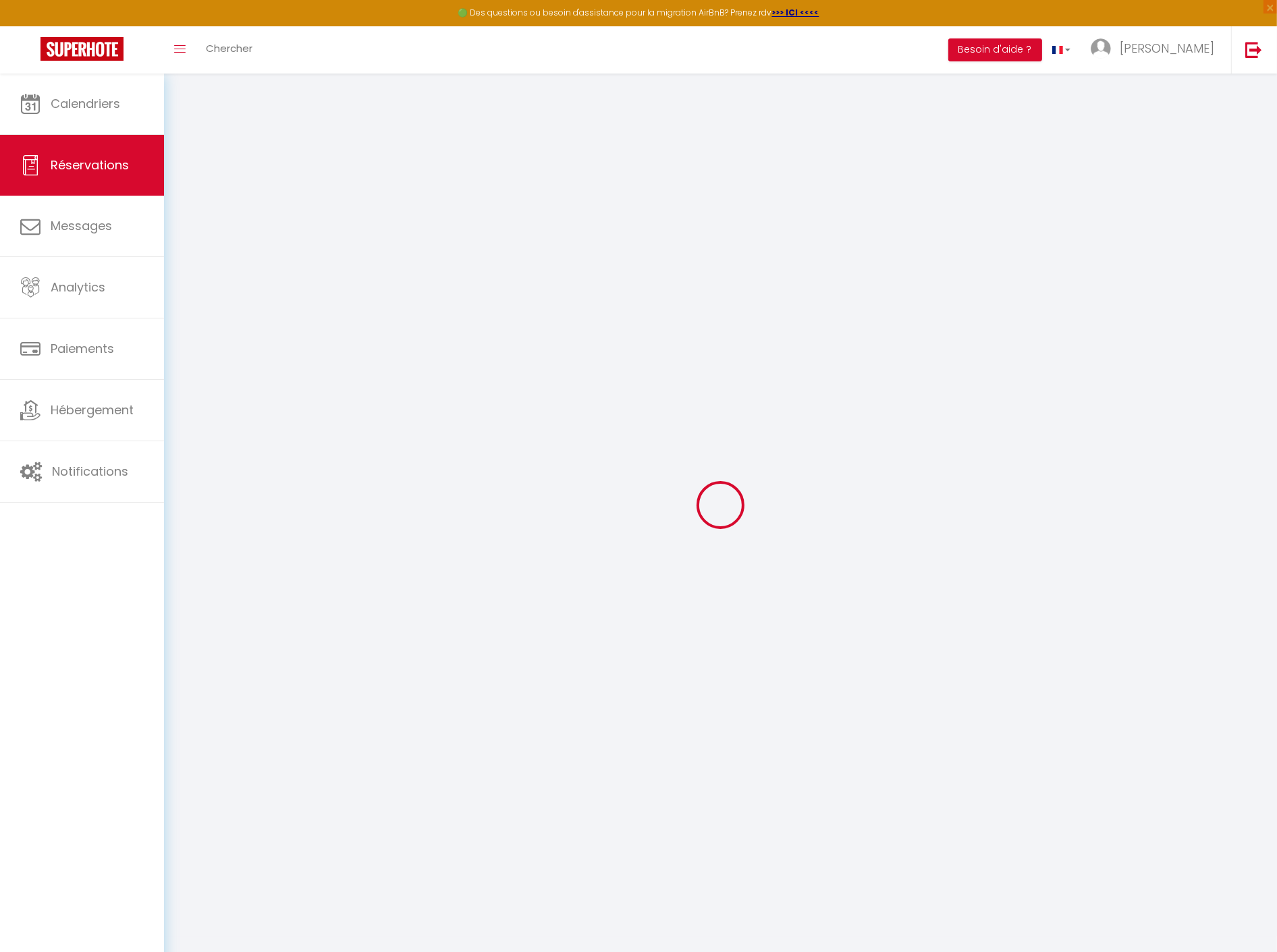
select index "1 lit + 1 canapé convertible"
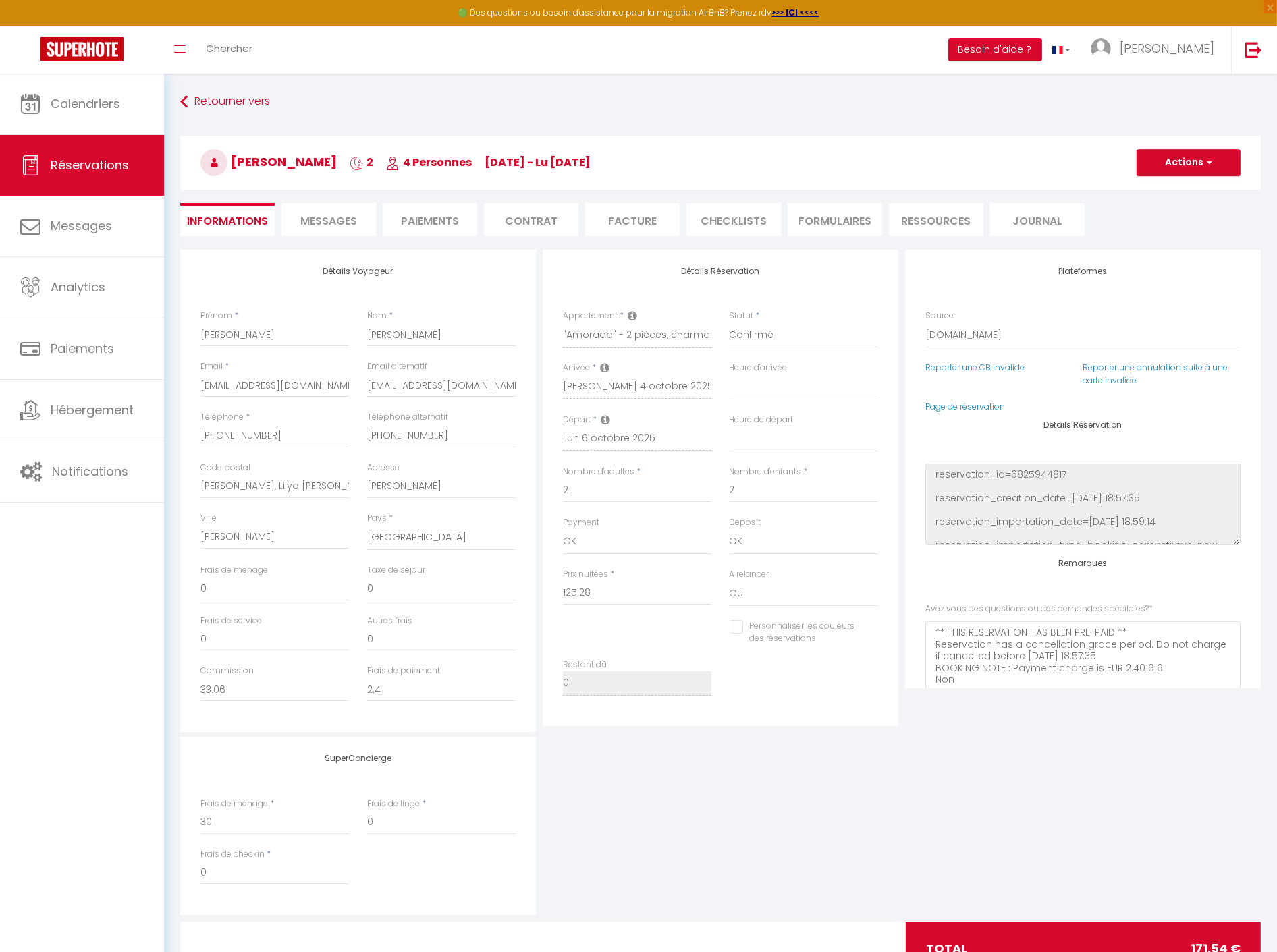
type input "40"
type input "6.26"
select select
checkbox input "false"
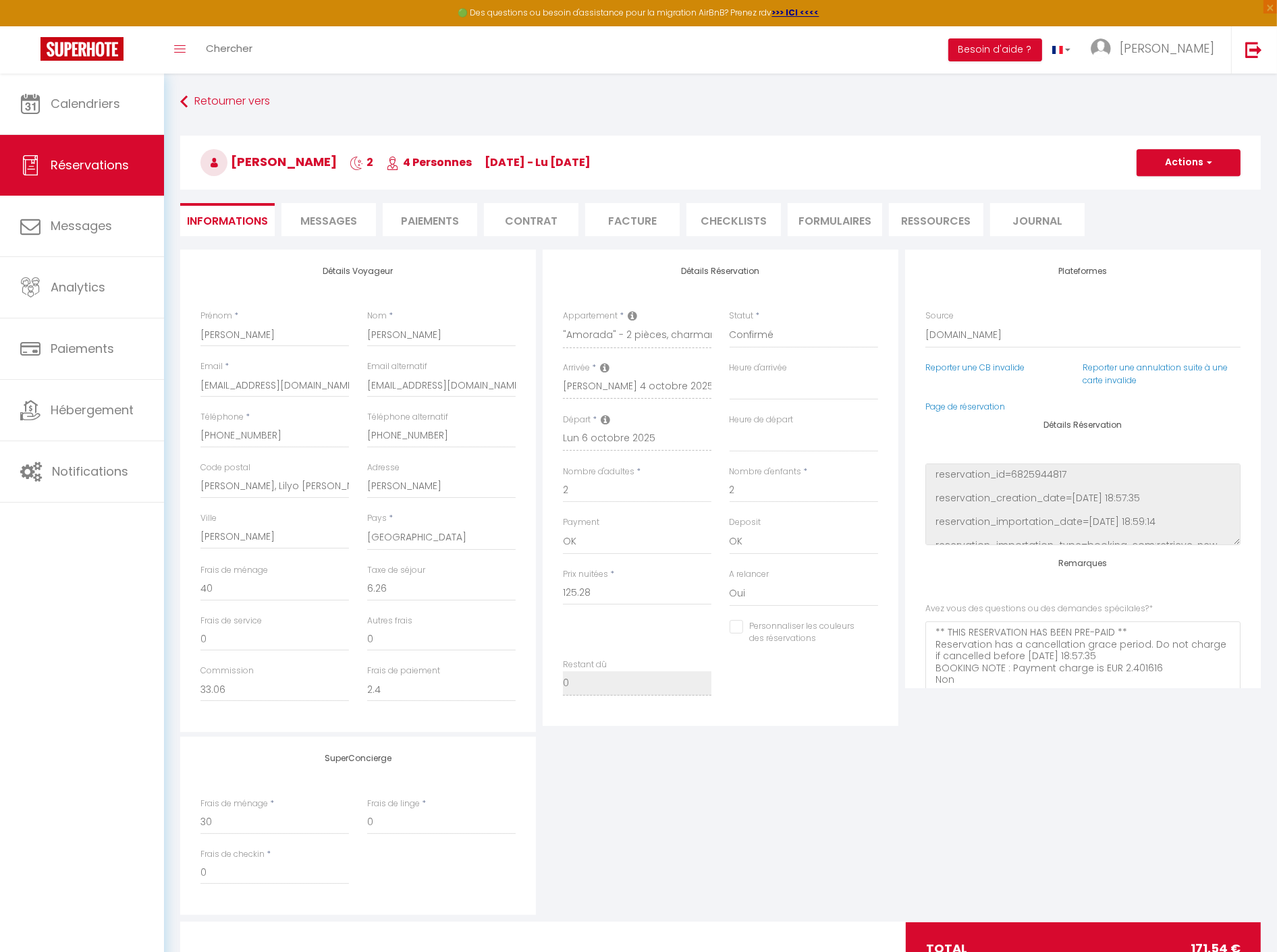
select select "16:00"
select select "10:00"
click at [396, 538] on select "France Portugal Afghanistan Albania Algeria American Samoa Andorra Angola Angui…" at bounding box center [441, 538] width 149 height 26
click at [409, 538] on select "France Portugal Afghanistan Albania Algeria American Samoa Andorra Angola Angui…" at bounding box center [441, 538] width 149 height 26
drag, startPoint x: 319, startPoint y: 543, endPoint x: 157, endPoint y: 533, distance: 162.3
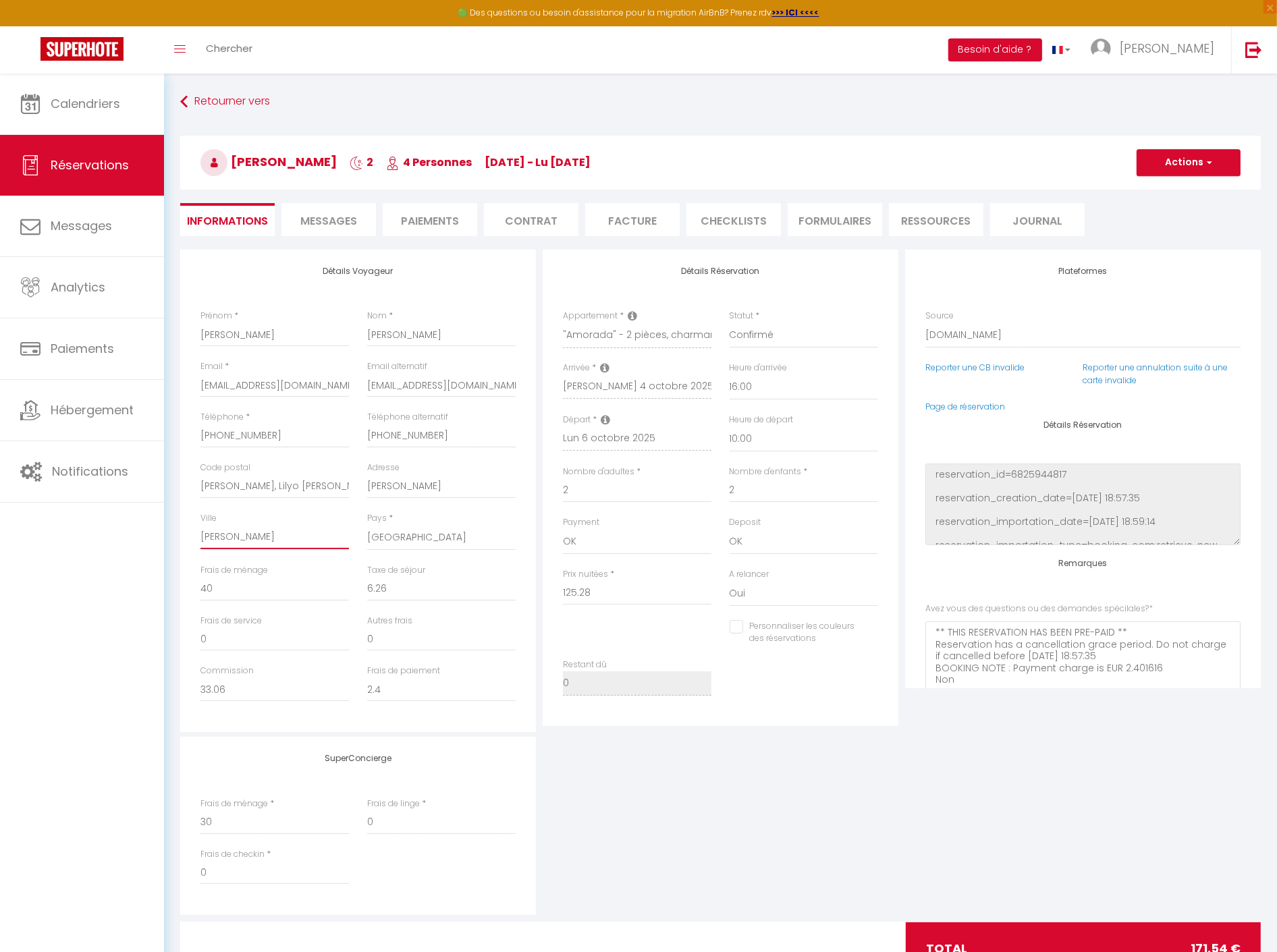
click at [157, 533] on div "🟢 Des questions ou besoin d'assistance pour la migration AirBnB? Prenez rdv >>>…" at bounding box center [638, 541] width 1277 height 935
checkbox input "false"
click at [467, 487] on input "Nathael Daurat" at bounding box center [441, 487] width 149 height 24
type input "Nathael Daurat,"
checkbox input "false"
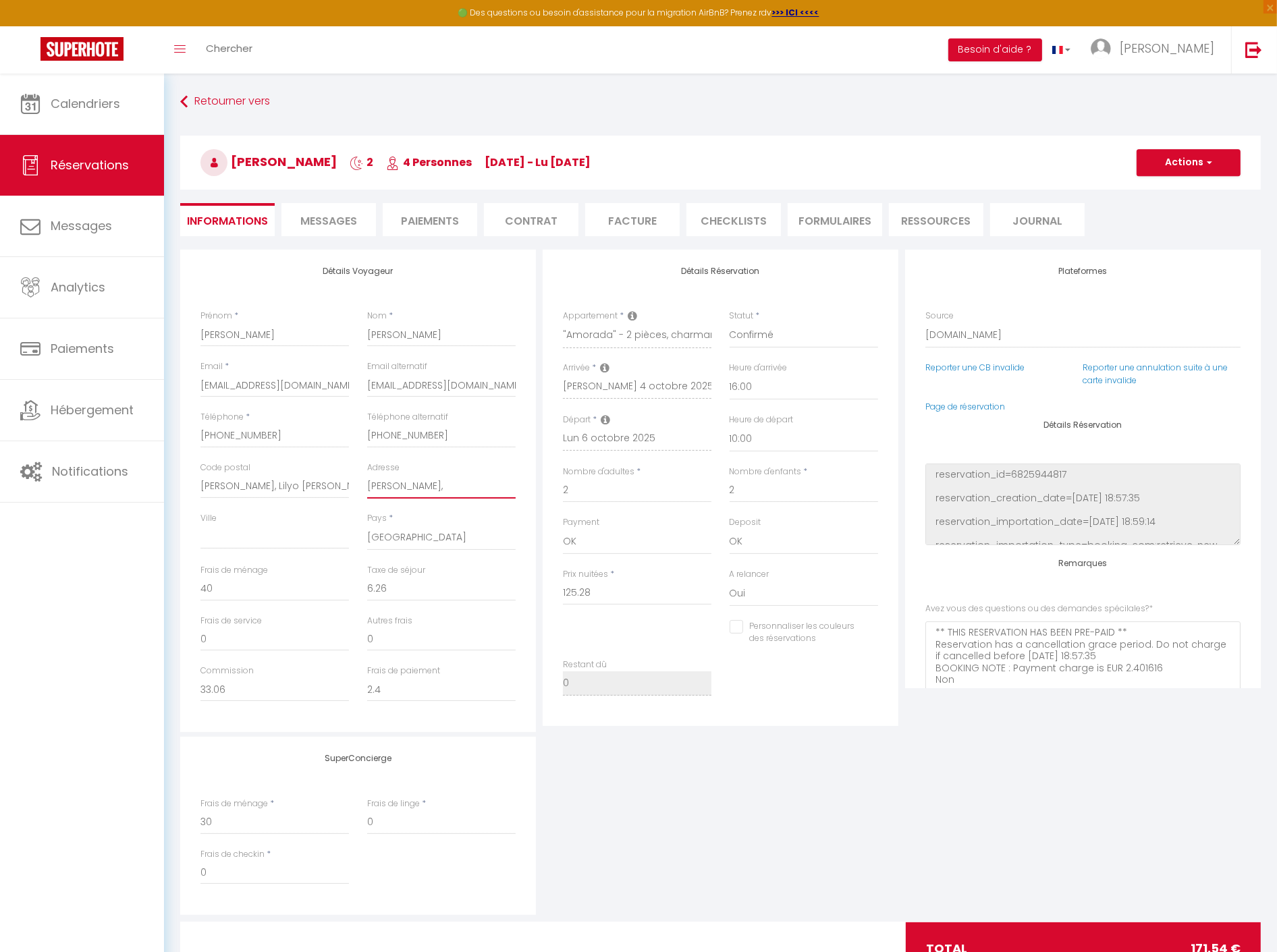
type input "Nathael Daurat,"
checkbox input "false"
paste input "Lenny Quincampois"
type input "[PERSON_NAME], [PERSON_NAME]"
checkbox input "false"
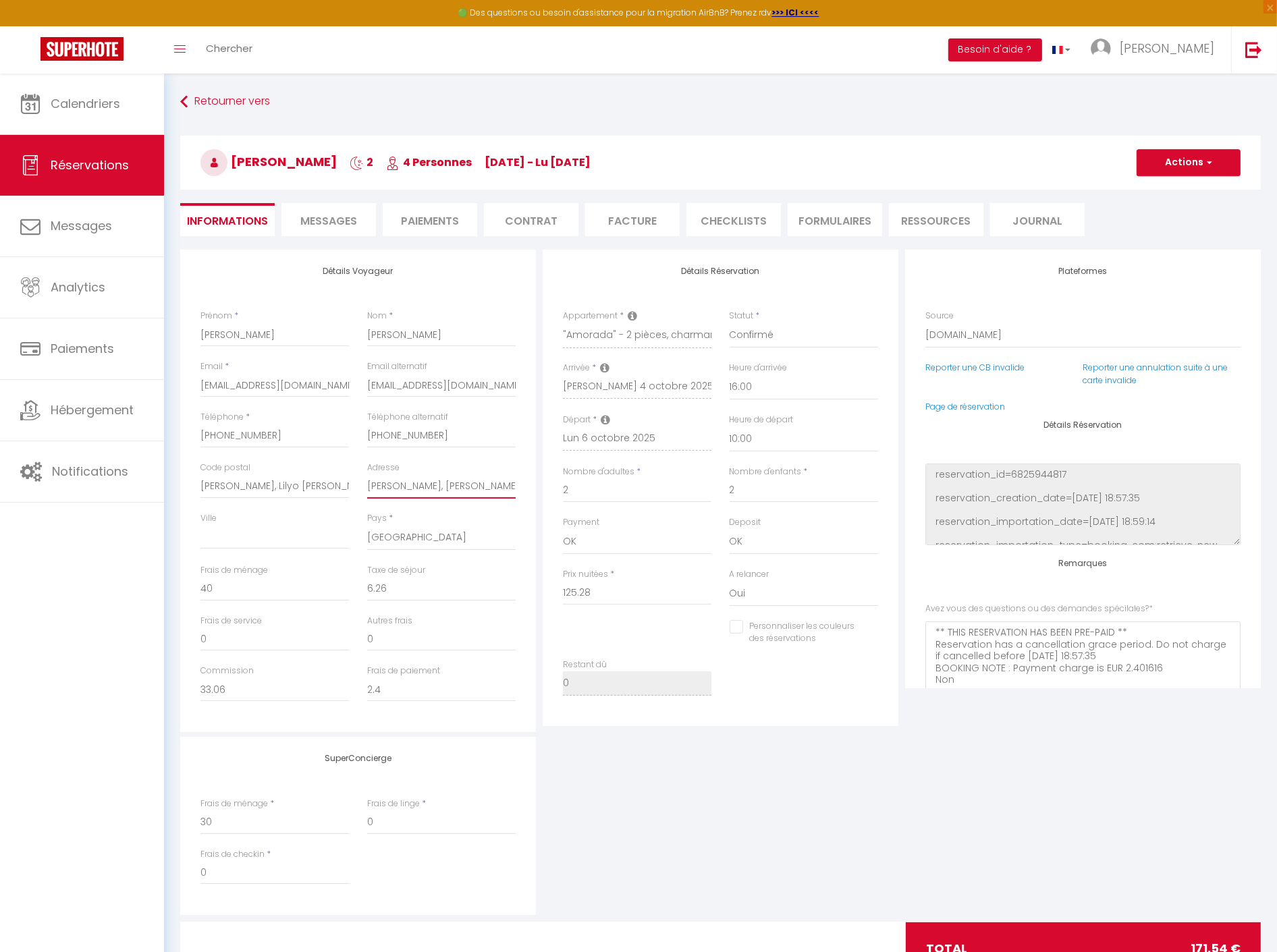
scroll to position [0, 19]
type input "[PERSON_NAME], [PERSON_NAME]"
click at [1192, 155] on button "Actions" at bounding box center [1188, 163] width 104 height 27
click at [1187, 185] on link "Enregistrer" at bounding box center [1175, 192] width 106 height 17
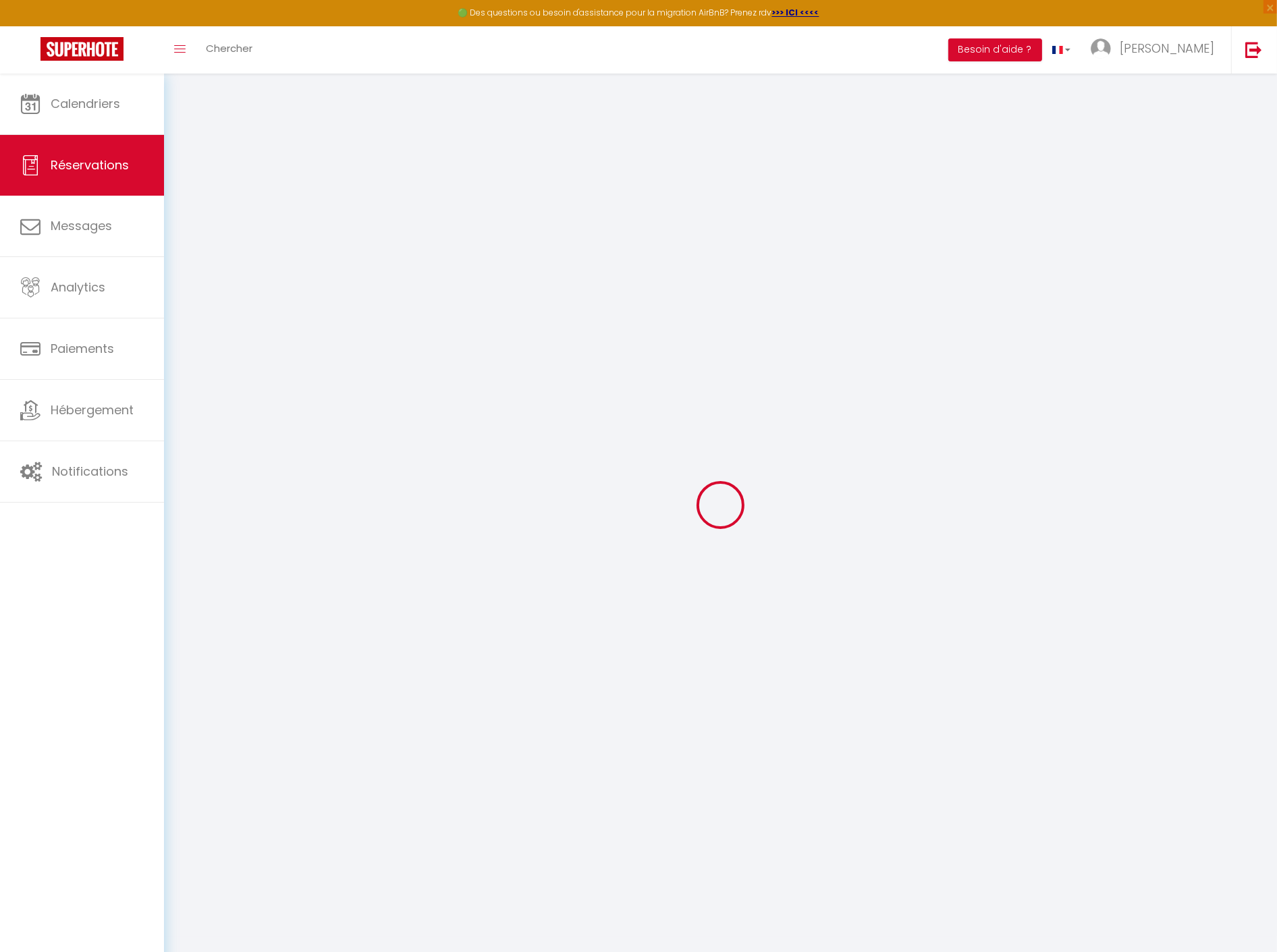
select select "not_cancelled"
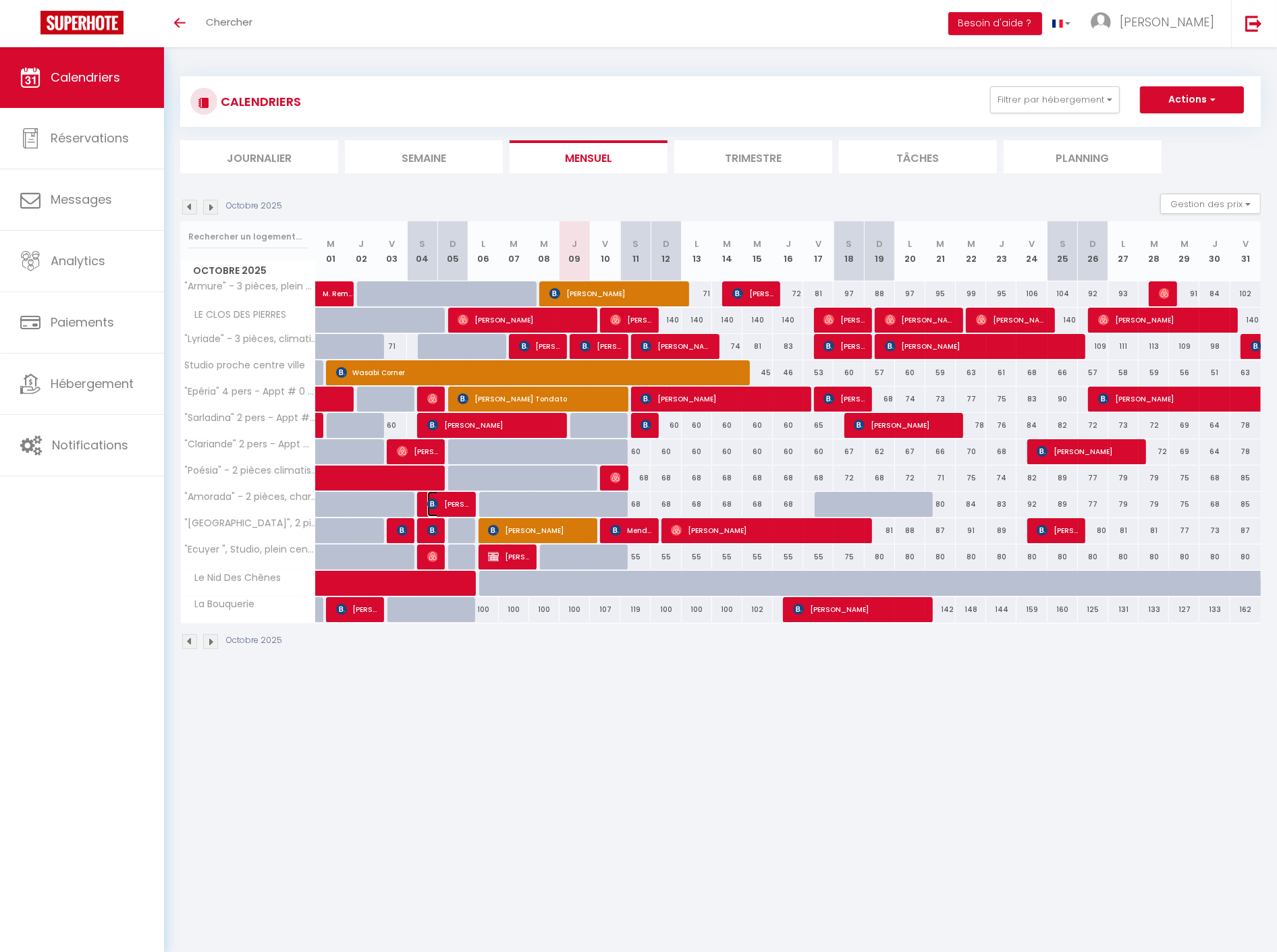
click at [454, 503] on span "anthony GODEFROY" at bounding box center [447, 504] width 41 height 26
select select "OK"
select select "1"
select select "0"
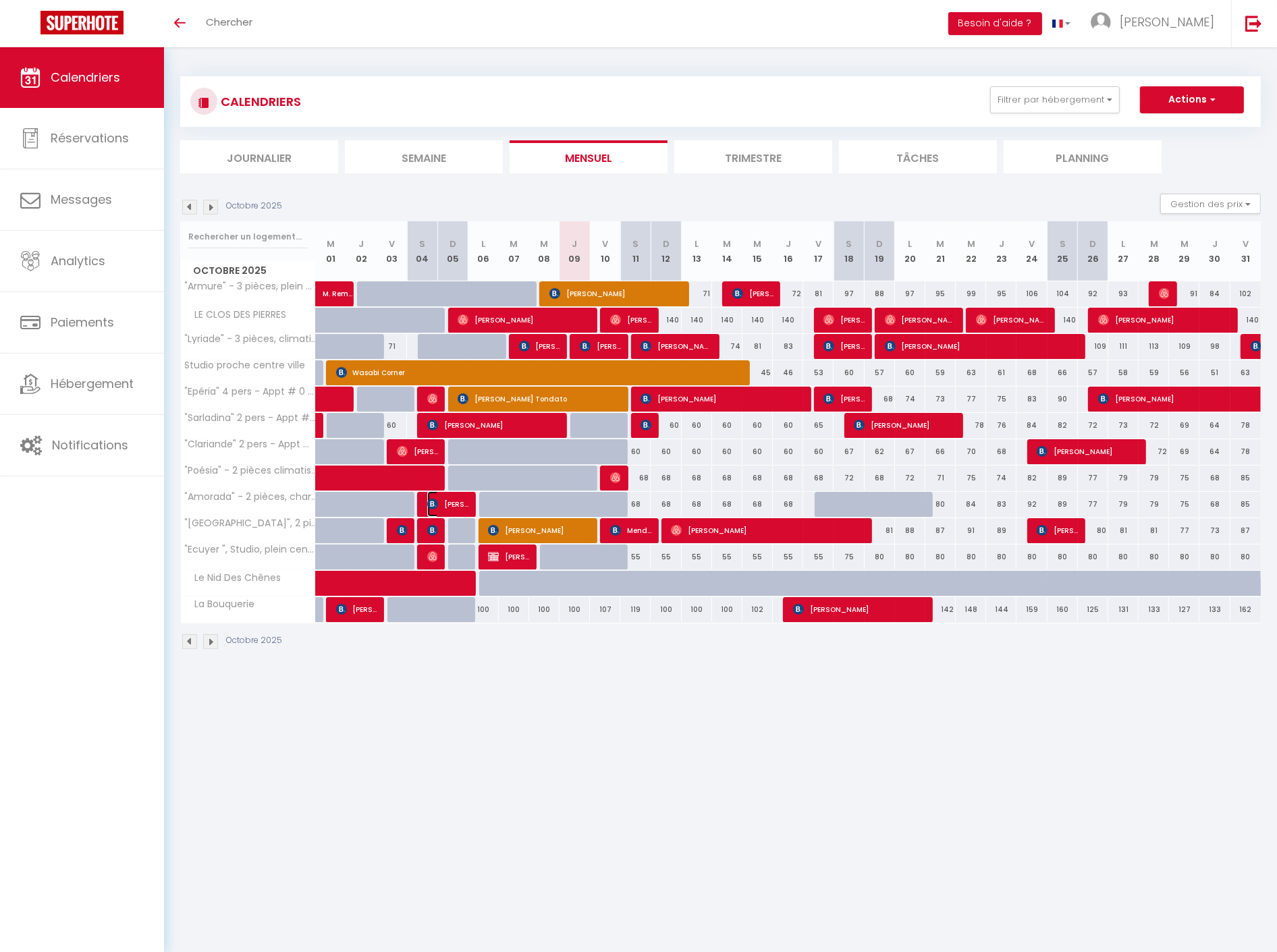
select select "1"
select select
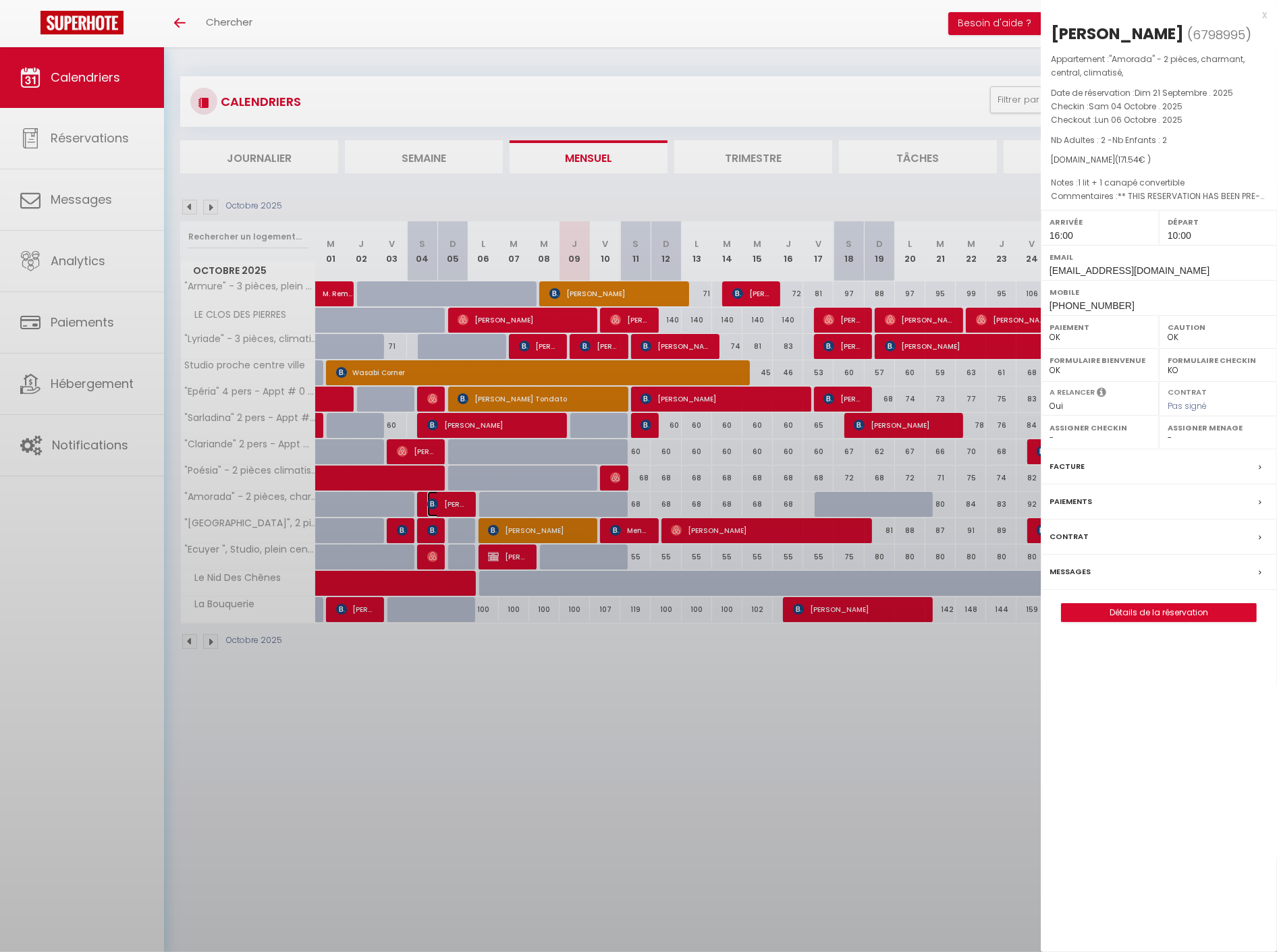
select select "41067"
select select "53253"
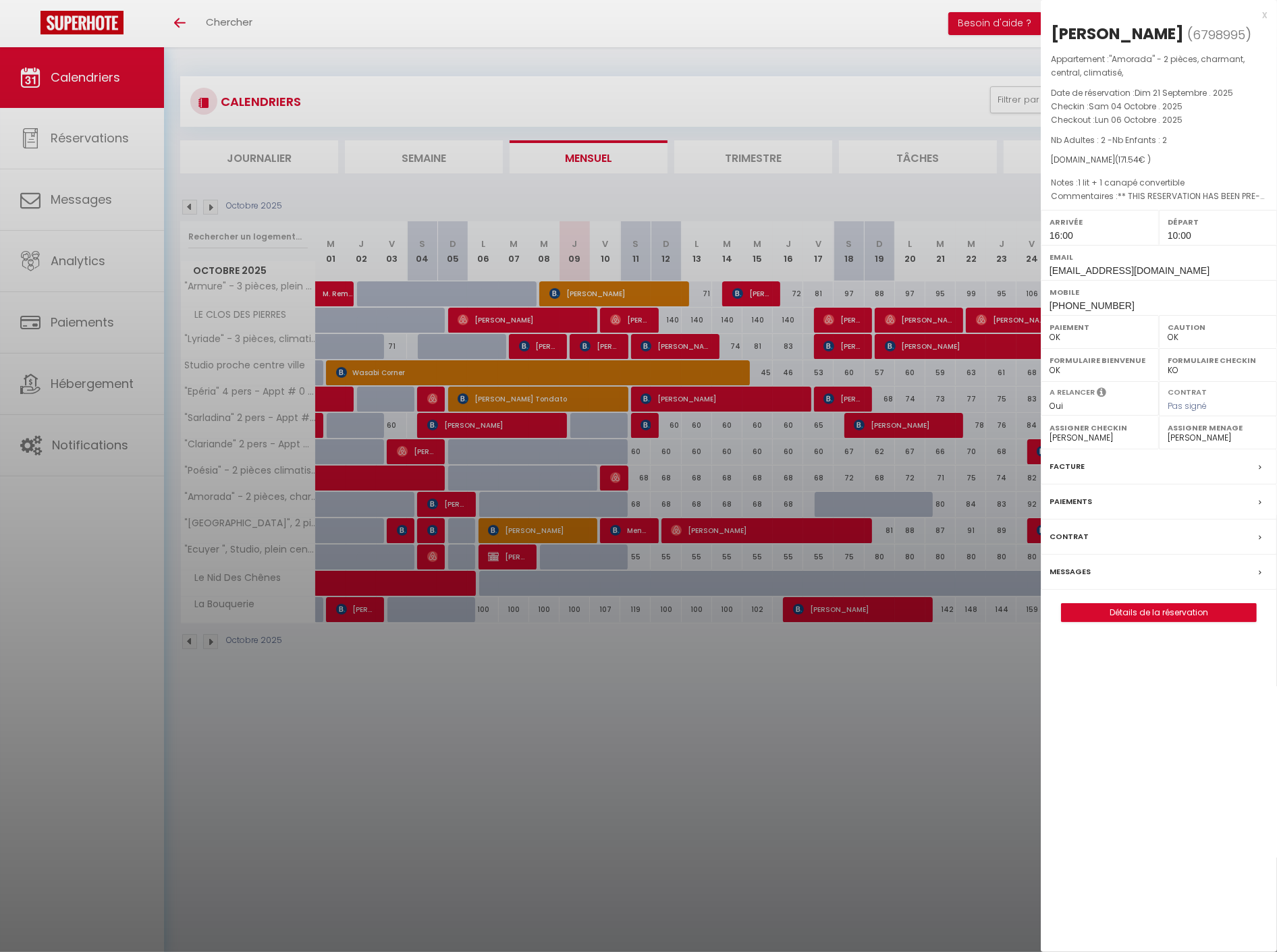
click at [1088, 579] on label "Messages" at bounding box center [1069, 572] width 41 height 14
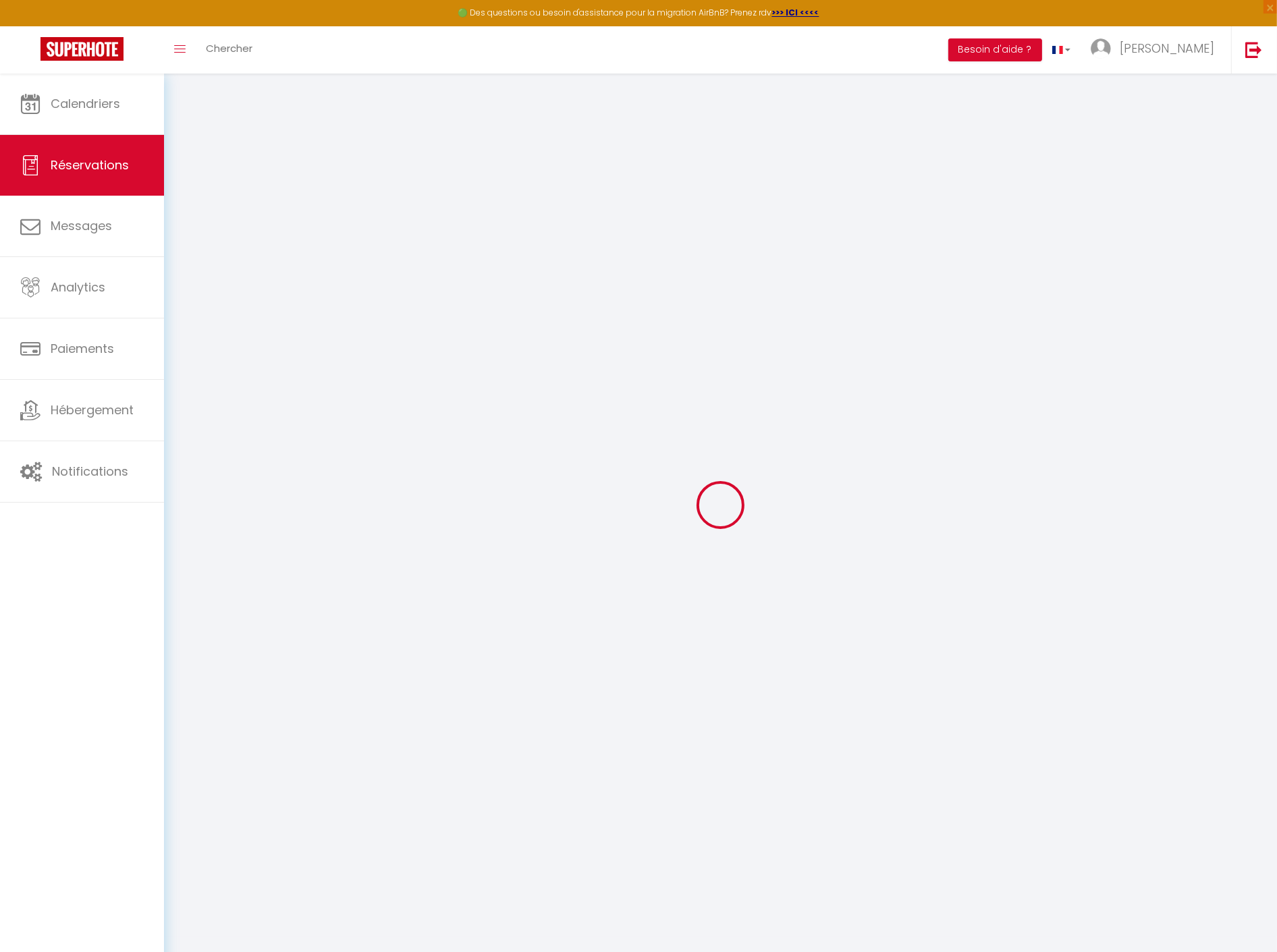
select select
checkbox input "false"
type spécilales\?0 "** THIS RESERVATION HAS BEEN PRE-PAID ** Reservation has a cancellation grace p…"
select index
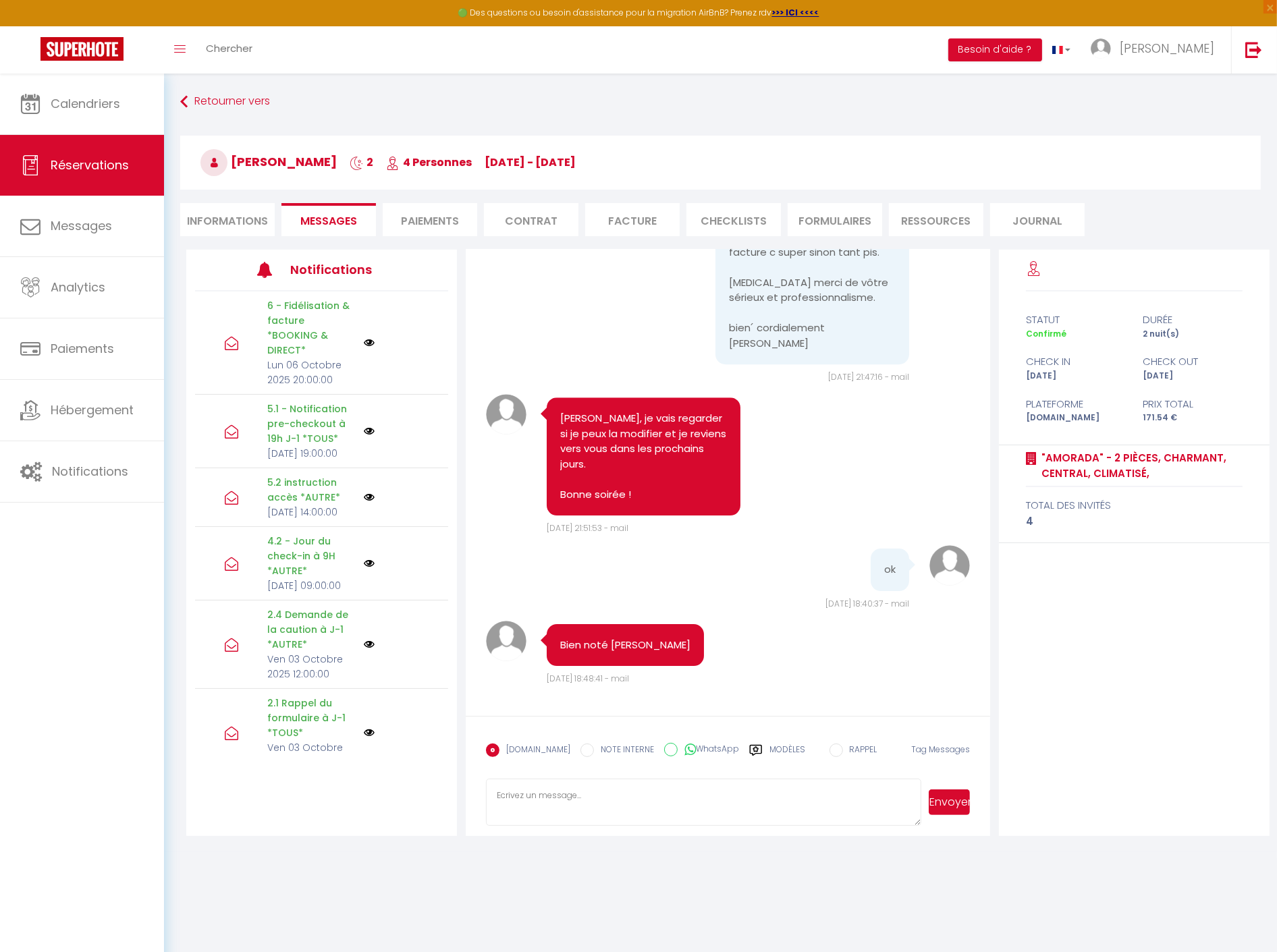
scroll to position [10914, 0]
click at [743, 351] on pre "j ai laissé un commentaire sur booking, sur Google je ne sais pas commét faire…" at bounding box center [812, 183] width 167 height 334
copy pre "Lyam"
click at [812, 351] on pre "j ai laissé un commentaire sur booking, sur Google je ne sais pas commét faire…" at bounding box center [812, 183] width 167 height 334
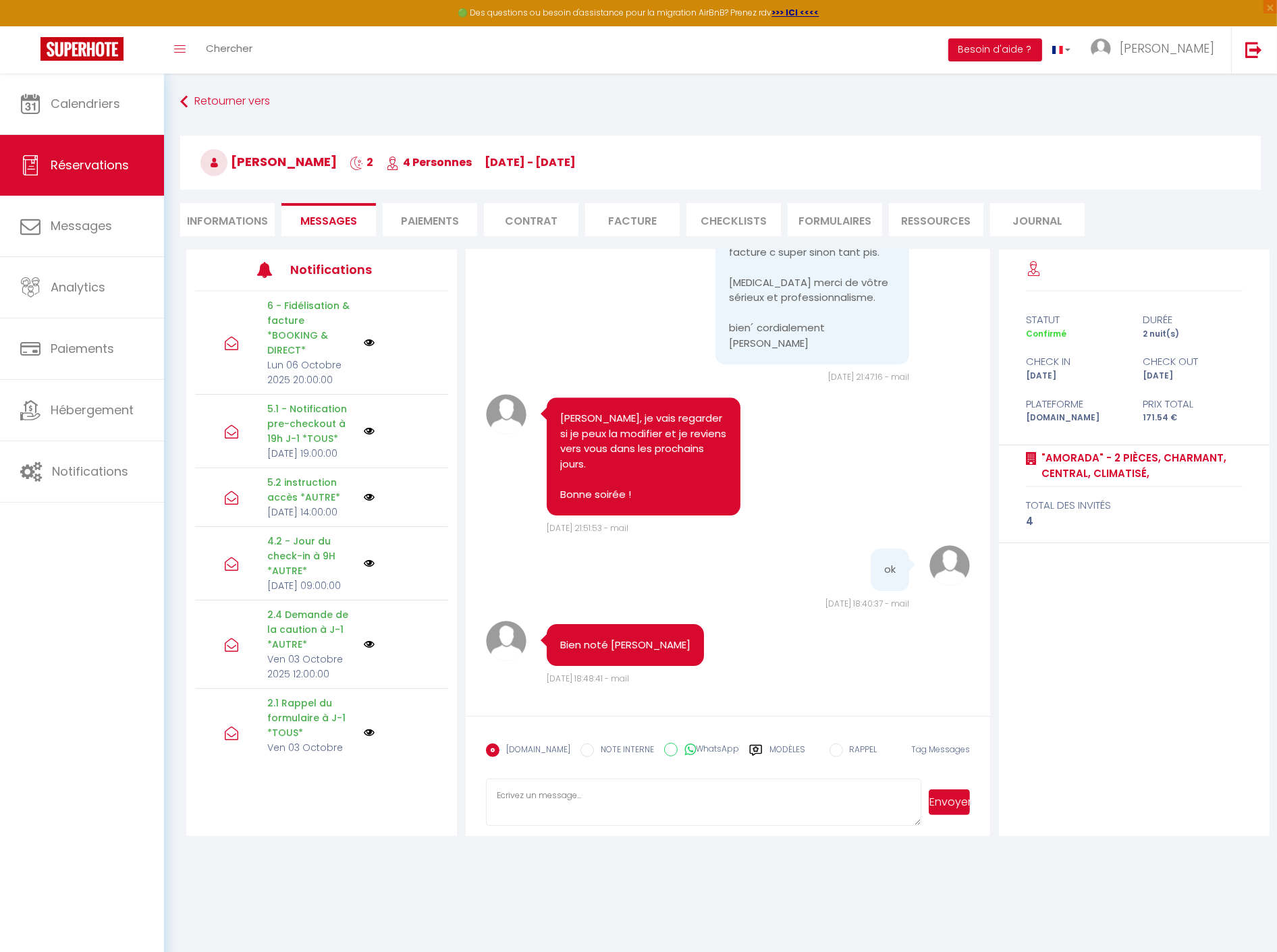
click at [733, 351] on pre "j ai laissé un commentaire sur booking, sur Google je ne sais pas commét faire…" at bounding box center [812, 183] width 167 height 334
copy pre "Lyam"
click at [805, 351] on pre "j ai laissé un commentaire sur booking, sur Google je ne sais pas commét faire…" at bounding box center [812, 183] width 167 height 334
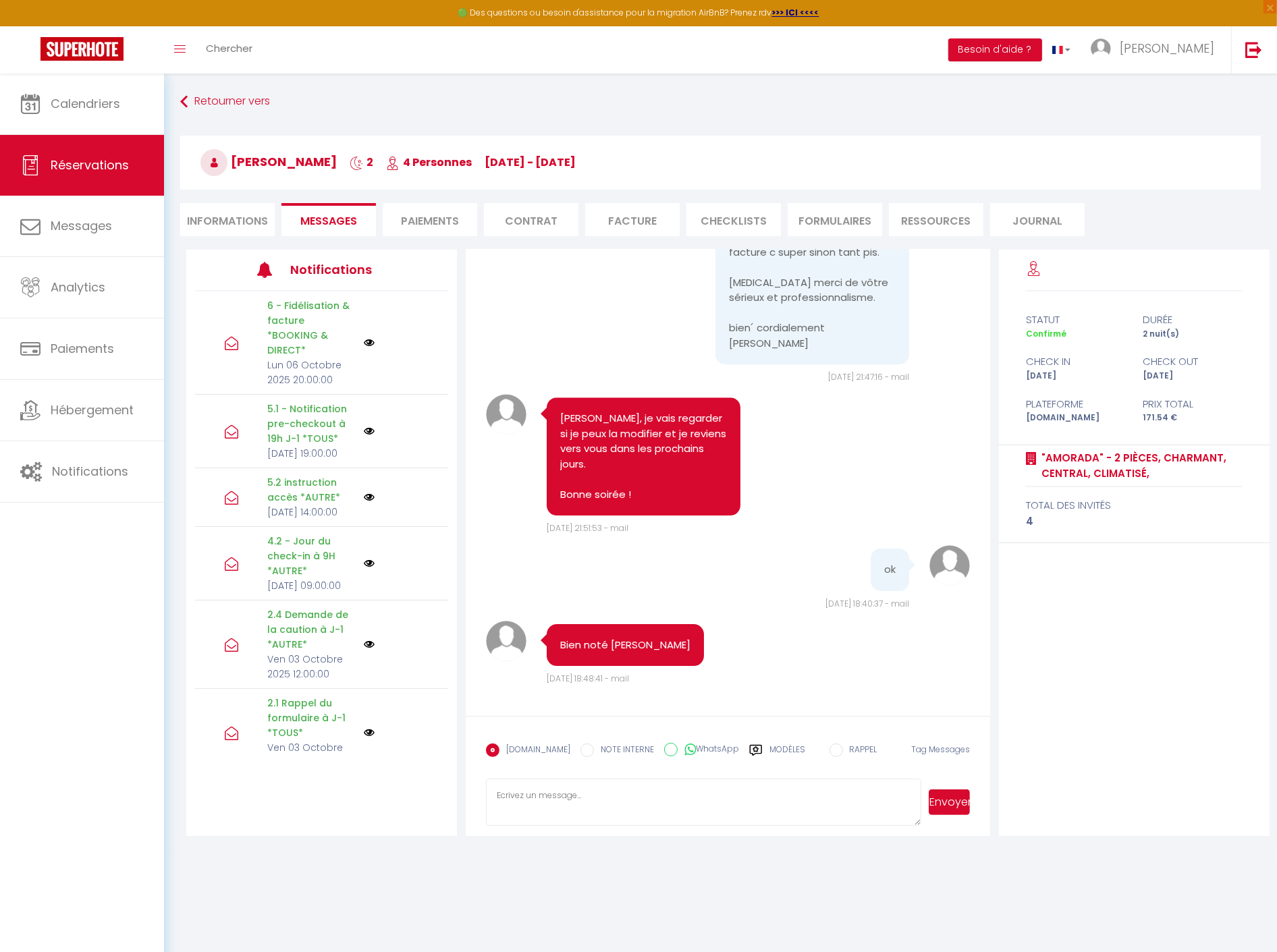
copy pre "Guitard"
click at [767, 351] on pre "j ai laissé un commentaire sur booking, sur Google je ne sais pas commét faire…" at bounding box center [812, 183] width 167 height 334
copy pre "Lilyo"
click at [814, 351] on pre "j ai laissé un commentaire sur booking, sur Google je ne sais pas commét faire…" at bounding box center [812, 183] width 167 height 334
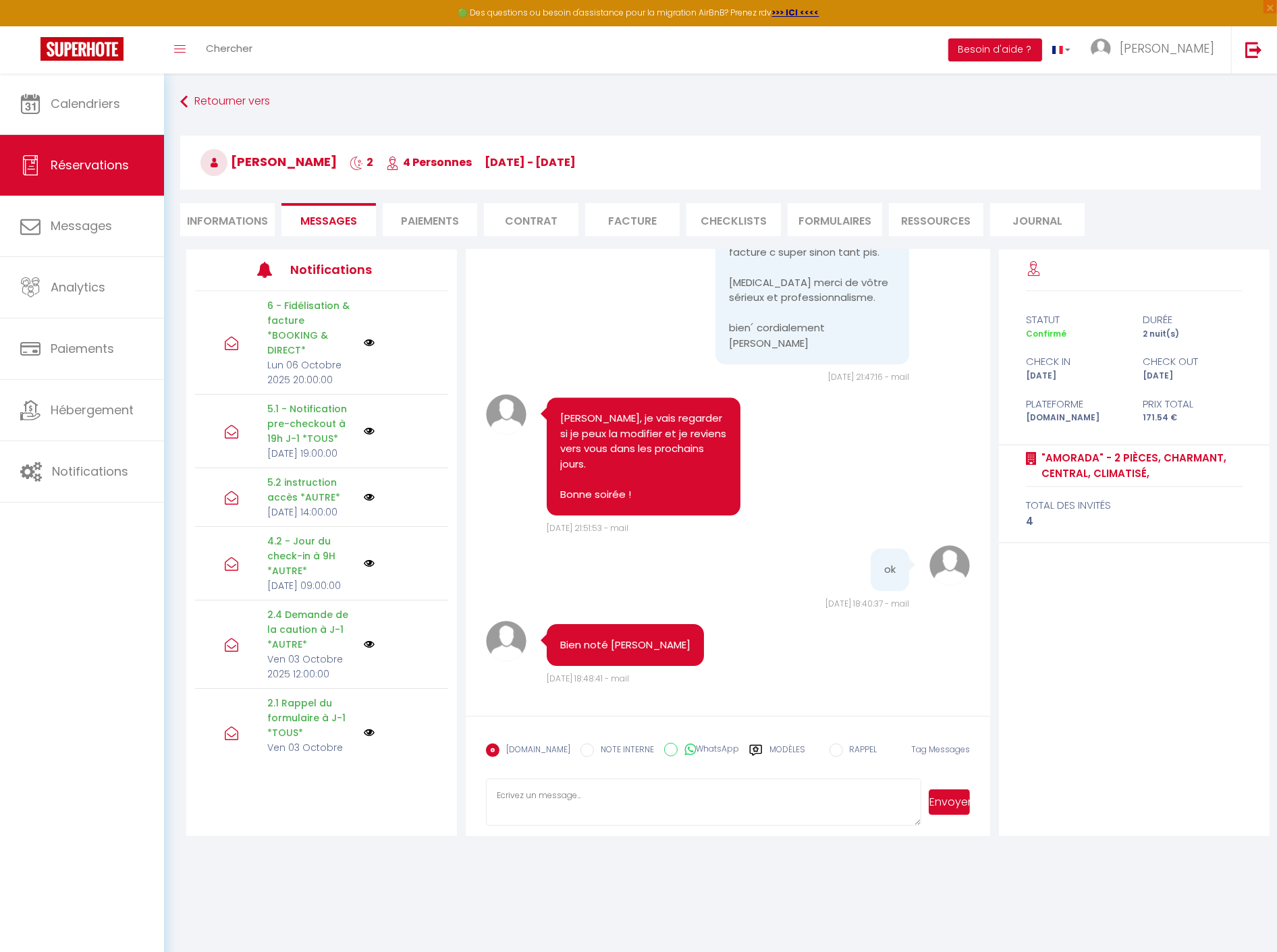
click at [814, 351] on pre "j ai laissé un commentaire sur booking, sur Google je ne sais pas commét faire…" at bounding box center [812, 183] width 167 height 334
copy pre "Guitard"
drag, startPoint x: 812, startPoint y: 401, endPoint x: 709, endPoint y: 403, distance: 103.0
click at [715, 364] on div "j ai laissé un commentaire sur booking, sur Google je ne sais pas commét faire…" at bounding box center [812, 184] width 194 height 361
copy pre "Nathael Daurat"
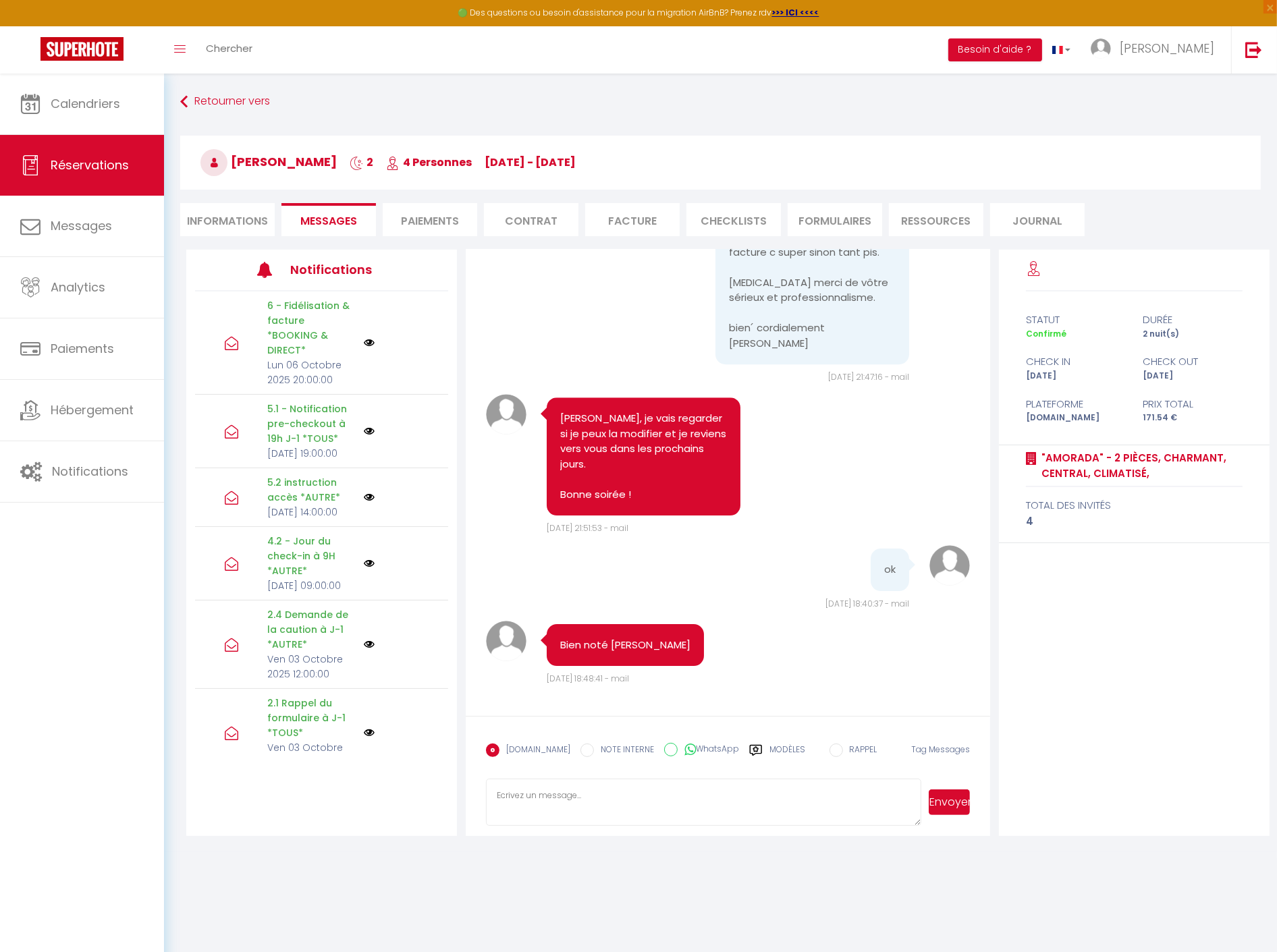
drag, startPoint x: 854, startPoint y: 421, endPoint x: 737, endPoint y: 419, distance: 117.0
click at [737, 351] on pre "j ai laissé un commentaire sur booking, sur Google je ne sais pas commét faire…" at bounding box center [812, 183] width 167 height 334
copy pre "Lenny Quincampois"
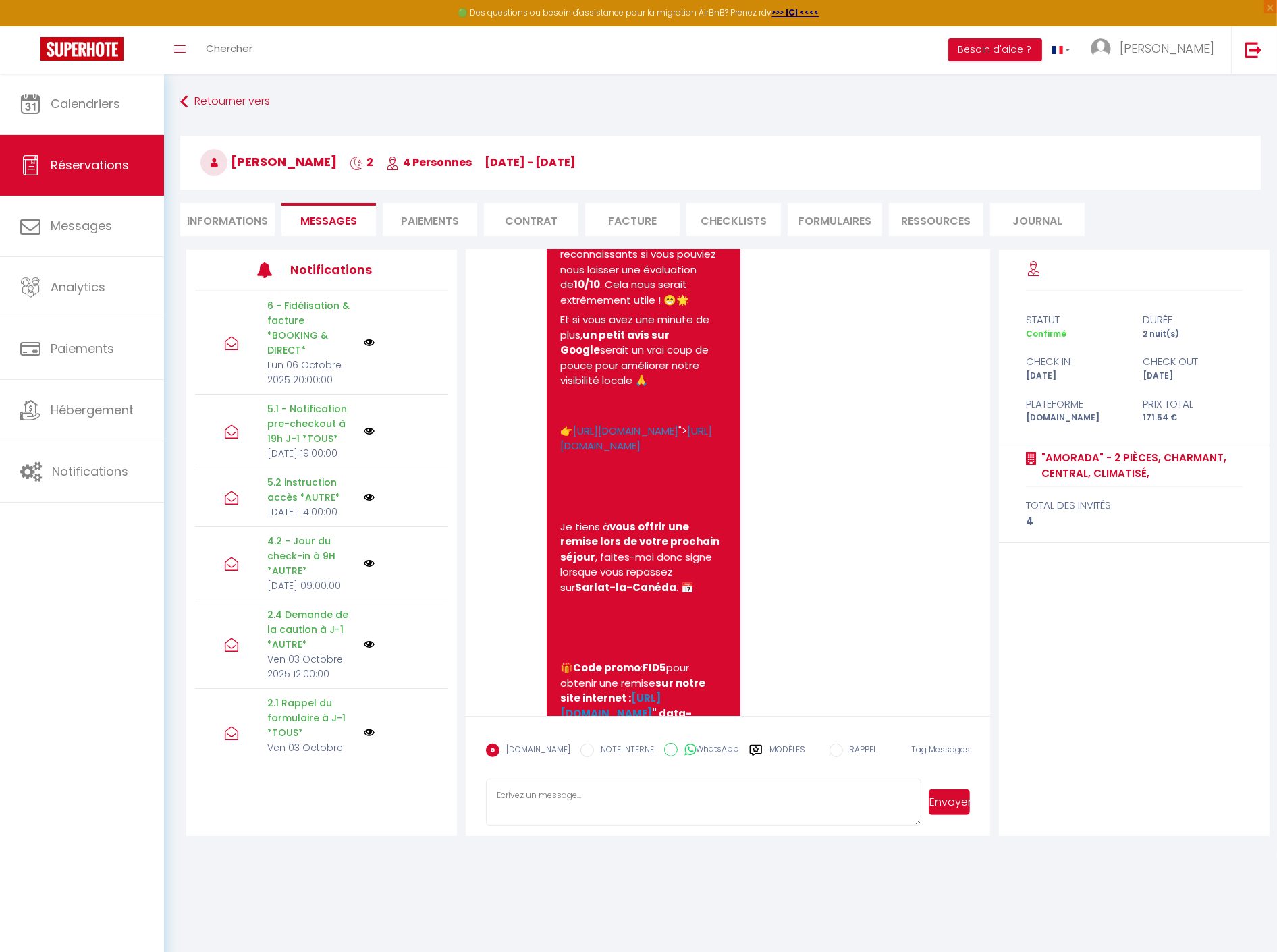
scroll to position [9639, 0]
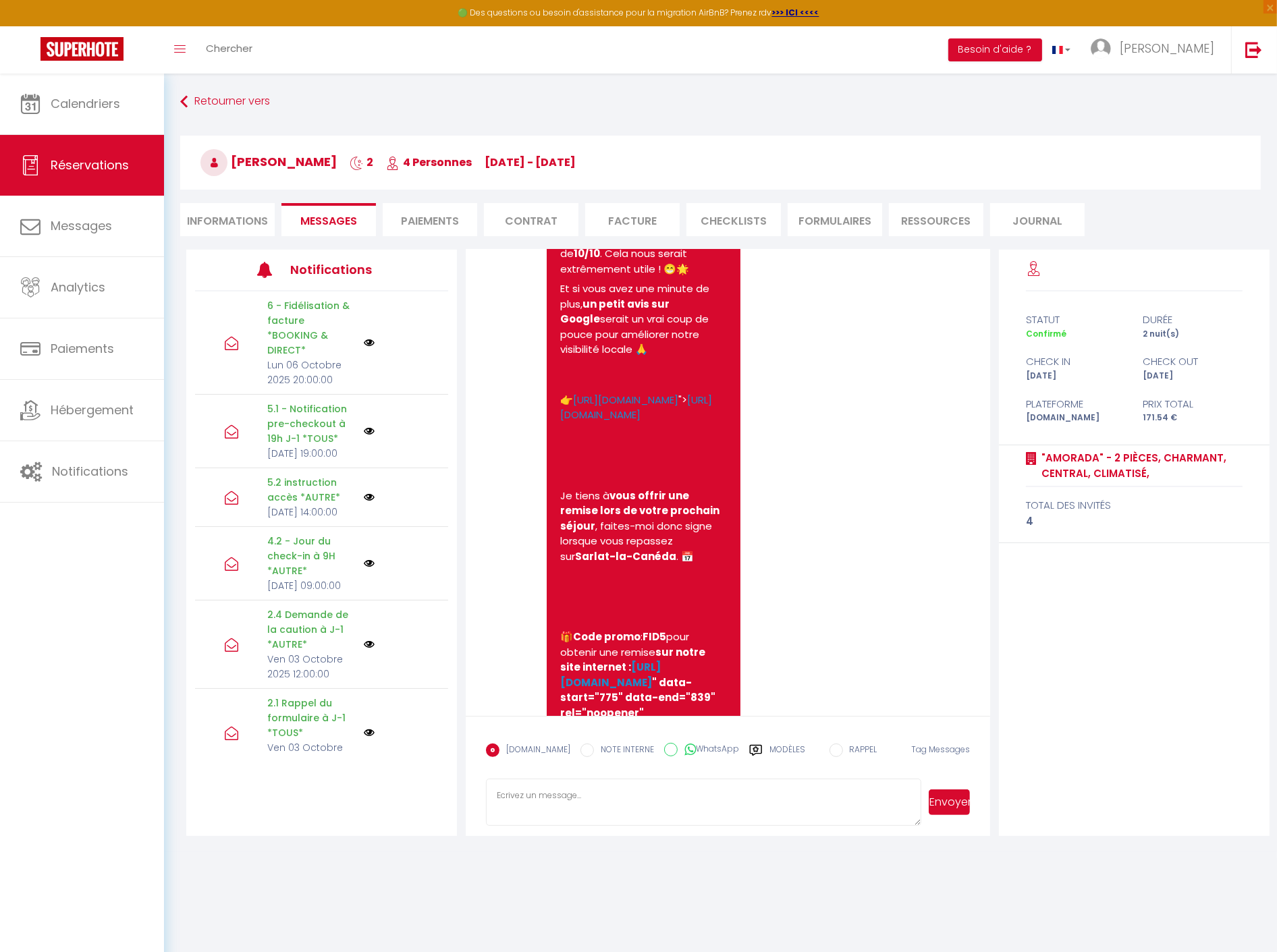
drag, startPoint x: 674, startPoint y: 611, endPoint x: 534, endPoint y: 597, distance: 140.7
click at [534, 597] on div "Bonjour anthony, J’espère que vous allez bien et que votre retour se passe bien…" at bounding box center [654, 333] width 241 height 1198
click at [679, 101] on p "Voici le lien pour télécharger votre facture : 👉 https://superhote.com/applink/…" at bounding box center [644, 78] width 167 height 46
drag, startPoint x: 698, startPoint y: 610, endPoint x: 554, endPoint y: 597, distance: 144.6
click at [554, 597] on div "Bonjour anthony, J’espère que vous allez bien et que votre retour se passe bien…" at bounding box center [644, 330] width 194 height 1191
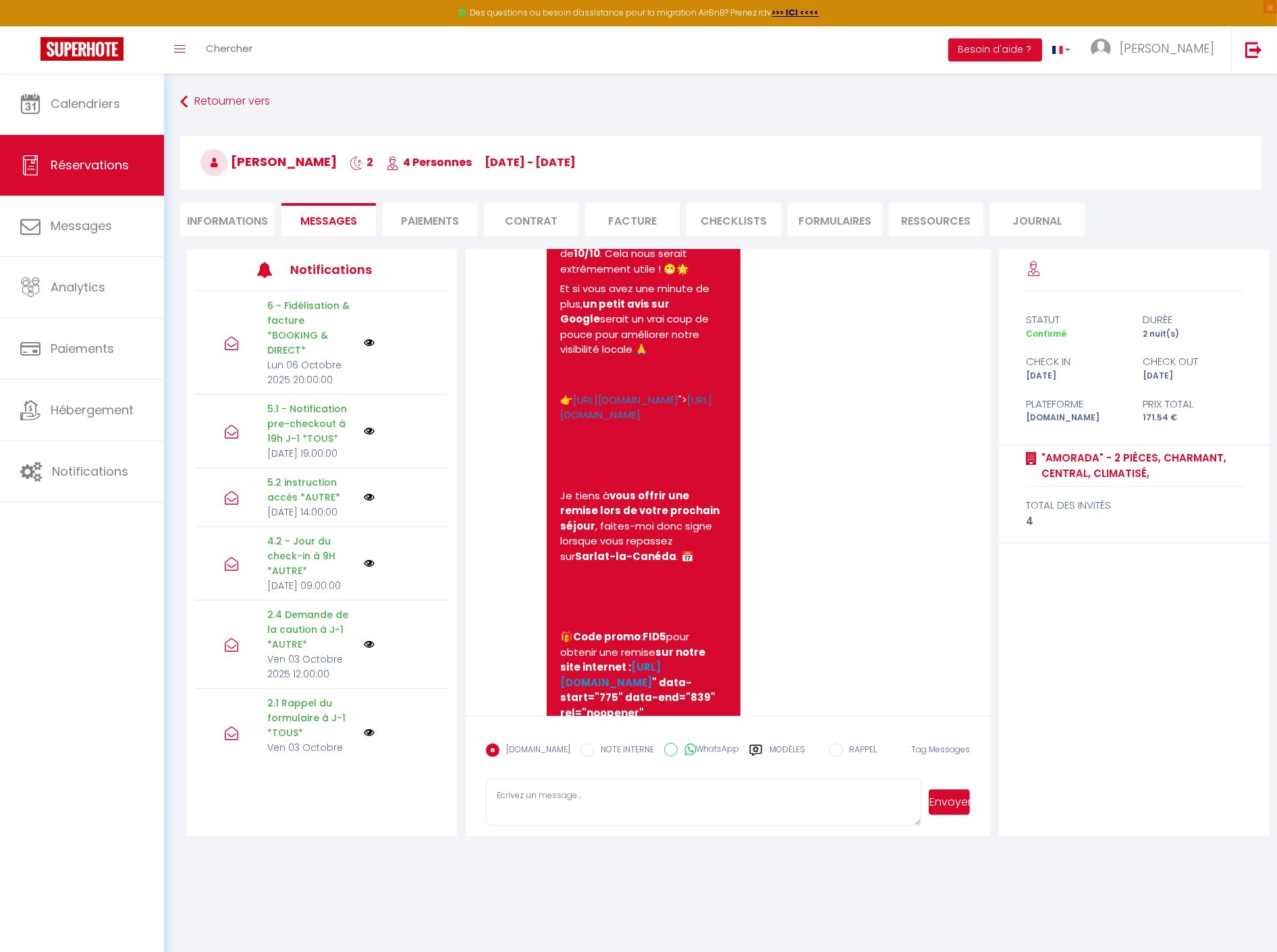
copy p "https://superhote.com/applink/invoice/yJXX6PWFT3"
click at [604, 806] on textarea at bounding box center [704, 802] width 435 height 47
click at [773, 790] on textarea "j'ai fait une modification, pouvez vous me dire si cela convient?" at bounding box center [704, 802] width 435 height 47
paste textarea "https://superhote.com/applink/invoice/yJXX6PWFT3"
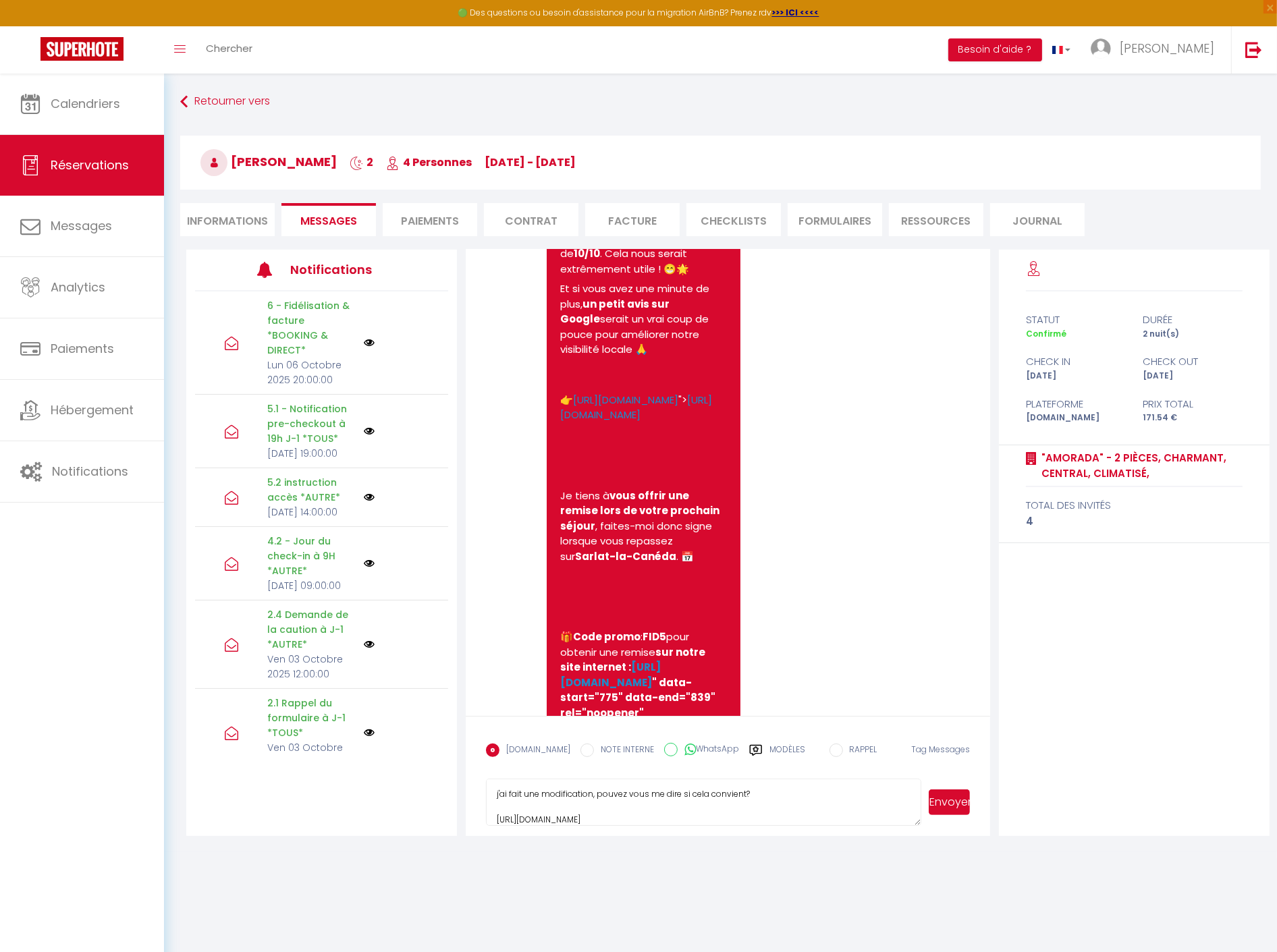
click at [593, 790] on textarea "j'ai fait une modification, pouvez vous me dire si cela convient? https://super…" at bounding box center [704, 802] width 435 height 47
drag, startPoint x: 794, startPoint y: 807, endPoint x: 459, endPoint y: 825, distance: 335.5
click at [459, 825] on div "Note Sms 🌟 Merci anthony d'avoir choisi notre hébergement pour votre séjour du …" at bounding box center [728, 543] width 542 height 587
drag, startPoint x: 506, startPoint y: 810, endPoint x: 333, endPoint y: 801, distance: 173.2
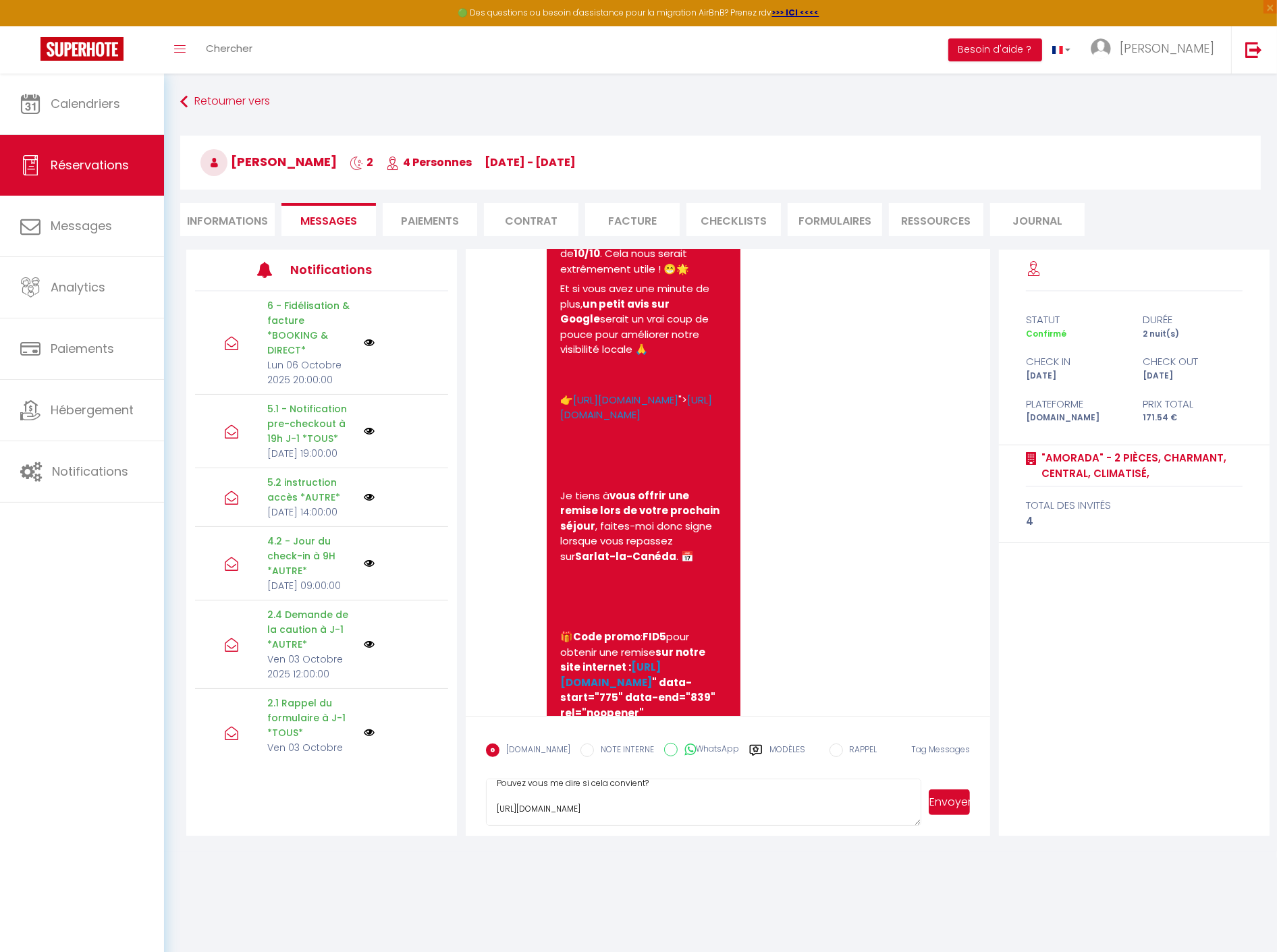
click at [333, 801] on div "Notifications 6 - Fidélisation & facture *BOOKING & DIRECT* Lun 06 Octobre 2025…" at bounding box center [728, 543] width 1083 height 587
type textarea "j'ai fait une modification, j'ai du utiliser les champs adresse pour renseigner…"
click at [955, 794] on button "Envoyer" at bounding box center [949, 802] width 41 height 26
